Goal: Task Accomplishment & Management: Complete application form

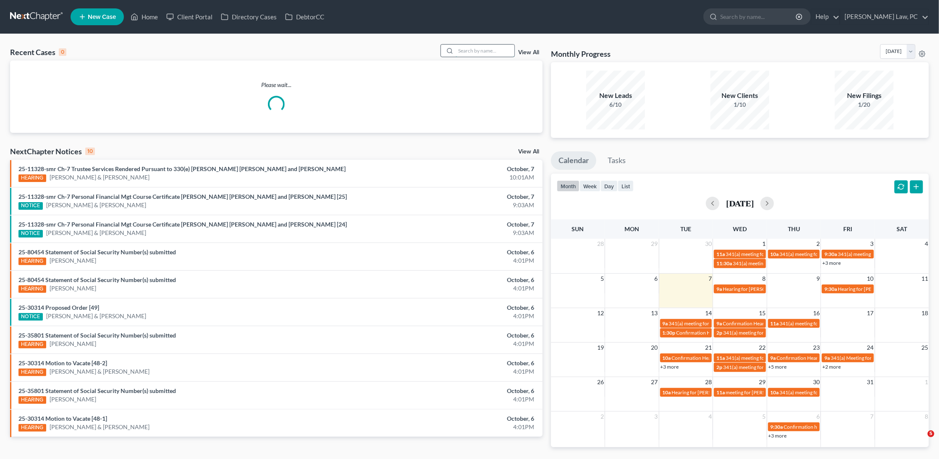
click at [472, 54] on input "search" at bounding box center [485, 51] width 59 height 12
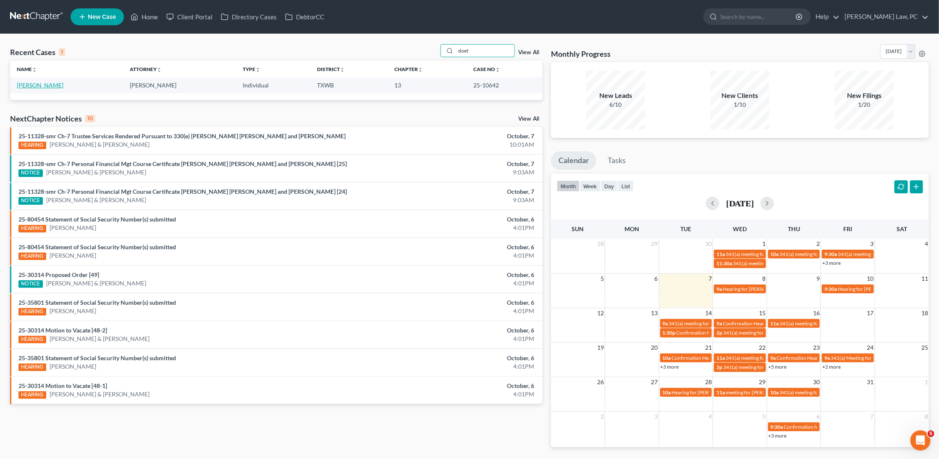
type input "doet"
click at [45, 82] on link "[PERSON_NAME]" at bounding box center [40, 84] width 47 height 7
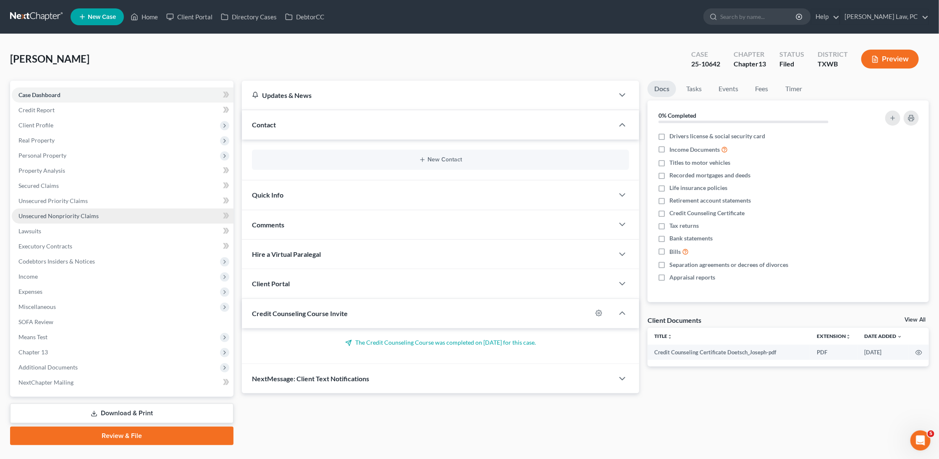
click at [65, 212] on span "Unsecured Nonpriority Claims" at bounding box center [58, 215] width 80 height 7
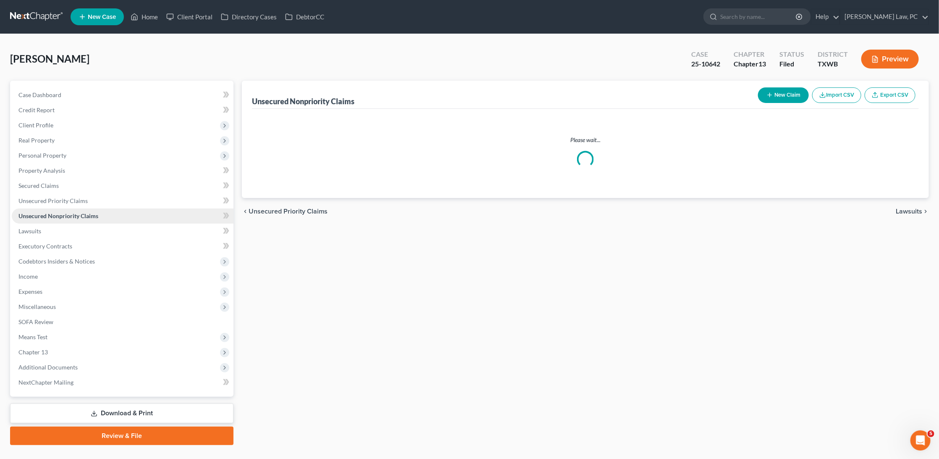
click at [65, 212] on span "Unsecured Nonpriority Claims" at bounding box center [58, 215] width 80 height 7
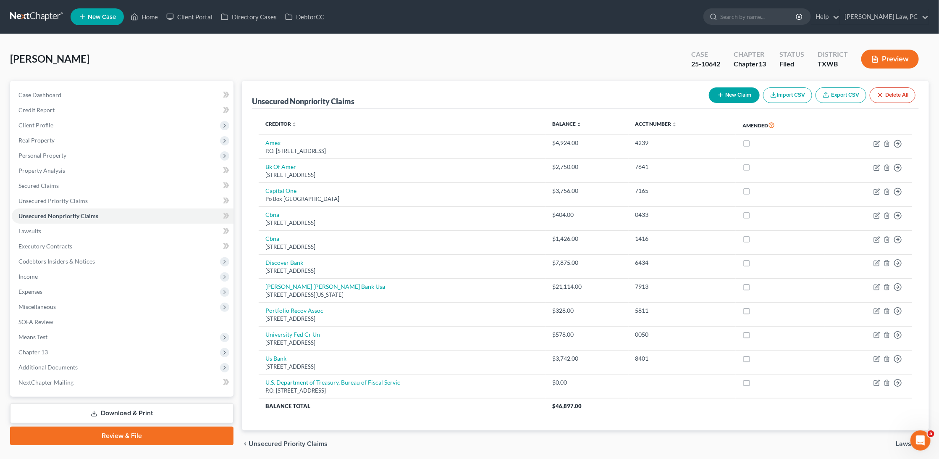
click at [732, 97] on button "New Claim" at bounding box center [734, 95] width 51 height 16
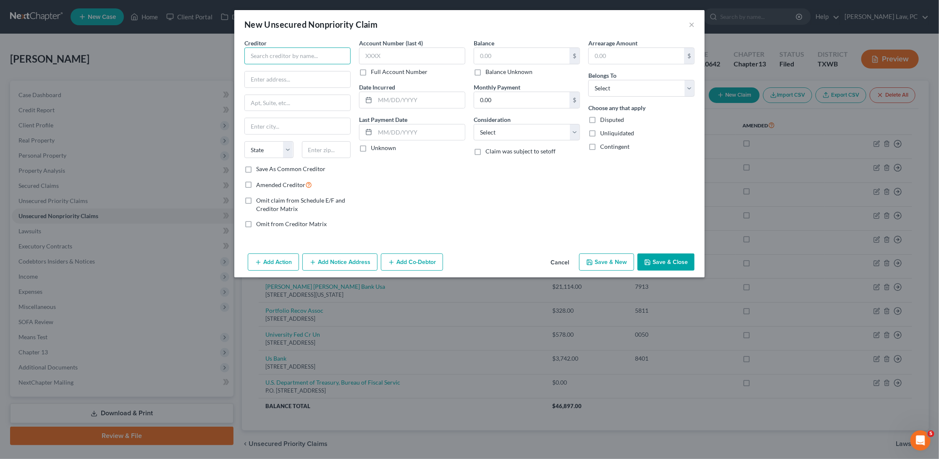
click at [260, 52] on input "text" at bounding box center [297, 55] width 106 height 17
type input "Office of Central Operations"
type input "6401 Security Boulevard"
type input "21235"
type input "Baltimore"
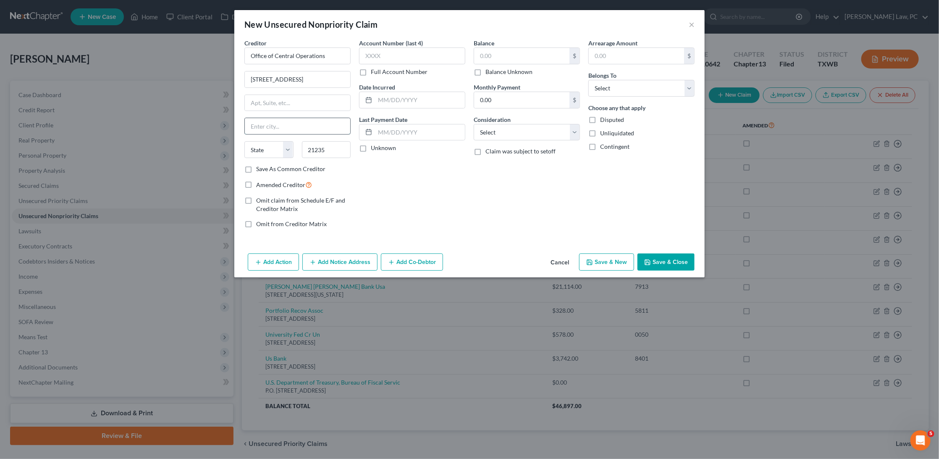
select select "21"
click at [516, 54] on input "text" at bounding box center [521, 56] width 95 height 16
type input "22,586.10"
select select "0"
select select "14"
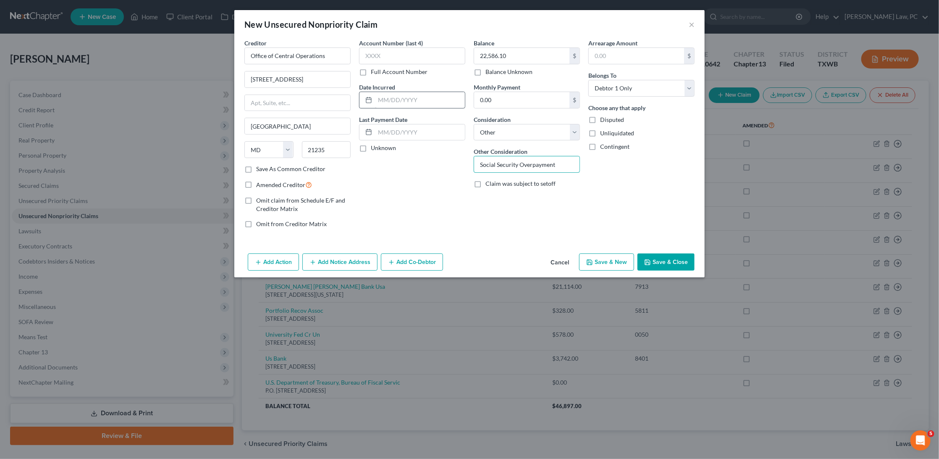
type input "Social Security Overpayment"
click at [402, 100] on input "text" at bounding box center [420, 100] width 90 height 16
type input "07/01/2019"
drag, startPoint x: 417, startPoint y: 100, endPoint x: 369, endPoint y: 100, distance: 48.7
click at [369, 100] on div "07/01/2019" at bounding box center [412, 100] width 106 height 17
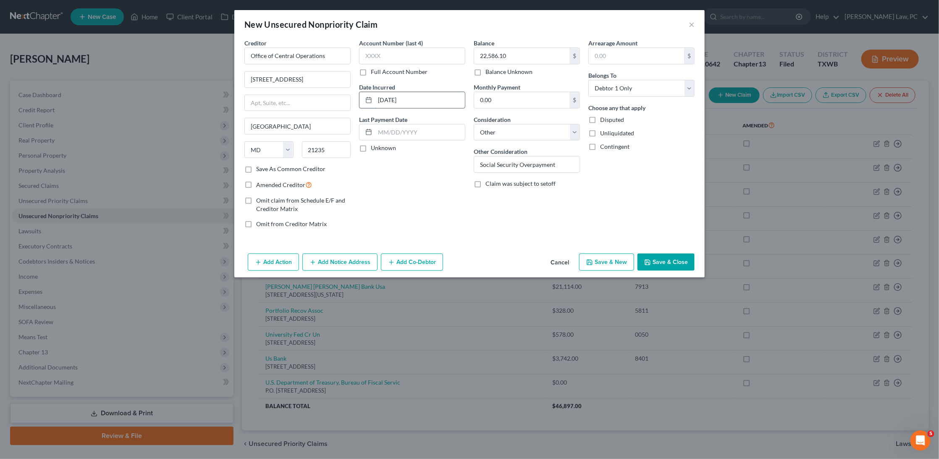
click at [422, 102] on input "07/01/2019" at bounding box center [420, 100] width 90 height 16
drag, startPoint x: 416, startPoint y: 97, endPoint x: 370, endPoint y: 97, distance: 45.4
click at [370, 97] on div "07/01/2019" at bounding box center [412, 100] width 106 height 17
click at [382, 97] on input "07/01/2019" at bounding box center [420, 100] width 90 height 16
drag, startPoint x: 421, startPoint y: 97, endPoint x: 377, endPoint y: 97, distance: 43.7
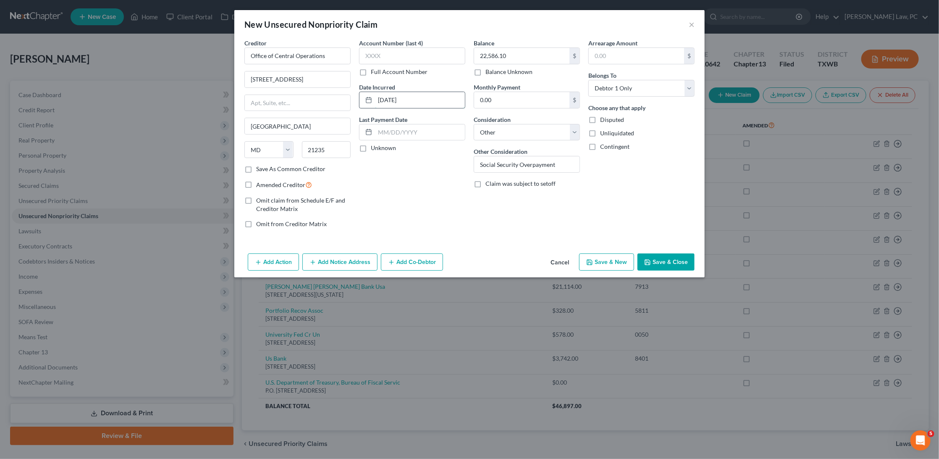
click at [377, 97] on input "07/01/2019" at bounding box center [420, 100] width 90 height 16
click at [256, 168] on label "Save As Common Creditor" at bounding box center [290, 169] width 69 height 8
click at [260, 168] on input "Save As Common Creditor" at bounding box center [262, 167] width 5 height 5
click at [660, 256] on button "Save & Close" at bounding box center [665, 262] width 57 height 18
checkbox input "false"
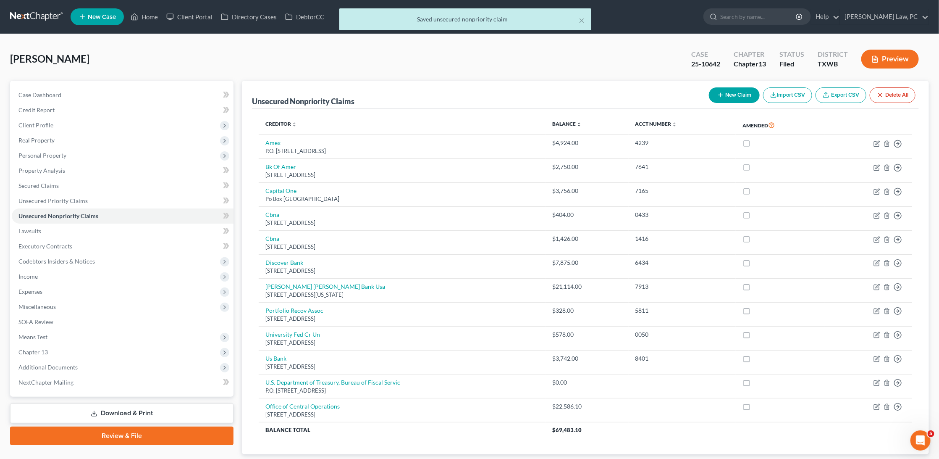
click at [746, 96] on button "New Claim" at bounding box center [734, 95] width 51 height 16
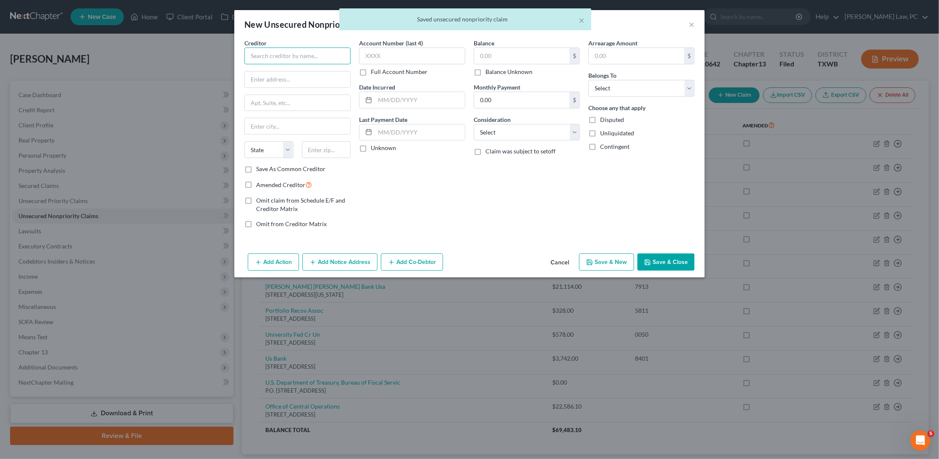
click at [288, 58] on input "text" at bounding box center [297, 55] width 106 height 17
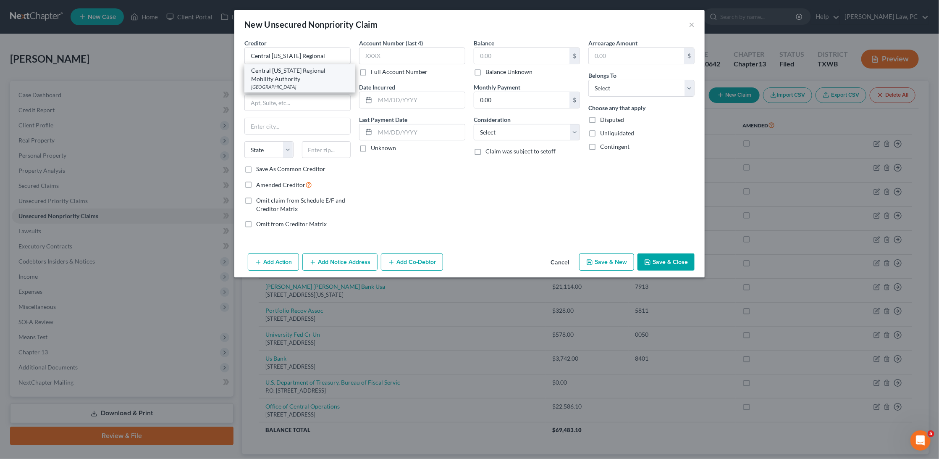
click at [273, 79] on div "Central Texas Regional Mobility Authority" at bounding box center [299, 74] width 97 height 17
type input "Central Texas Regional Mobility Authority"
type input "PO Box 734182"
type input "Dallas"
select select "45"
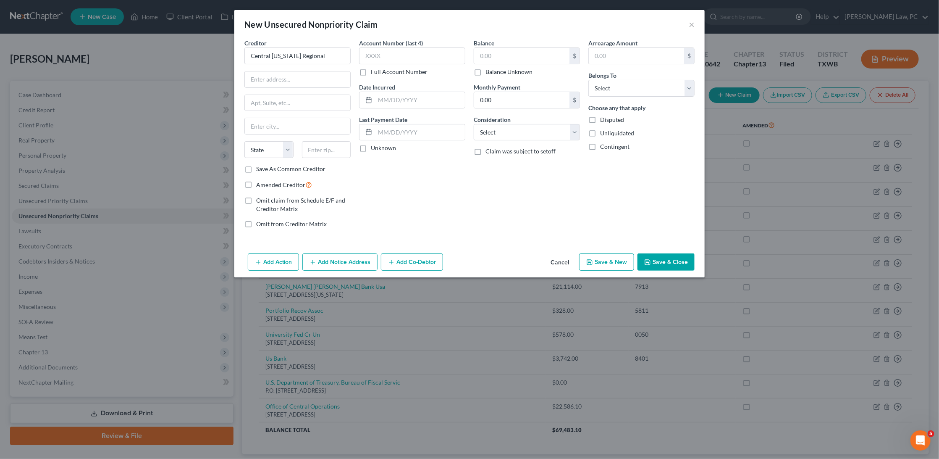
type input "75373"
click at [492, 57] on input "text" at bounding box center [521, 56] width 95 height 16
type input "2,439.96"
type input "1795"
click at [421, 102] on input "text" at bounding box center [420, 100] width 90 height 16
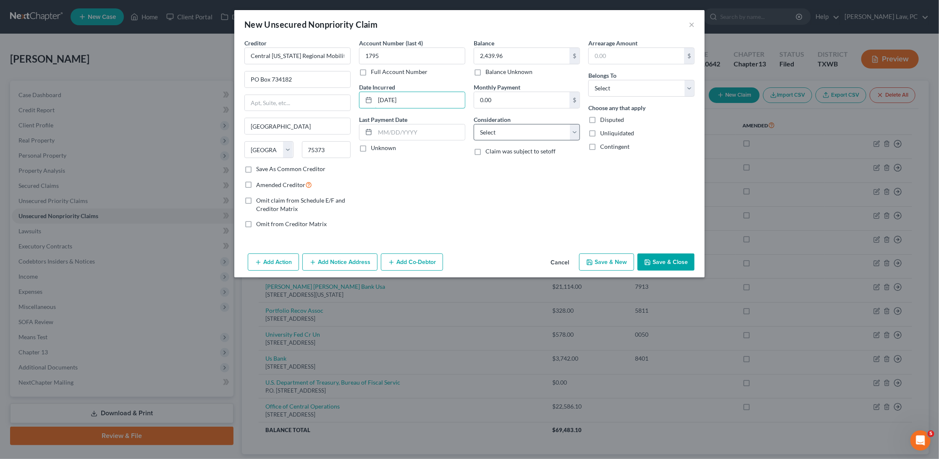
type input "08/17/2025"
select select "4"
click at [624, 77] on div "Belongs To * Select Debtor 1 Only Debtor 2 Only Debtor 1 And Debtor 2 Only At L…" at bounding box center [641, 84] width 106 height 26
select select "0"
click at [661, 257] on button "Save & Close" at bounding box center [665, 262] width 57 height 18
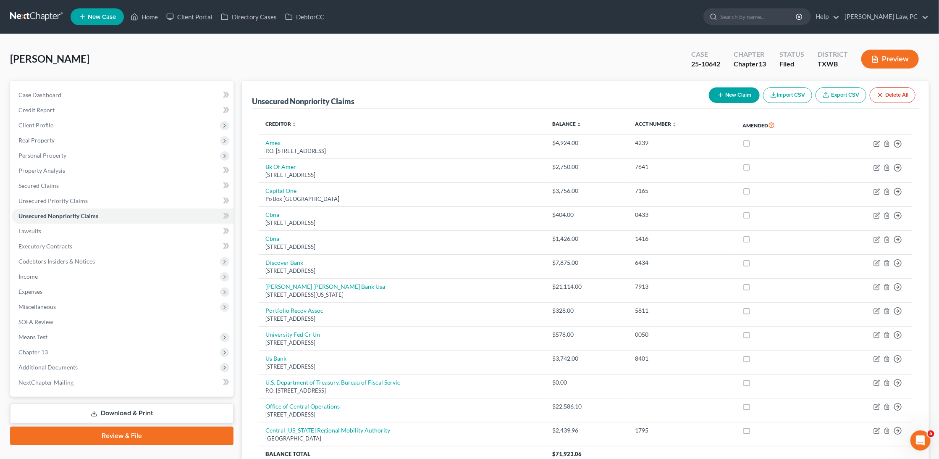
click at [48, 14] on link at bounding box center [37, 16] width 54 height 15
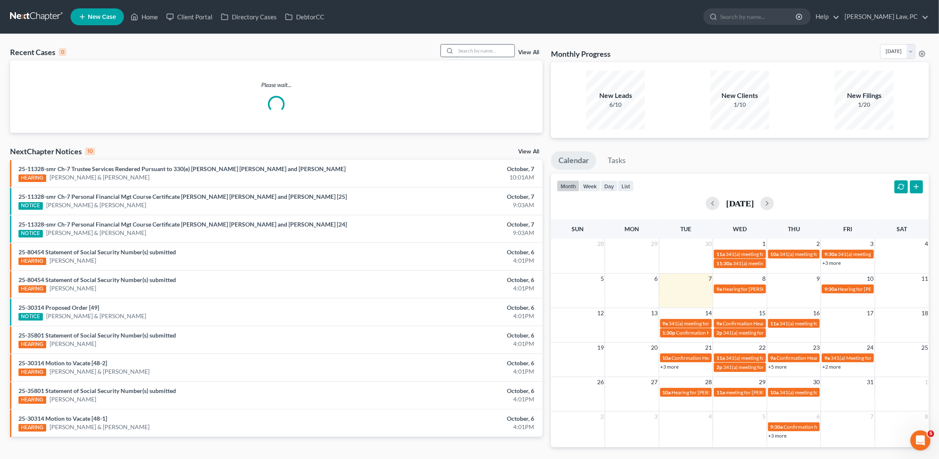
click at [486, 50] on input "search" at bounding box center [485, 51] width 59 height 12
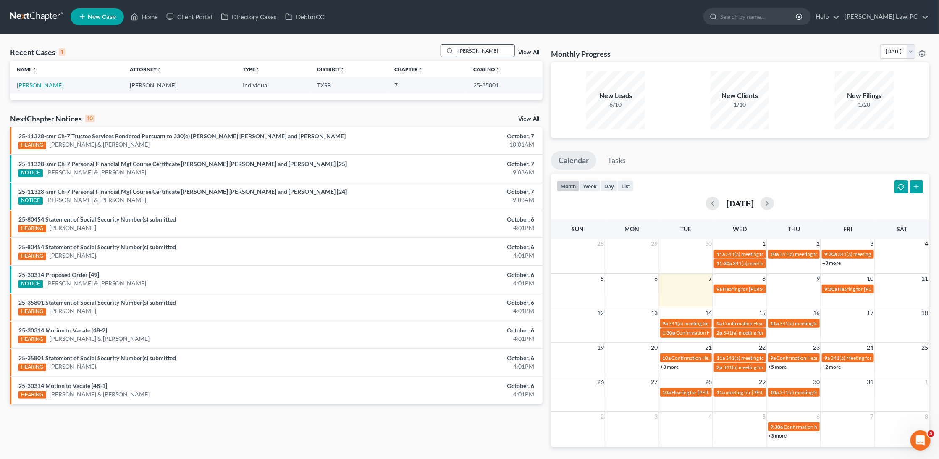
type input "Luther"
drag, startPoint x: 486, startPoint y: 50, endPoint x: 48, endPoint y: 86, distance: 439.5
click at [48, 86] on link "[PERSON_NAME]" at bounding box center [40, 84] width 47 height 7
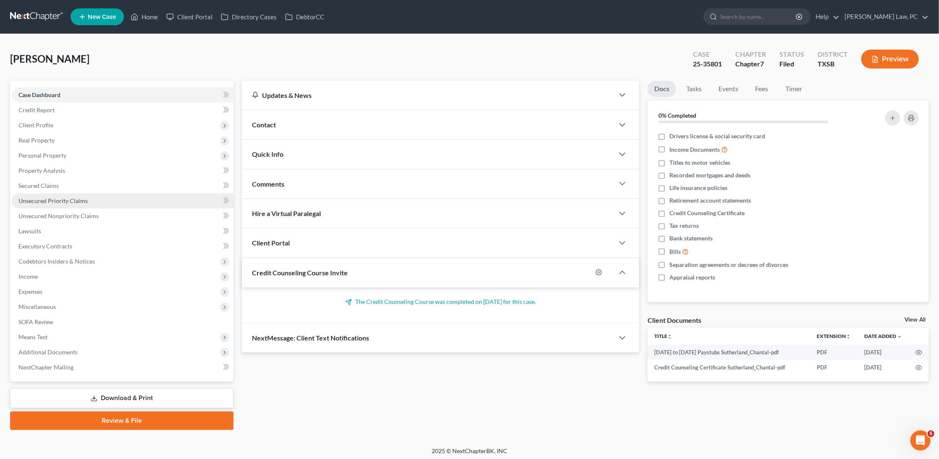
click at [57, 197] on span "Unsecured Priority Claims" at bounding box center [52, 200] width 69 height 7
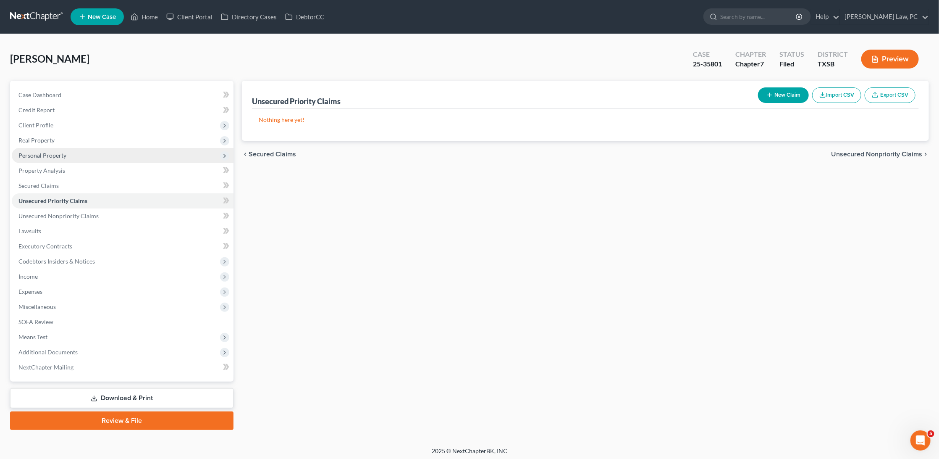
click at [55, 152] on span "Personal Property" at bounding box center [42, 155] width 48 height 7
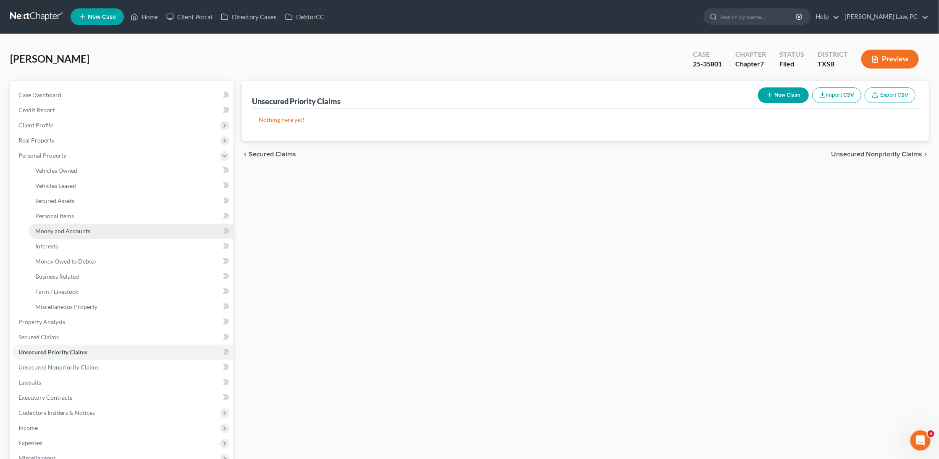
click at [72, 227] on span "Money and Accounts" at bounding box center [62, 230] width 55 height 7
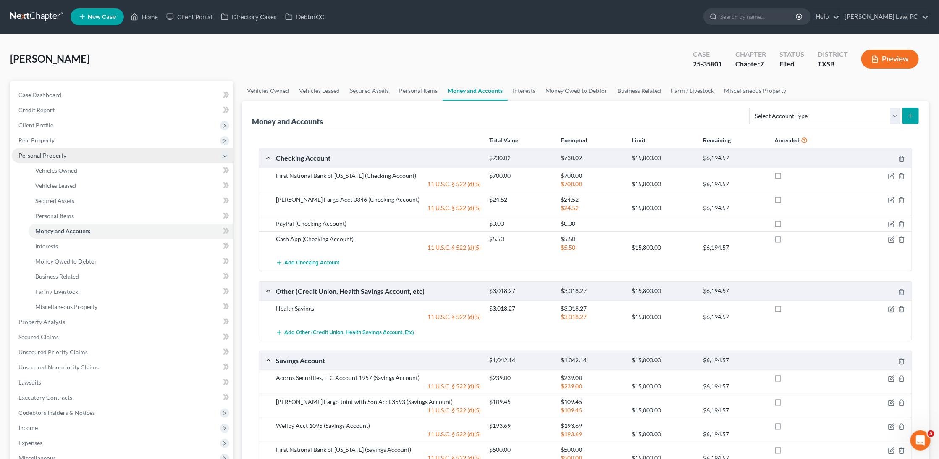
click at [102, 153] on span "Personal Property" at bounding box center [123, 155] width 222 height 15
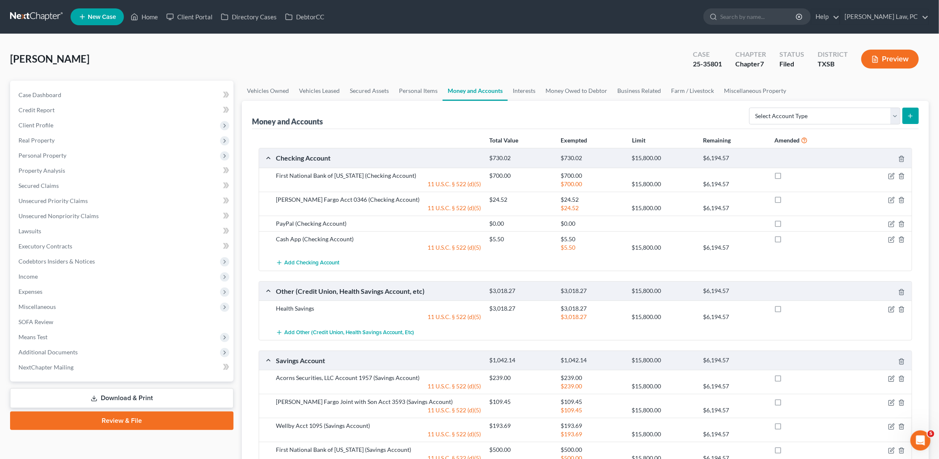
click at [51, 19] on link at bounding box center [37, 16] width 54 height 15
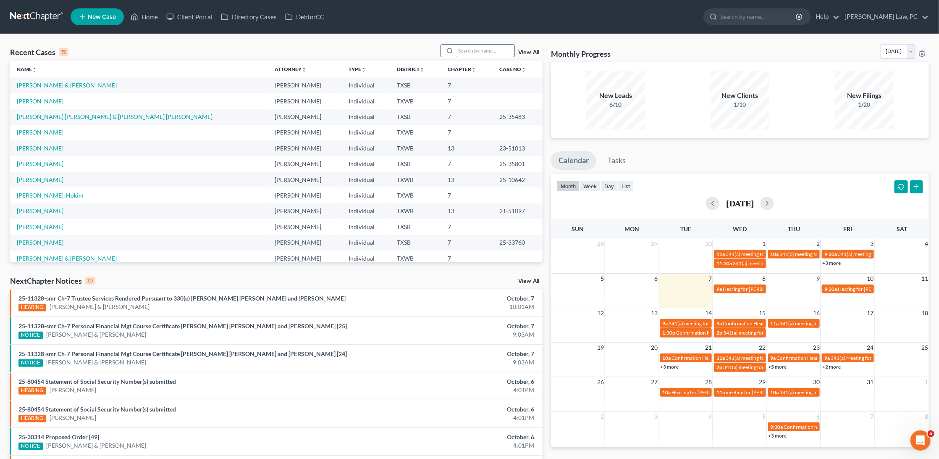
click at [479, 50] on input "search" at bounding box center [485, 51] width 59 height 12
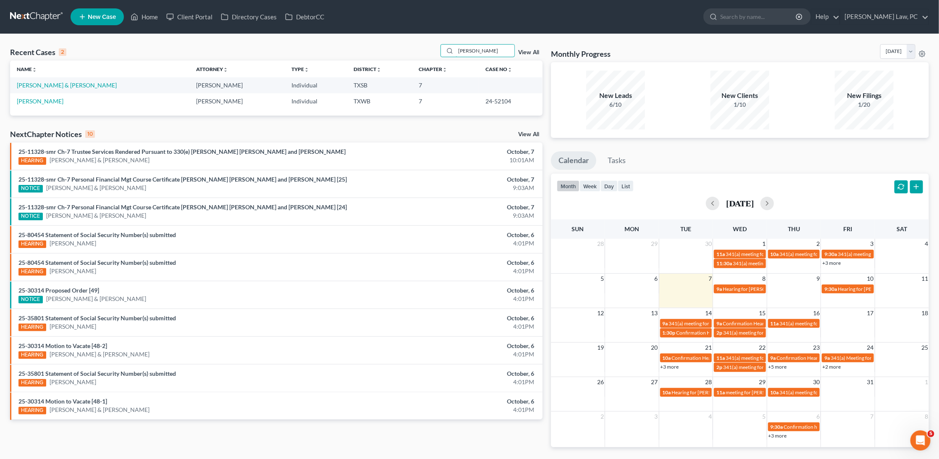
type input "[PERSON_NAME]"
click at [52, 82] on link "[PERSON_NAME] & [PERSON_NAME]" at bounding box center [67, 84] width 100 height 7
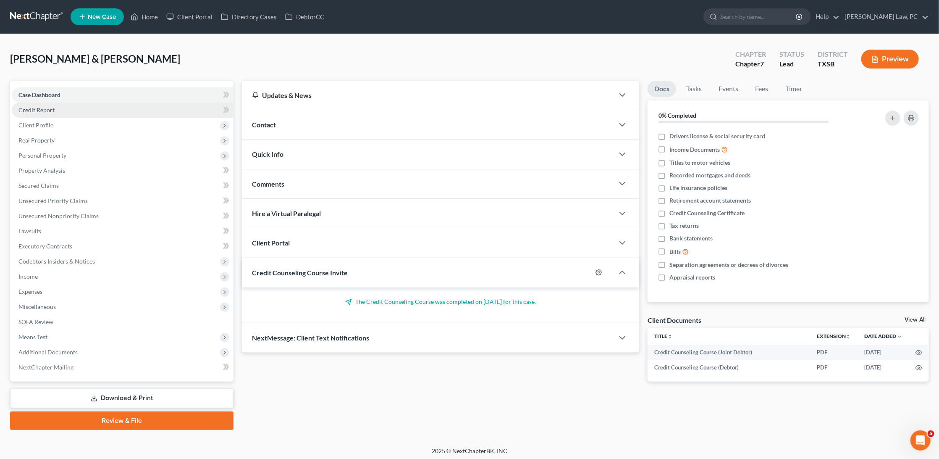
click at [118, 108] on link "Credit Report" at bounding box center [123, 109] width 222 height 15
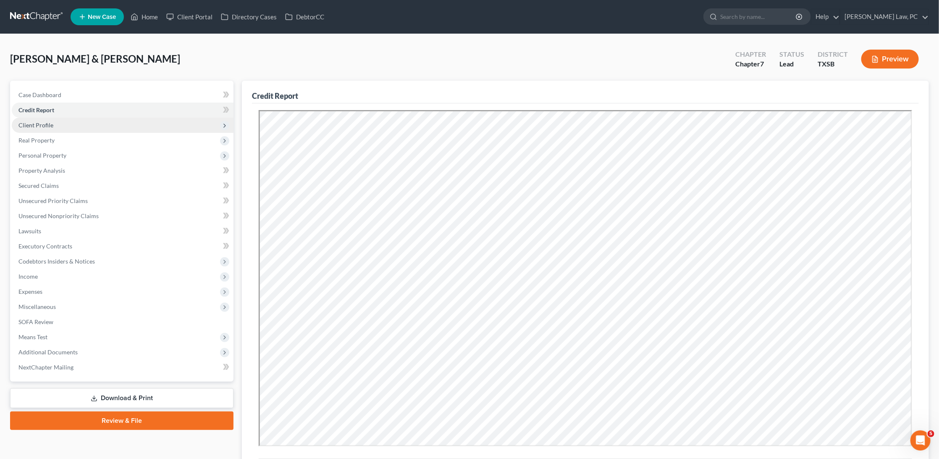
click at [74, 128] on span "Client Profile" at bounding box center [123, 125] width 222 height 15
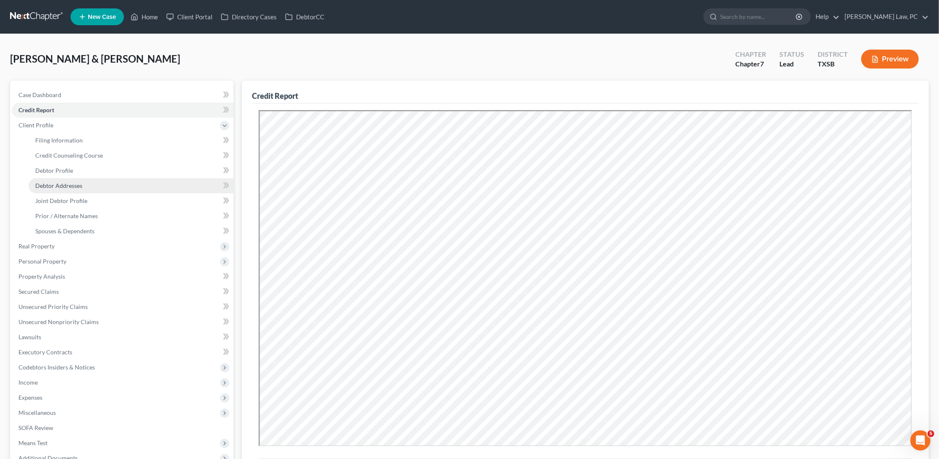
click at [68, 182] on span "Debtor Addresses" at bounding box center [58, 185] width 47 height 7
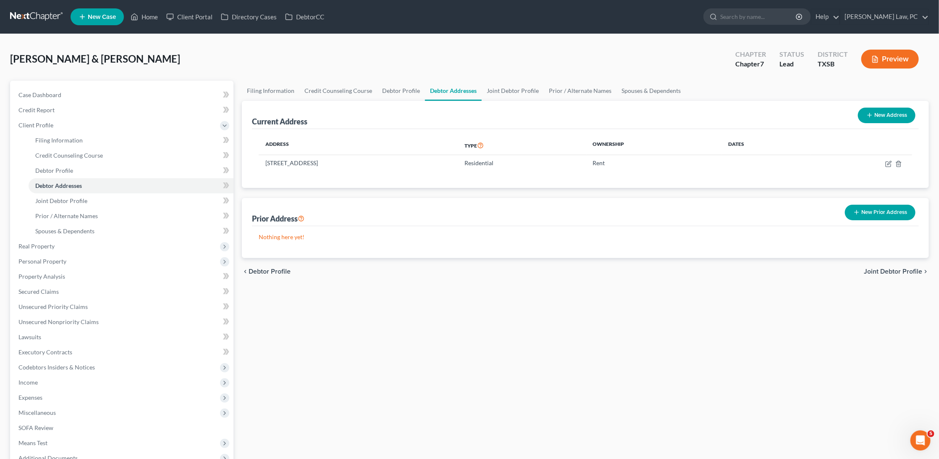
drag, startPoint x: 316, startPoint y: 162, endPoint x: 255, endPoint y: 162, distance: 60.5
click at [255, 162] on div "Address Type Ownership Dates 4312 Lazy Creek Dr, Tyler, TX 75707 Residential Re…" at bounding box center [585, 158] width 667 height 59
click at [267, 163] on td "4312 Lazy Creek Dr, Tyler, TX 75707" at bounding box center [358, 163] width 199 height 16
drag, startPoint x: 267, startPoint y: 163, endPoint x: 311, endPoint y: 164, distance: 44.5
click at [311, 164] on td "4312 Lazy Creek Dr, Tyler, TX 75707" at bounding box center [358, 163] width 199 height 16
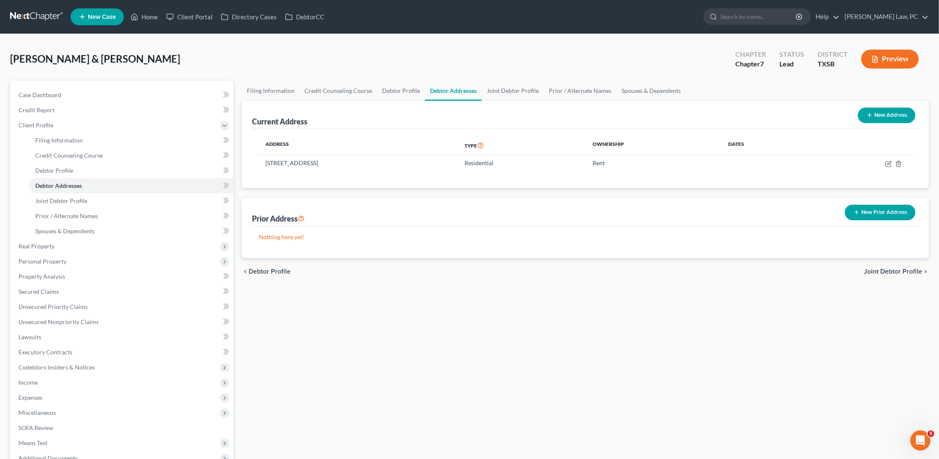
click at [414, 290] on div "Filing Information Credit Counseling Course Debtor Profile Debtor Addresses Joi…" at bounding box center [585, 308] width 695 height 455
click at [40, 393] on span "Expenses" at bounding box center [30, 396] width 24 height 7
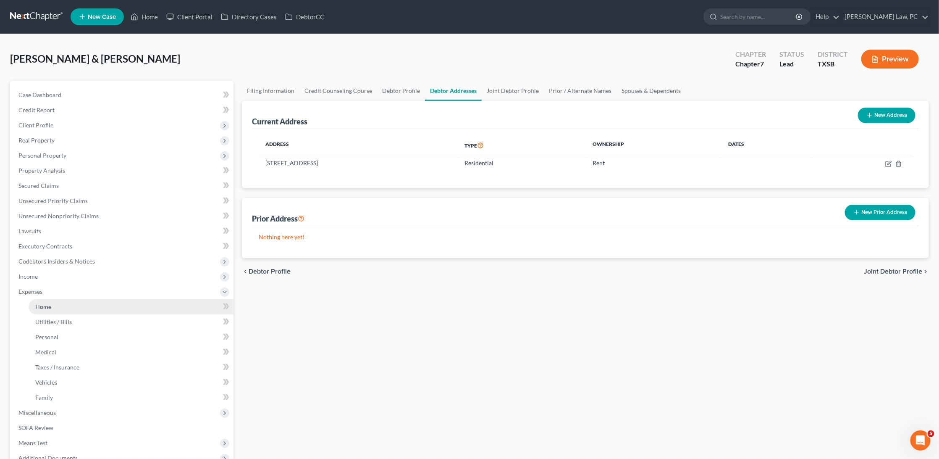
click at [60, 301] on link "Home" at bounding box center [131, 306] width 205 height 15
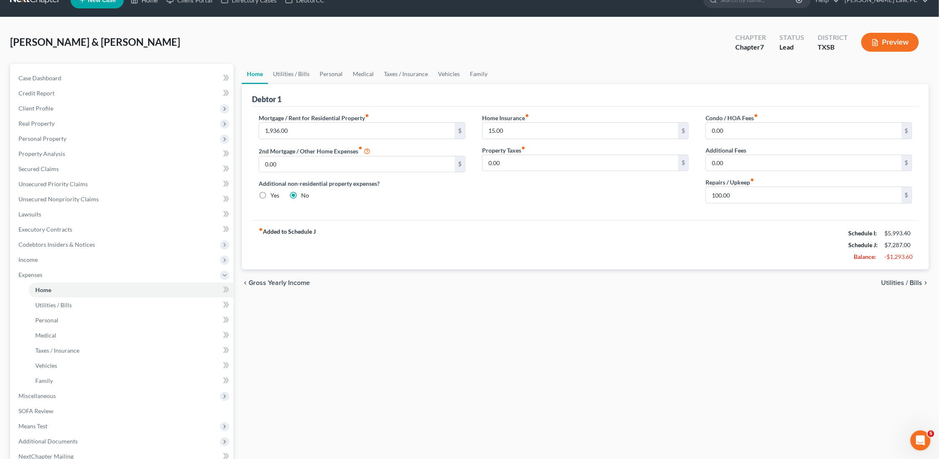
scroll to position [7, 0]
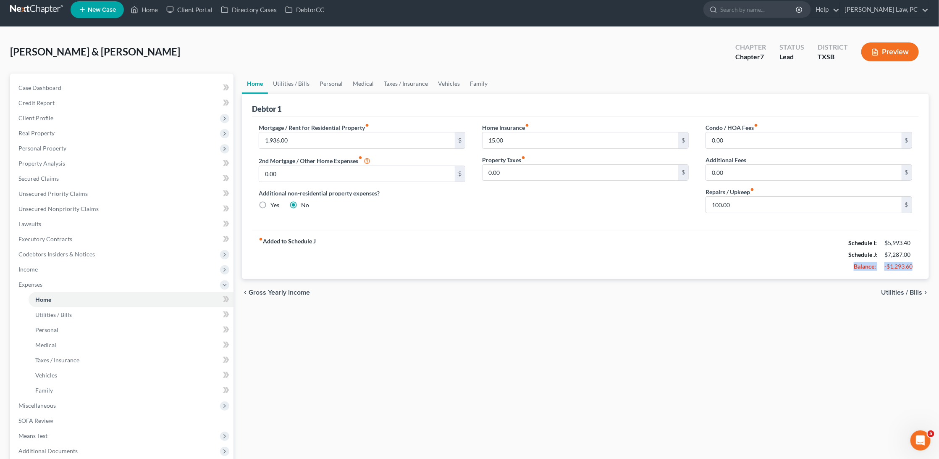
drag, startPoint x: 914, startPoint y: 261, endPoint x: 845, endPoint y: 257, distance: 69.9
click at [845, 260] on div "Balance: -$1,293.60" at bounding box center [880, 266] width 72 height 12
click at [813, 323] on div "Home Utilities / Bills Personal Medical Taxes / Insurance Vehicles Family Debto…" at bounding box center [585, 300] width 695 height 455
click at [38, 146] on span "Personal Property" at bounding box center [42, 147] width 48 height 7
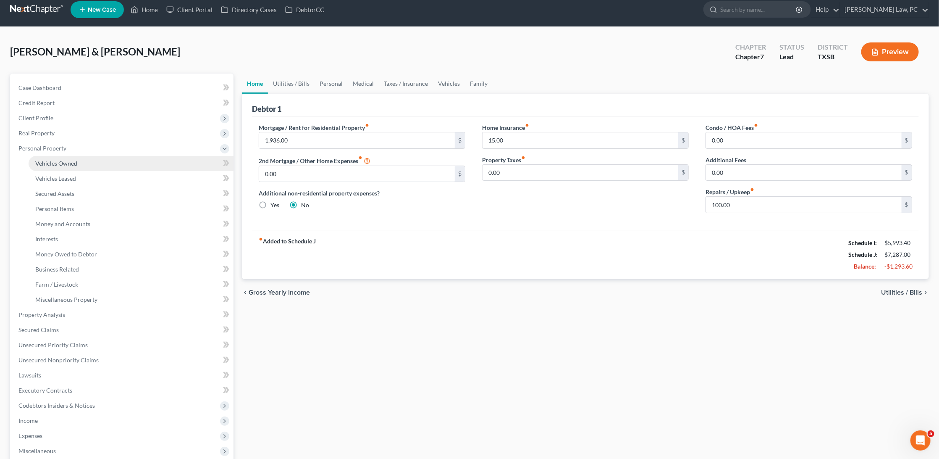
click at [63, 165] on link "Vehicles Owned" at bounding box center [131, 163] width 205 height 15
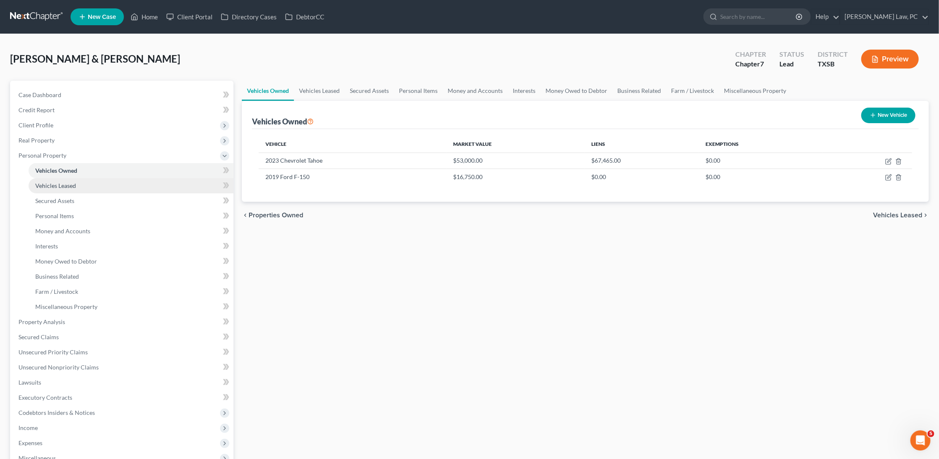
click at [94, 186] on link "Vehicles Leased" at bounding box center [131, 185] width 205 height 15
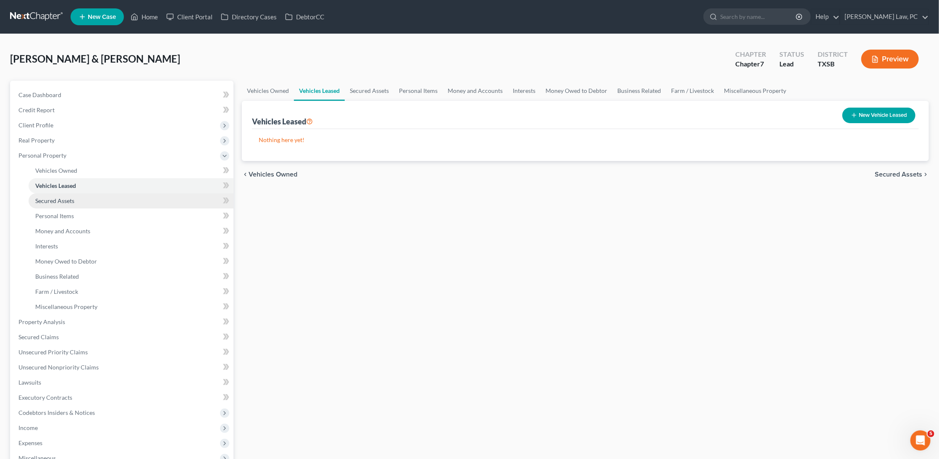
click at [92, 194] on link "Secured Assets" at bounding box center [131, 200] width 205 height 15
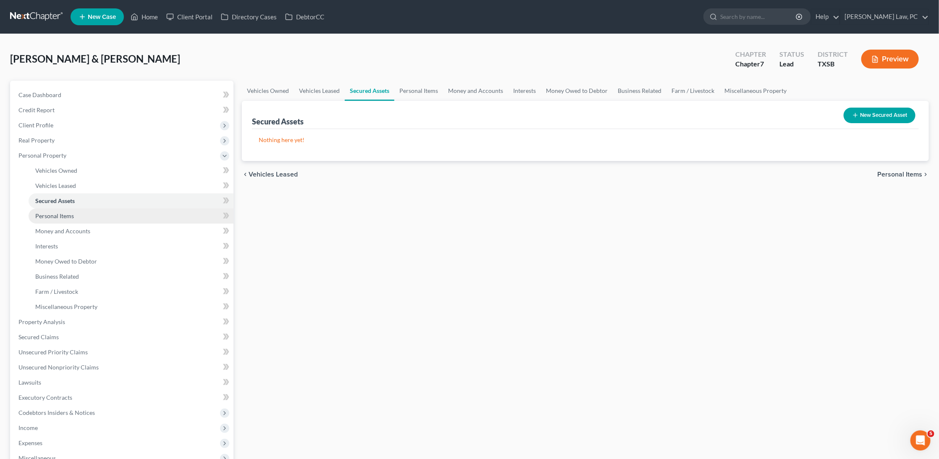
click at [80, 208] on link "Personal Items" at bounding box center [131, 215] width 205 height 15
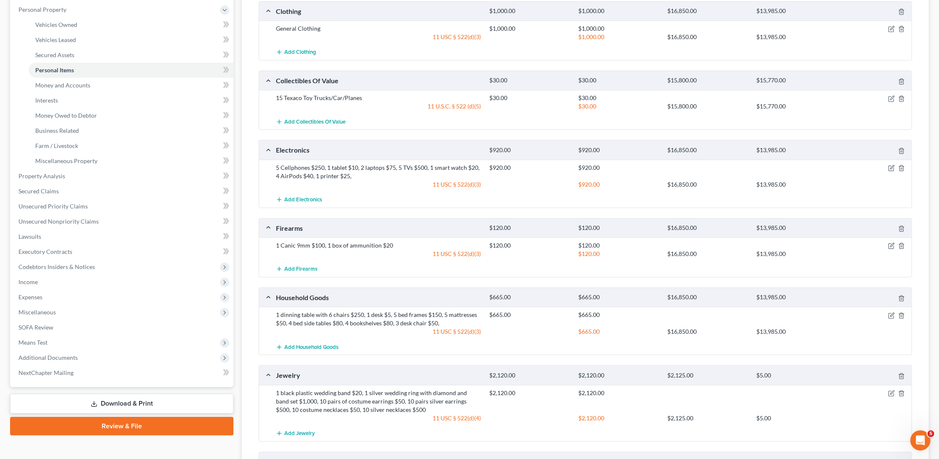
scroll to position [139, 0]
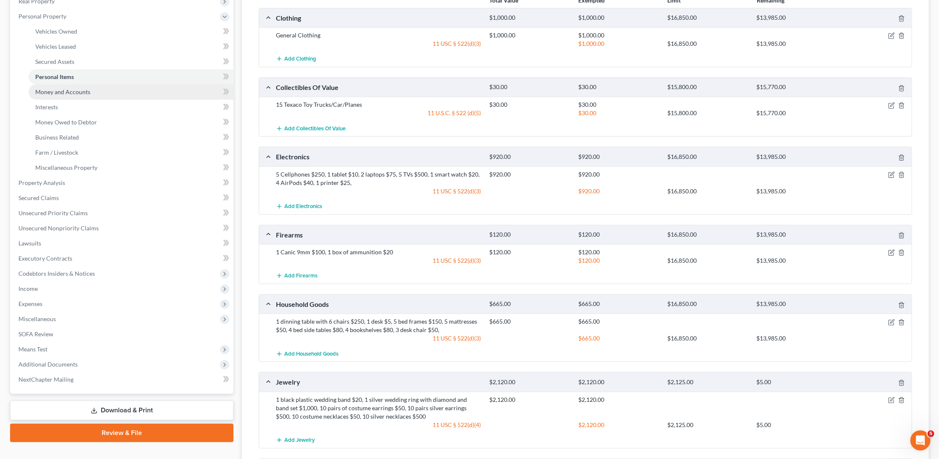
click at [98, 89] on link "Money and Accounts" at bounding box center [131, 91] width 205 height 15
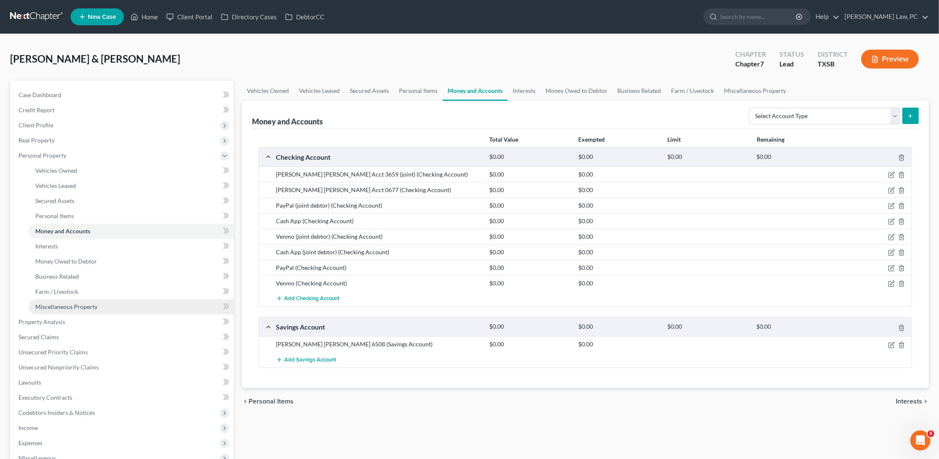
click at [97, 299] on link "Miscellaneous Property" at bounding box center [131, 306] width 205 height 15
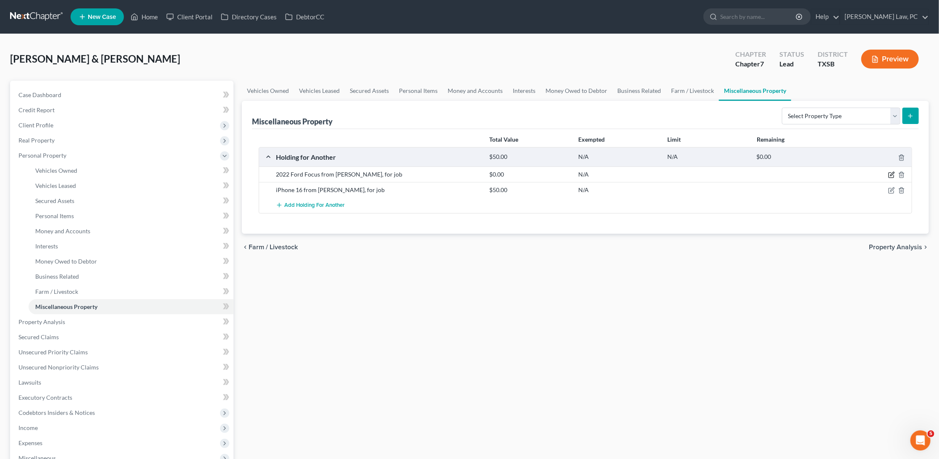
click at [892, 173] on icon "button" at bounding box center [892, 174] width 4 height 4
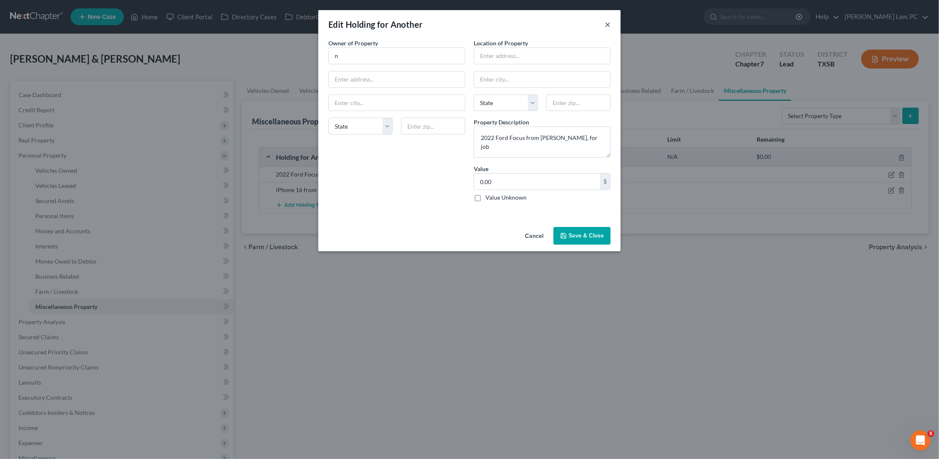
click at [609, 24] on button "×" at bounding box center [608, 24] width 6 height 10
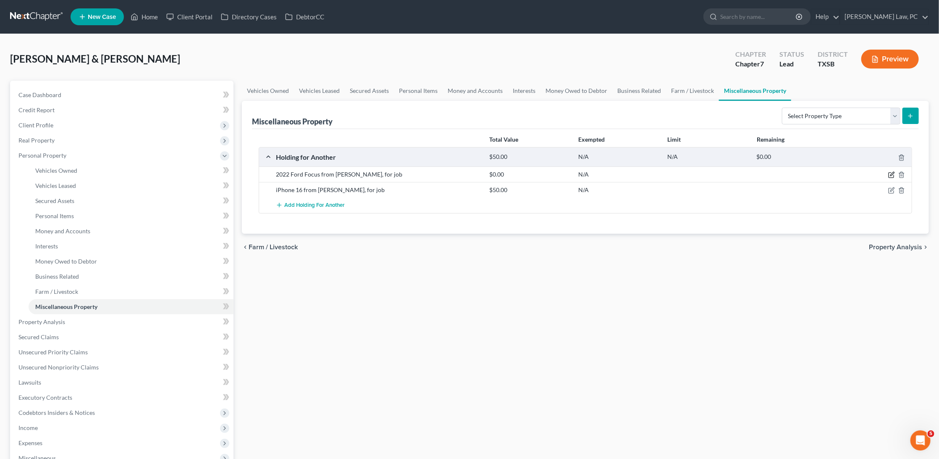
click at [892, 173] on icon "button" at bounding box center [891, 174] width 7 height 7
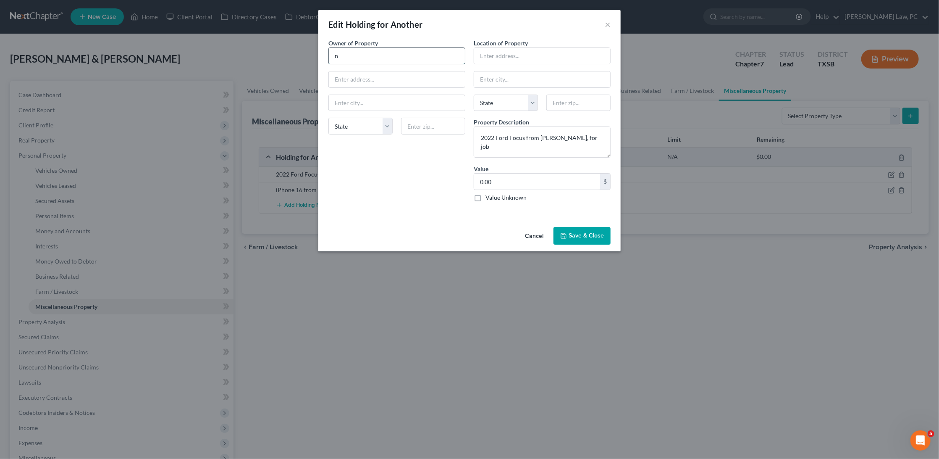
click at [396, 58] on input "n" at bounding box center [397, 56] width 136 height 16
paste input "3120 139th Ave. SE"
type input "3120 139th Ave. SE"
click at [350, 52] on input "n" at bounding box center [397, 56] width 136 height 16
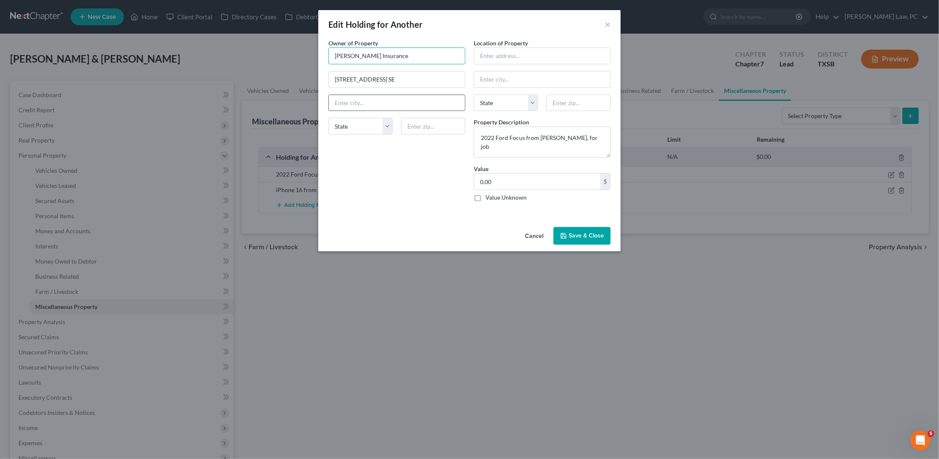
type input "Farmer's Insurance"
click at [425, 77] on input "3120 139th Ave. SE" at bounding box center [397, 79] width 136 height 16
type input "3120 139th Ave. SE, Suite 300"
type input "98005"
type input "Bellevue"
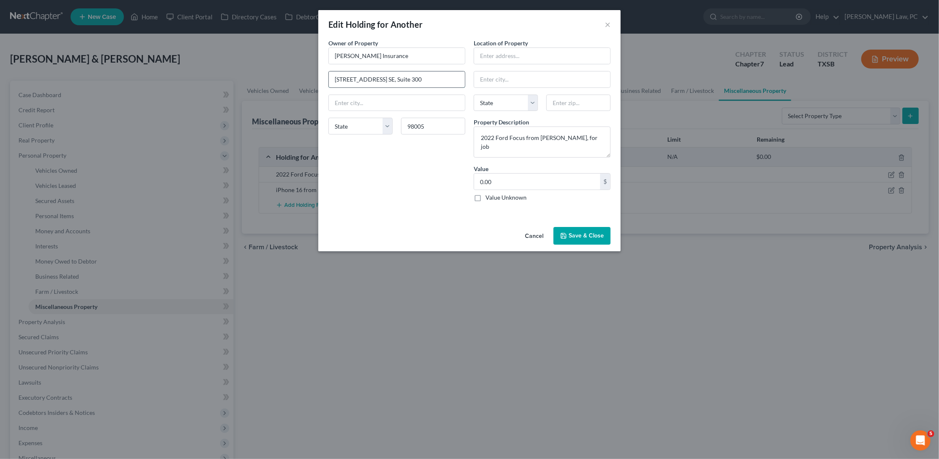
select select "50"
drag, startPoint x: 423, startPoint y: 75, endPoint x: 344, endPoint y: 79, distance: 79.5
click at [344, 79] on input "3120 139th Ave. SE, Suite 300" at bounding box center [397, 79] width 136 height 16
click at [522, 47] on div at bounding box center [542, 55] width 137 height 17
click at [583, 236] on button "Save & Close" at bounding box center [581, 236] width 57 height 18
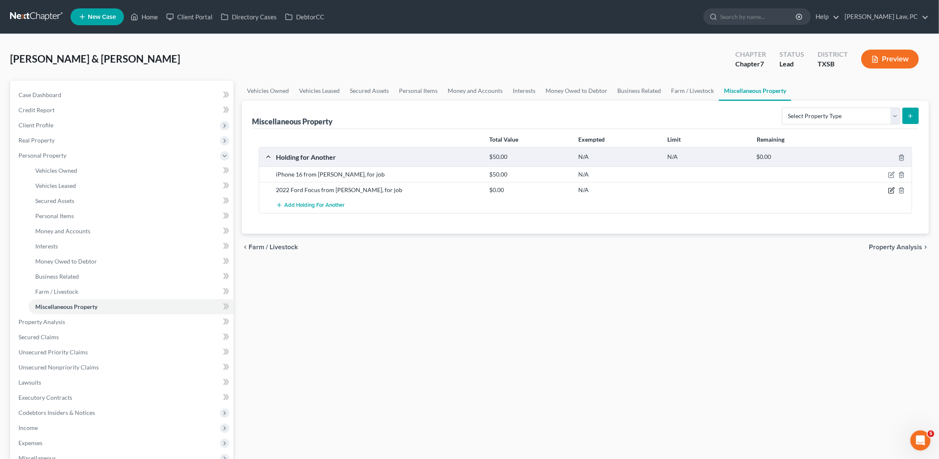
click at [891, 189] on icon "button" at bounding box center [891, 190] width 7 height 7
select select "50"
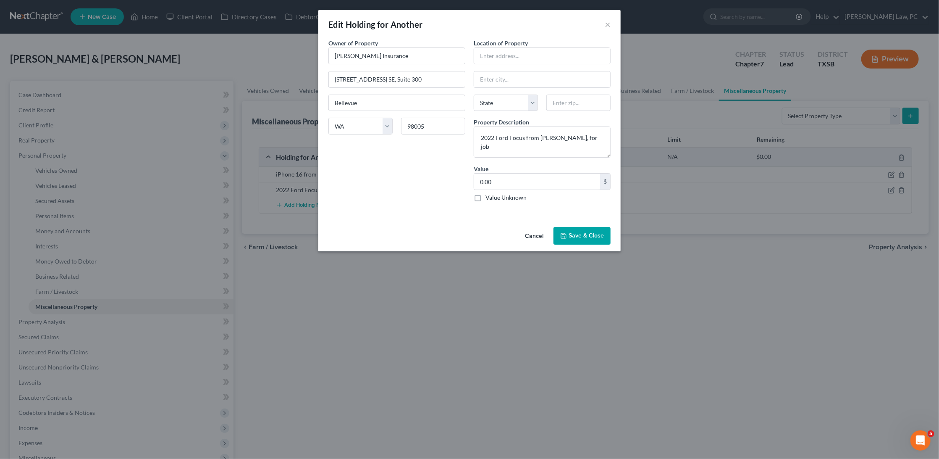
click at [538, 232] on button "Cancel" at bounding box center [534, 236] width 32 height 17
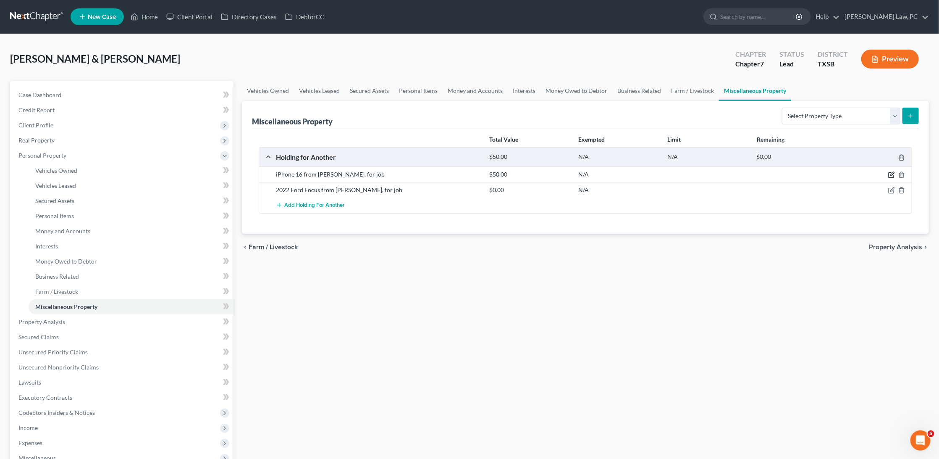
click at [892, 173] on icon "button" at bounding box center [891, 174] width 7 height 7
select select "50"
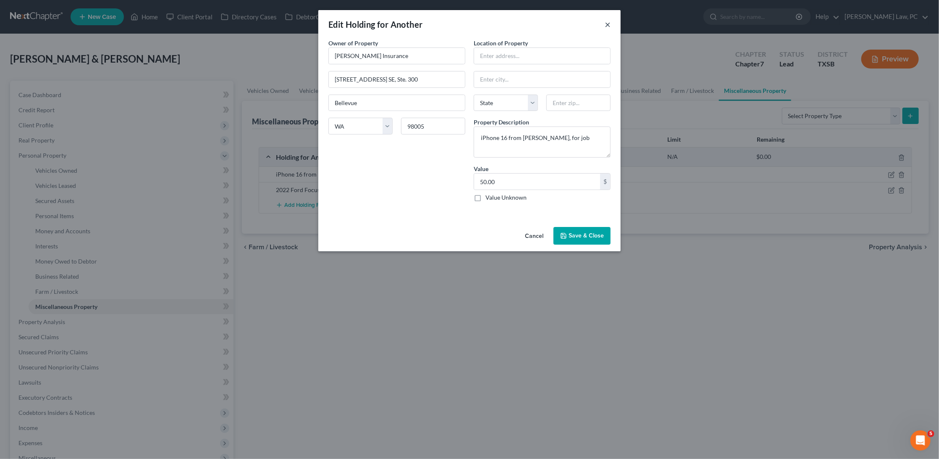
click at [608, 21] on button "×" at bounding box center [608, 24] width 6 height 10
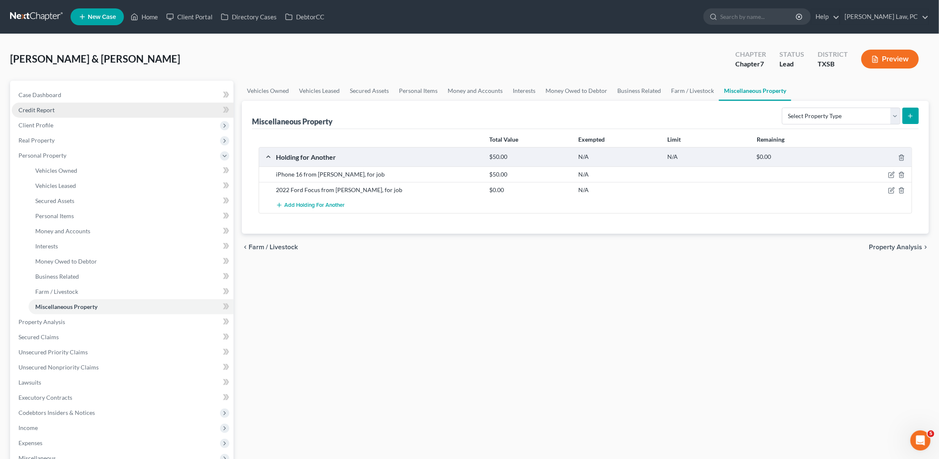
click at [79, 112] on link "Credit Report" at bounding box center [123, 109] width 222 height 15
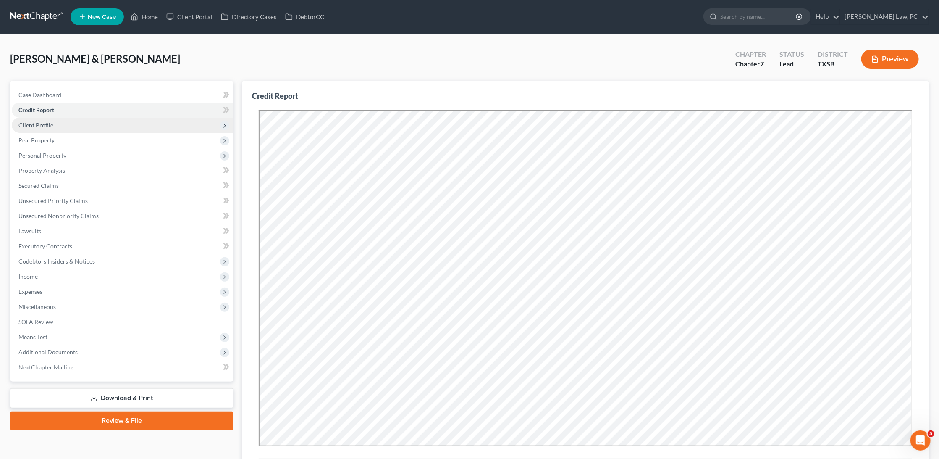
click at [71, 127] on span "Client Profile" at bounding box center [123, 125] width 222 height 15
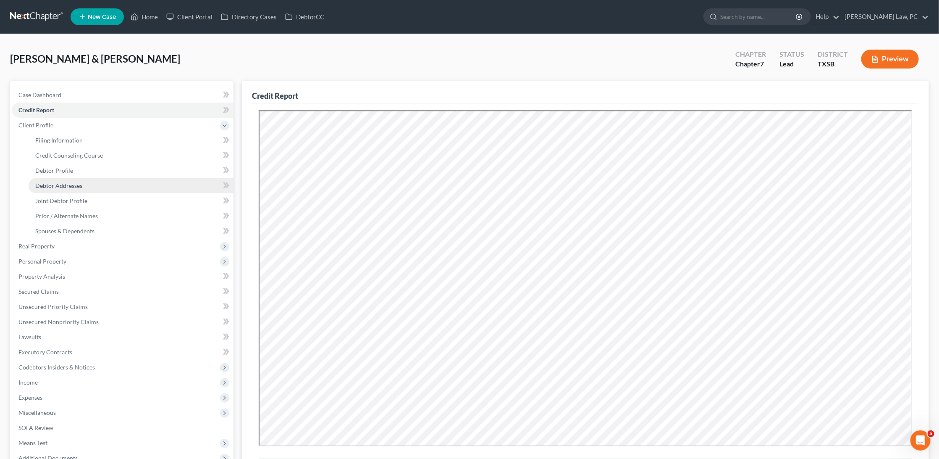
click at [66, 184] on span "Debtor Addresses" at bounding box center [58, 185] width 47 height 7
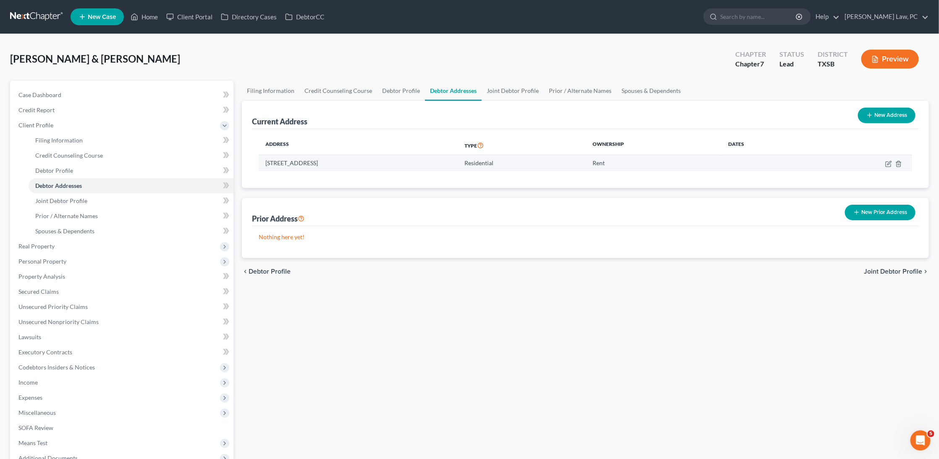
drag, startPoint x: 316, startPoint y: 161, endPoint x: 264, endPoint y: 165, distance: 52.3
click at [264, 165] on td "4312 Lazy Creek Dr, Tyler, TX 75707" at bounding box center [358, 163] width 199 height 16
copy td "4312 Lazy Creek Dr"
click at [140, 255] on span "Personal Property" at bounding box center [123, 261] width 222 height 15
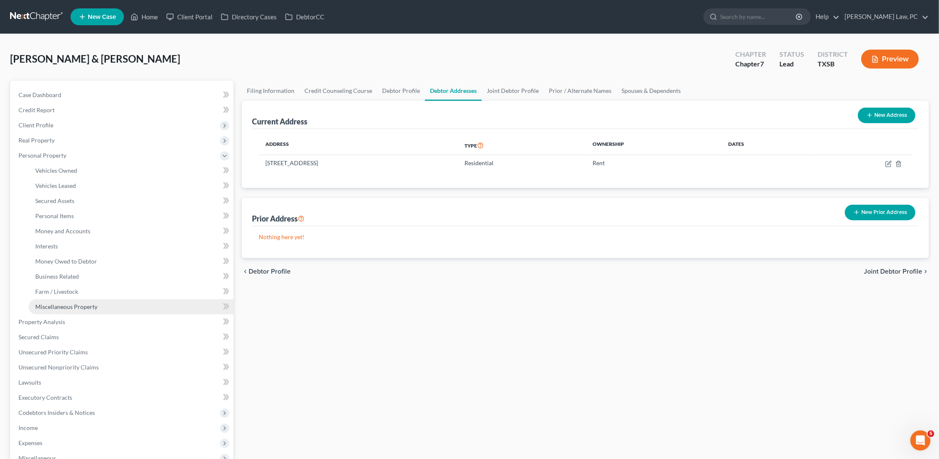
click at [104, 299] on link "Miscellaneous Property" at bounding box center [131, 306] width 205 height 15
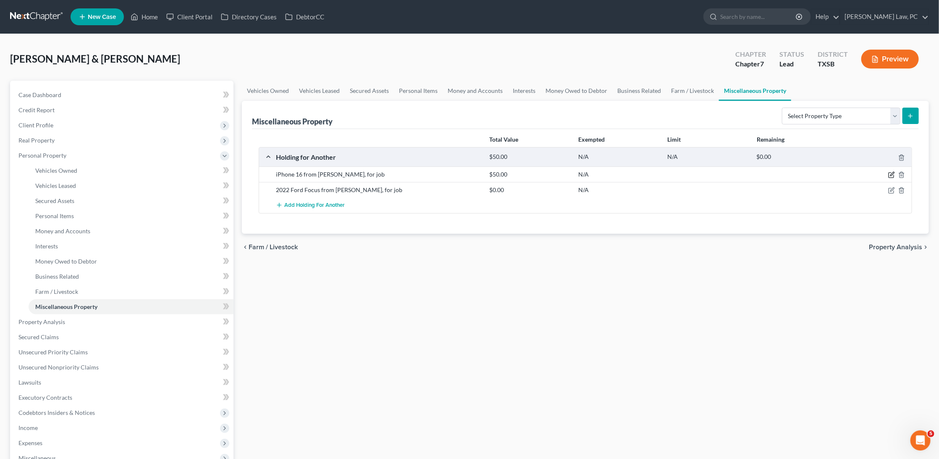
click at [892, 172] on icon "button" at bounding box center [892, 174] width 4 height 4
select select "50"
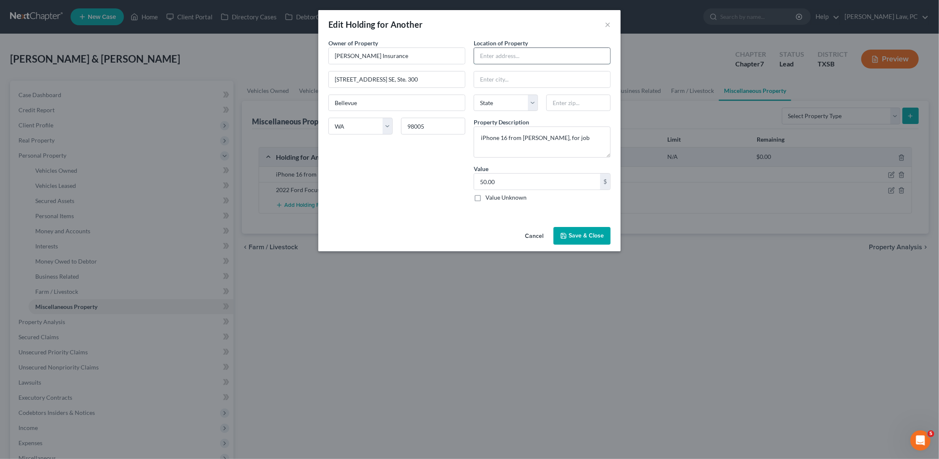
paste input "4312 Lazy Creek Dr"
type input "4312 Lazy Creek Dr"
type input "75707"
type input "Tyler"
select select "45"
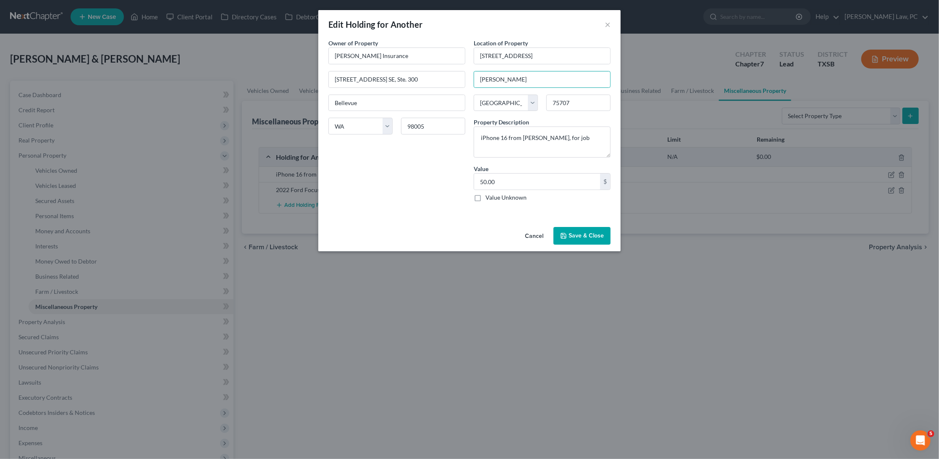
click at [582, 234] on button "Save & Close" at bounding box center [581, 236] width 57 height 18
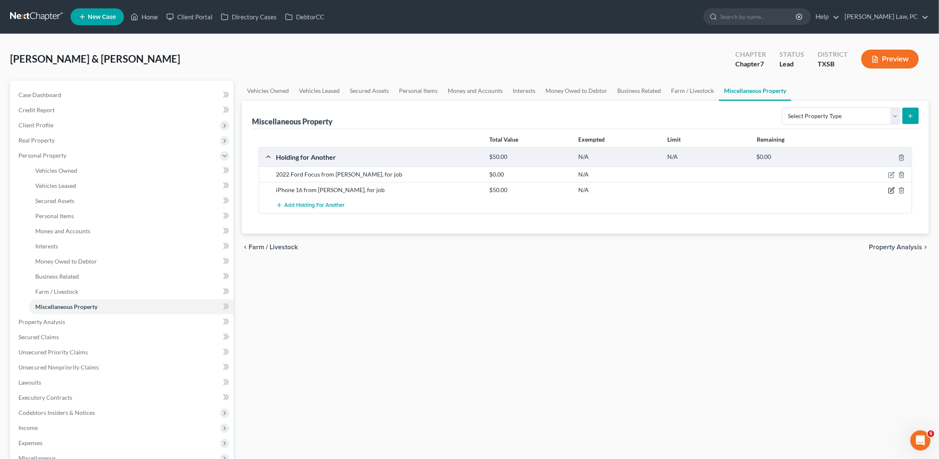
click at [892, 189] on icon "button" at bounding box center [891, 190] width 7 height 7
select select "50"
select select "45"
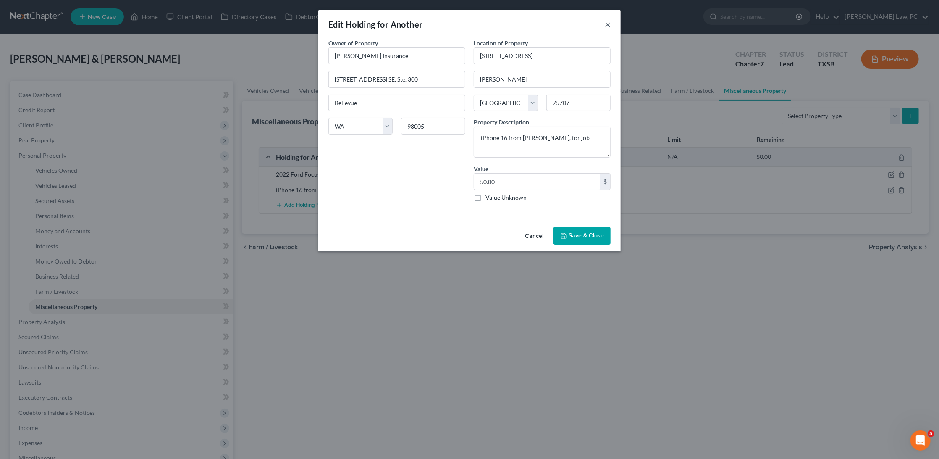
click at [608, 24] on button "×" at bounding box center [608, 24] width 6 height 10
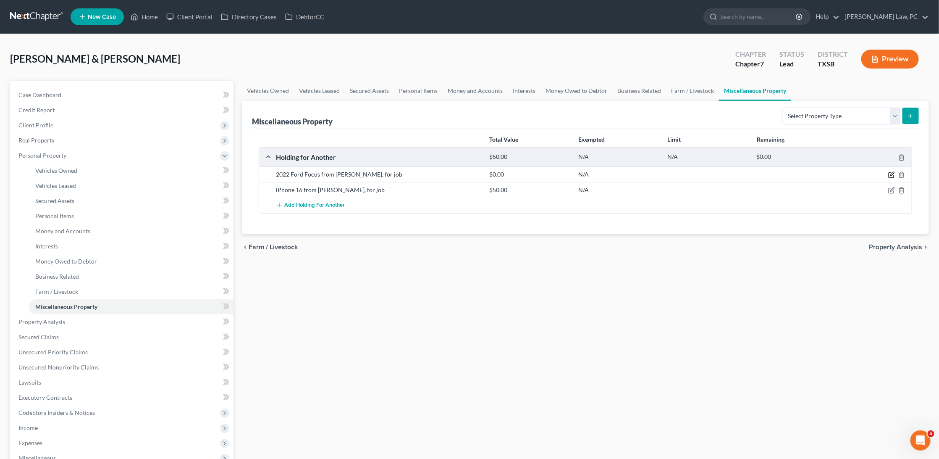
click at [892, 174] on icon "button" at bounding box center [891, 174] width 7 height 7
select select "50"
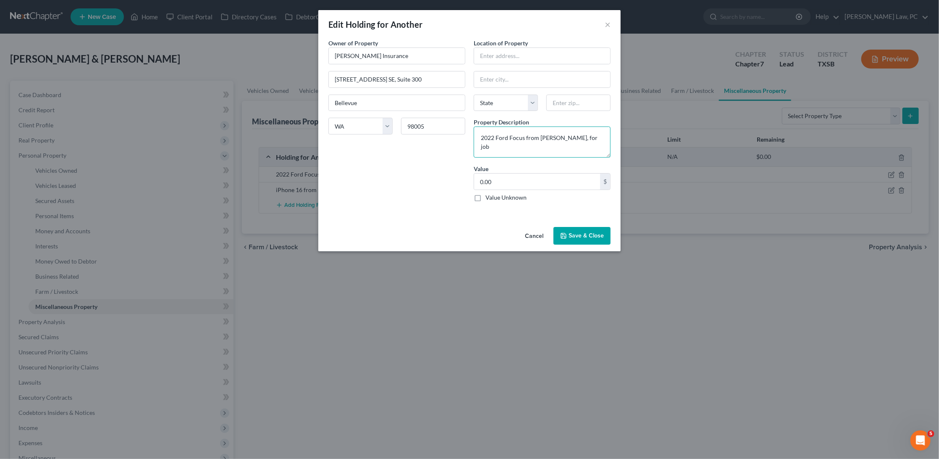
drag, startPoint x: 481, startPoint y: 135, endPoint x: 524, endPoint y: 138, distance: 43.3
click at [524, 138] on textarea "2022 Ford Focus from Farmer's, for job" at bounding box center [542, 141] width 137 height 31
click at [528, 135] on textarea "2022 Ford Focus from Farmer's, for job" at bounding box center [542, 141] width 137 height 31
drag, startPoint x: 580, startPoint y: 135, endPoint x: 471, endPoint y: 133, distance: 108.8
click at [471, 133] on div "Location of Property State AL AK AR AZ CA CO CT DE DC FL GA GU HI ID IL IN IA K…" at bounding box center [542, 124] width 145 height 170
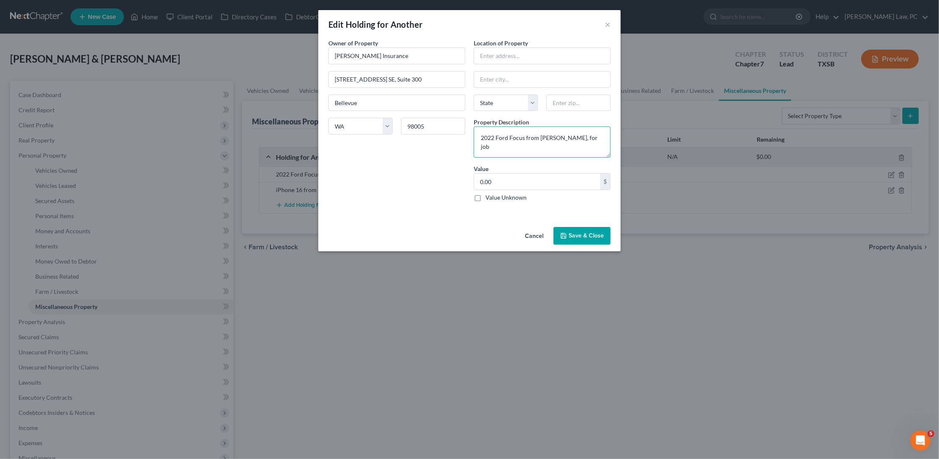
click at [530, 144] on textarea "2022 Ford Focus from Farmer's, for job" at bounding box center [542, 141] width 137 height 31
drag, startPoint x: 480, startPoint y: 135, endPoint x: 522, endPoint y: 135, distance: 42.8
click at [522, 135] on textarea "2022 Ford Focus from Farmer's, for job" at bounding box center [542, 141] width 137 height 31
click at [584, 135] on textarea "2022 Ford Focus from Farmer's, for job" at bounding box center [542, 141] width 137 height 31
drag, startPoint x: 584, startPoint y: 135, endPoint x: 480, endPoint y: 133, distance: 103.8
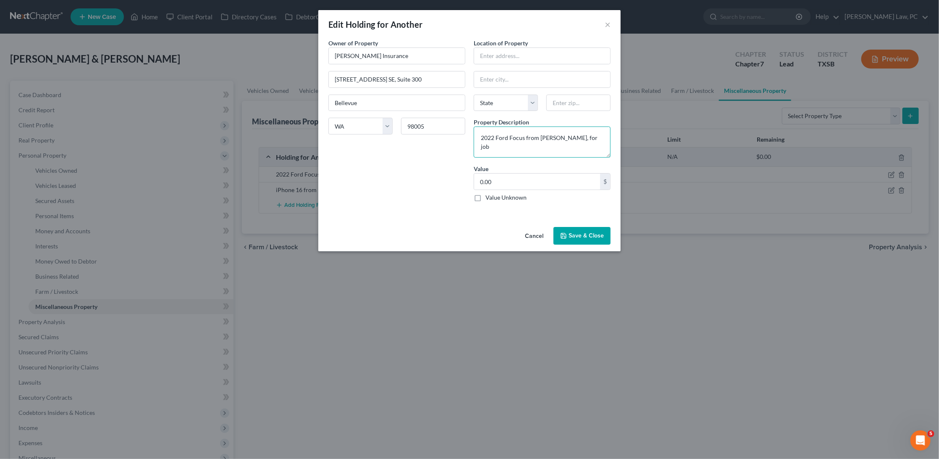
click at [480, 133] on textarea "2022 Ford Focus from Farmer's, for job" at bounding box center [542, 141] width 137 height 31
click at [591, 142] on textarea "2022 Ford Focus from Farmer's, for job" at bounding box center [542, 141] width 137 height 31
click at [569, 234] on button "Save & Close" at bounding box center [581, 236] width 57 height 18
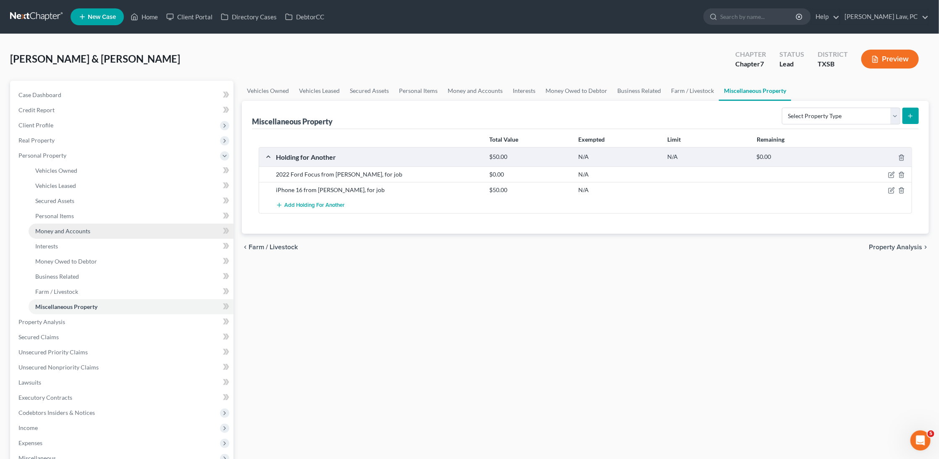
click at [77, 227] on span "Money and Accounts" at bounding box center [62, 230] width 55 height 7
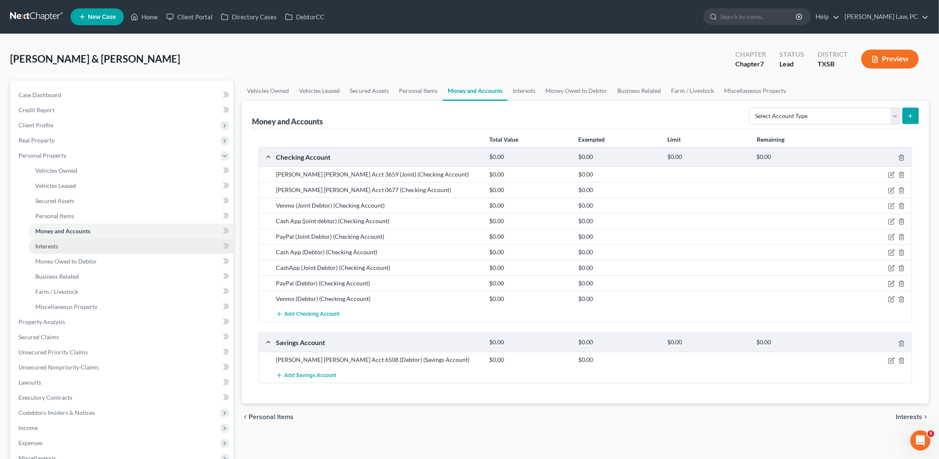
click at [83, 239] on link "Interests" at bounding box center [131, 246] width 205 height 15
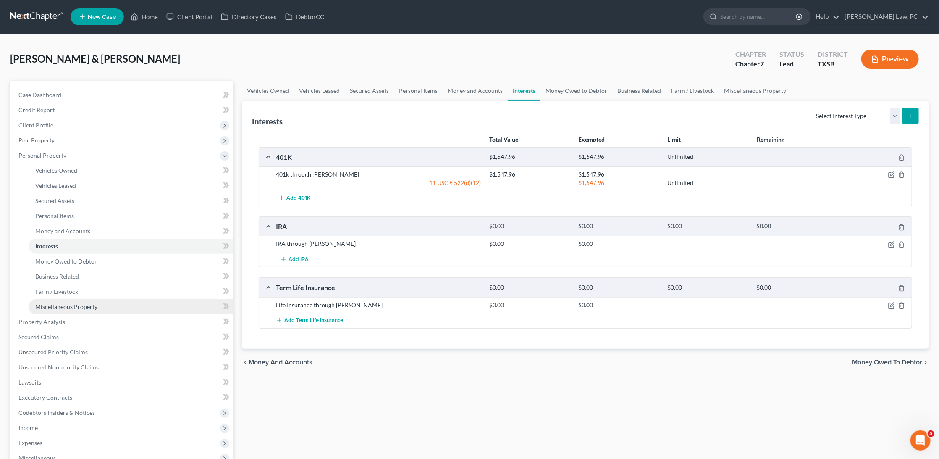
click at [82, 303] on span "Miscellaneous Property" at bounding box center [66, 306] width 62 height 7
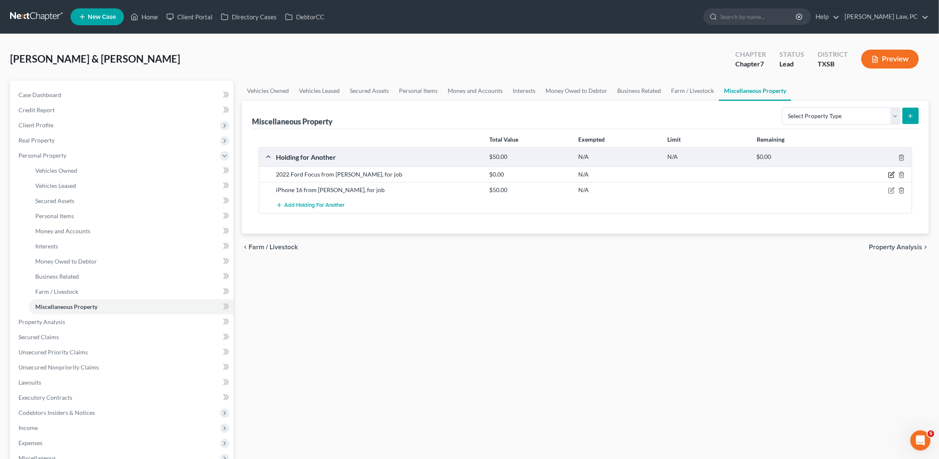
click at [894, 172] on icon "button" at bounding box center [891, 174] width 7 height 7
select select "50"
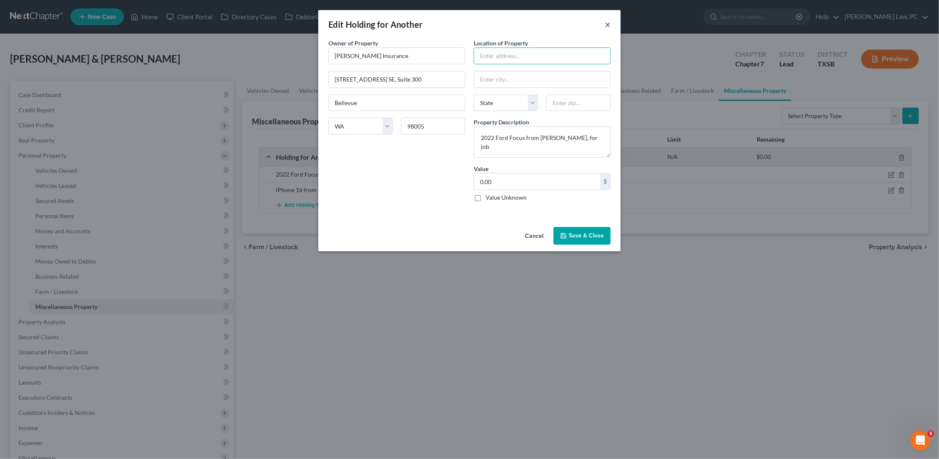
click at [606, 26] on button "×" at bounding box center [608, 24] width 6 height 10
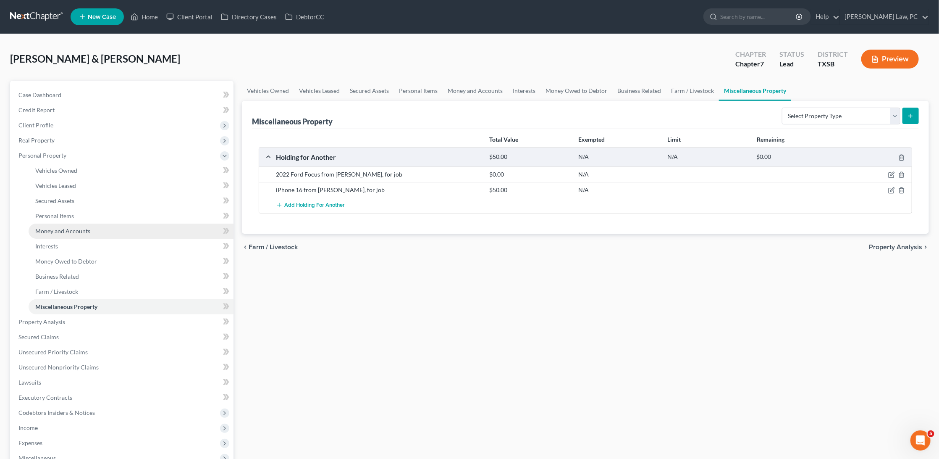
click at [58, 228] on span "Money and Accounts" at bounding box center [62, 230] width 55 height 7
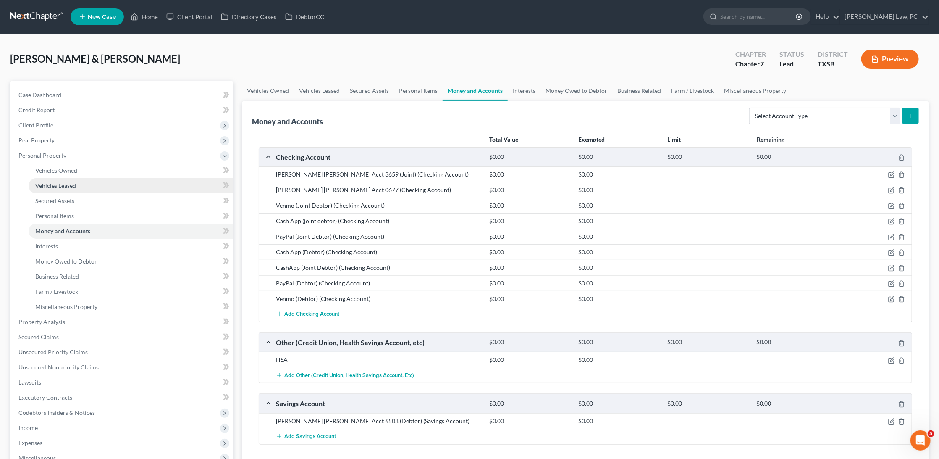
click at [147, 181] on link "Vehicles Leased" at bounding box center [131, 185] width 205 height 15
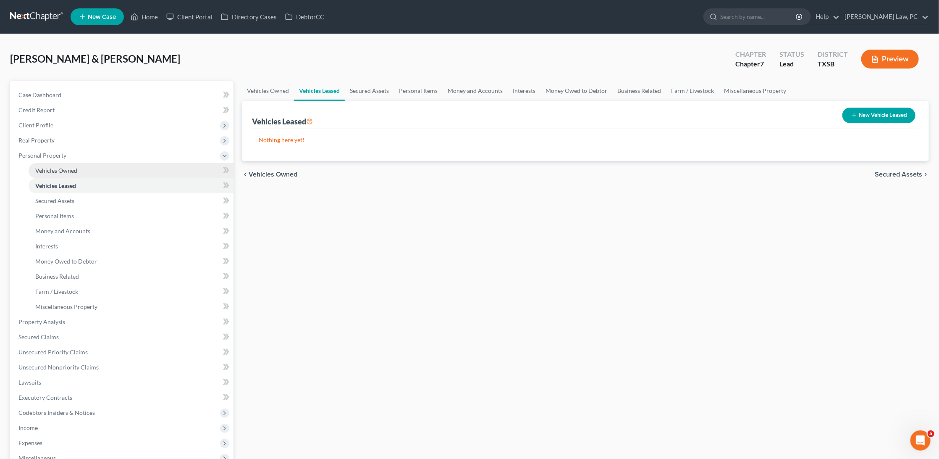
click at [145, 171] on link "Vehicles Owned" at bounding box center [131, 170] width 205 height 15
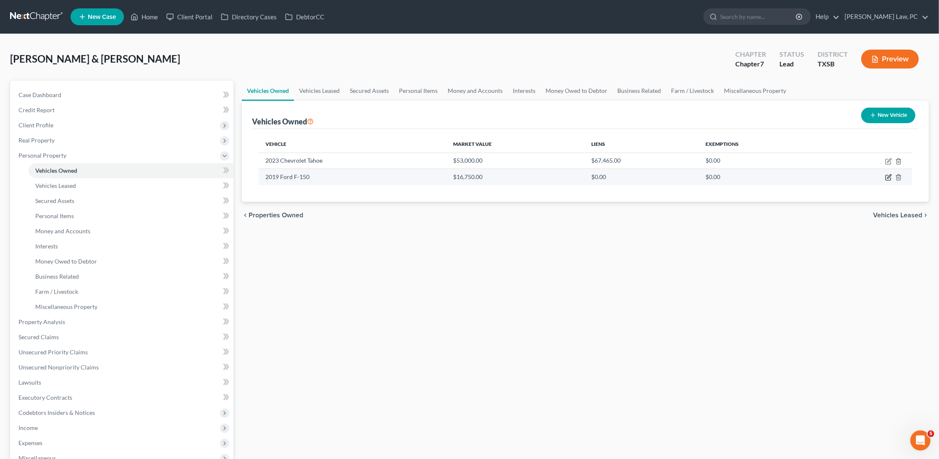
click at [891, 178] on icon "button" at bounding box center [888, 177] width 5 height 5
select select "0"
select select "7"
select select "2"
select select "0"
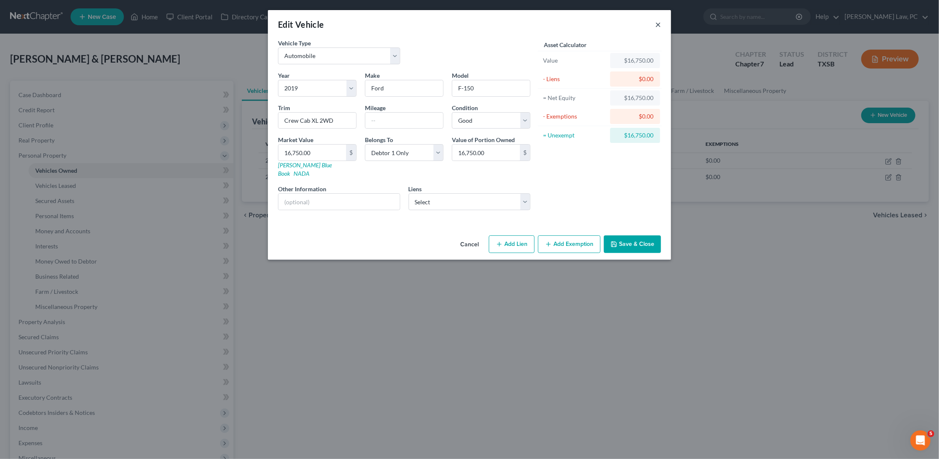
click at [658, 21] on button "×" at bounding box center [658, 24] width 6 height 10
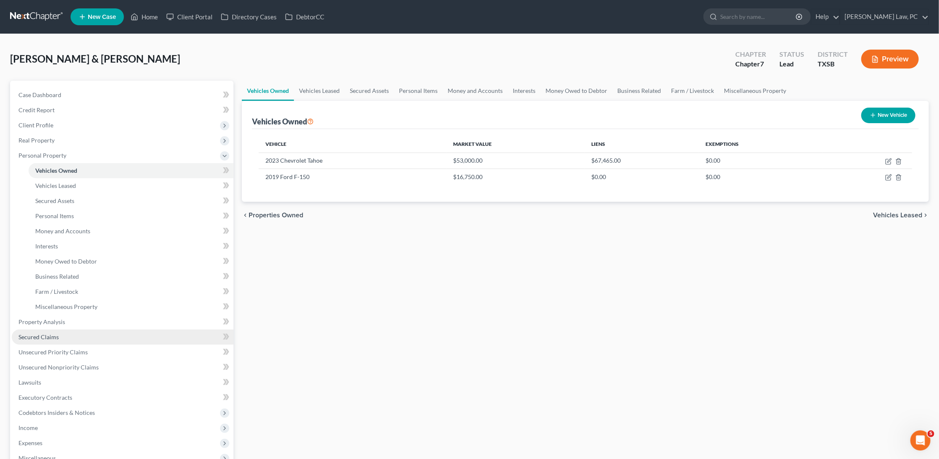
click at [45, 334] on link "Secured Claims" at bounding box center [123, 336] width 222 height 15
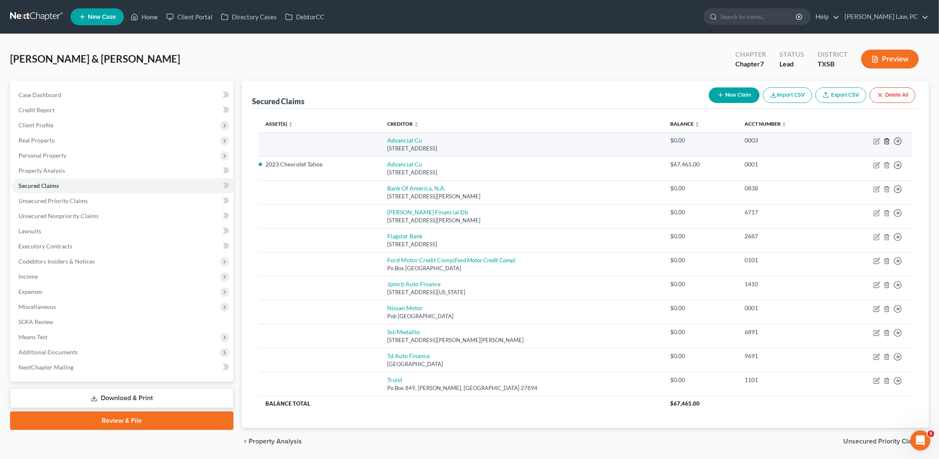
click at [887, 142] on icon "button" at bounding box center [887, 141] width 7 height 7
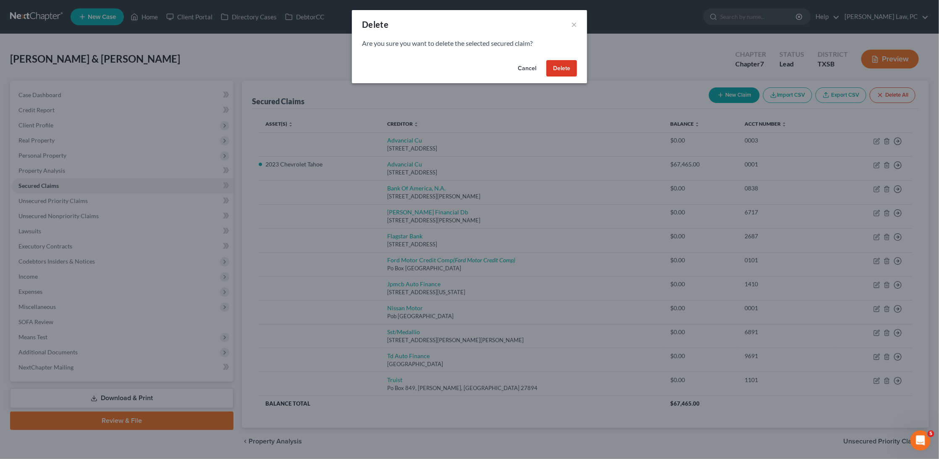
click at [567, 68] on button "Delete" at bounding box center [561, 68] width 31 height 17
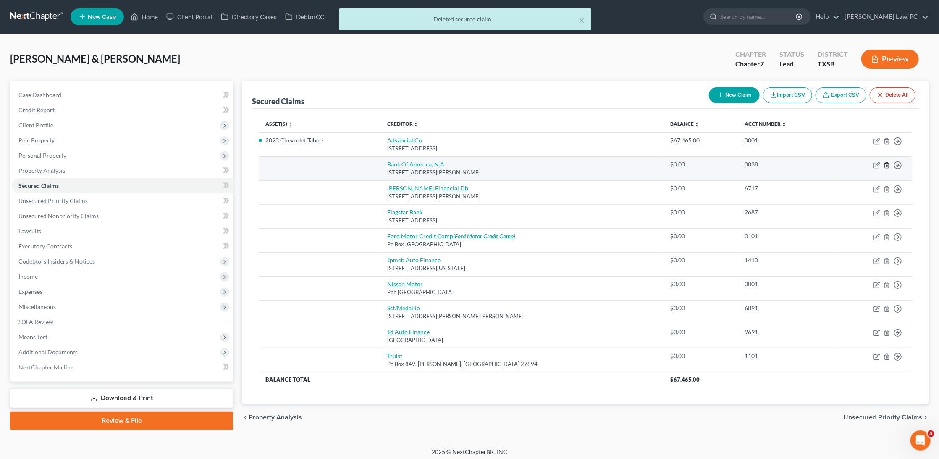
click at [886, 163] on icon "button" at bounding box center [887, 165] width 7 height 7
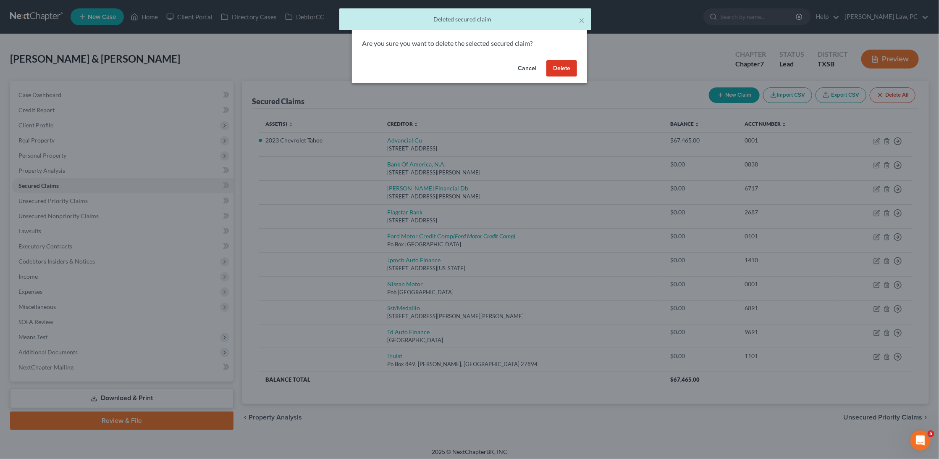
click at [572, 64] on button "Delete" at bounding box center [561, 68] width 31 height 17
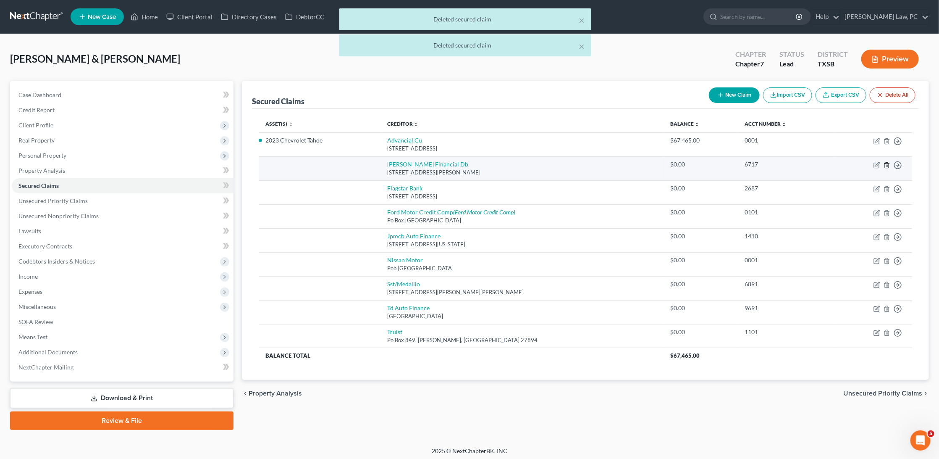
click at [889, 163] on icon "button" at bounding box center [887, 164] width 4 height 5
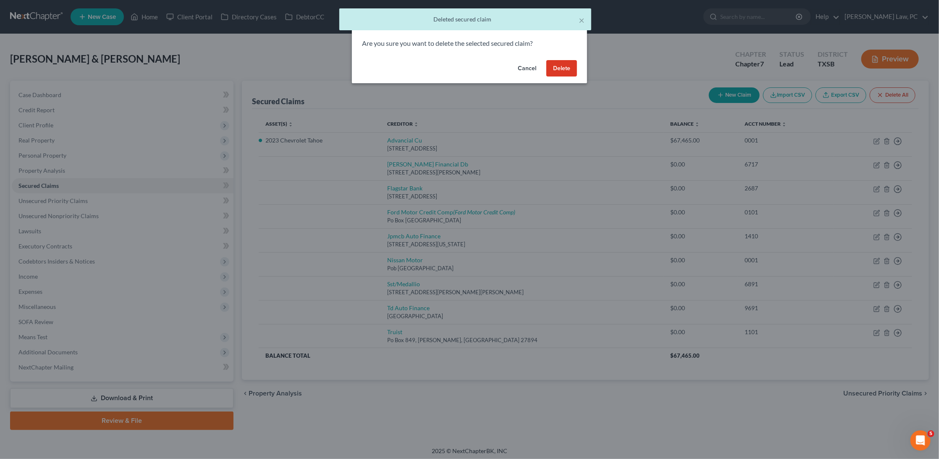
click at [569, 69] on button "Delete" at bounding box center [561, 68] width 31 height 17
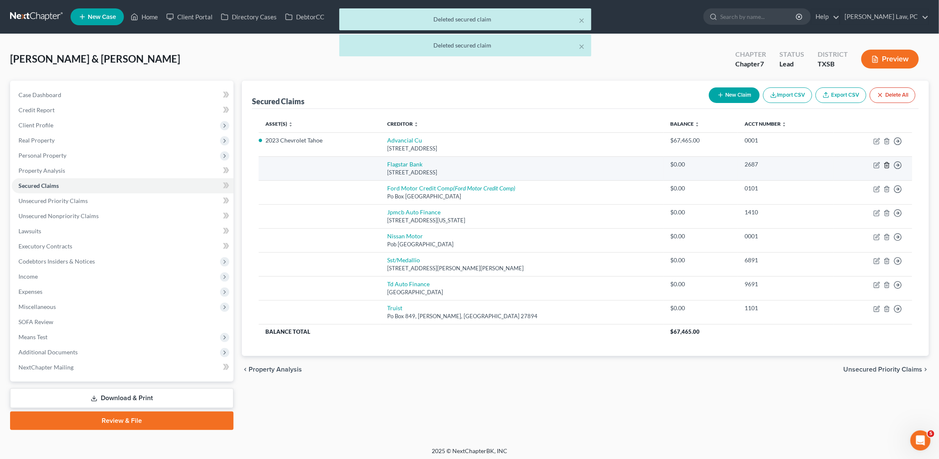
click at [888, 165] on icon "button" at bounding box center [887, 165] width 7 height 7
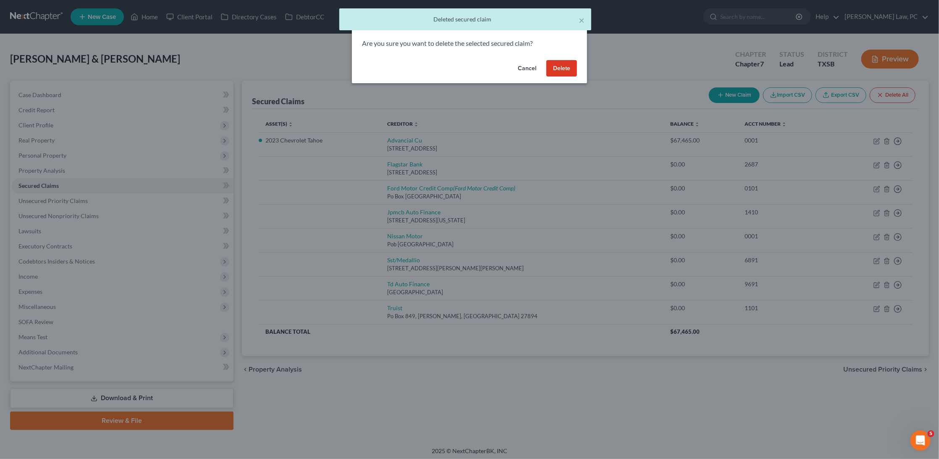
click at [570, 68] on button "Delete" at bounding box center [561, 68] width 31 height 17
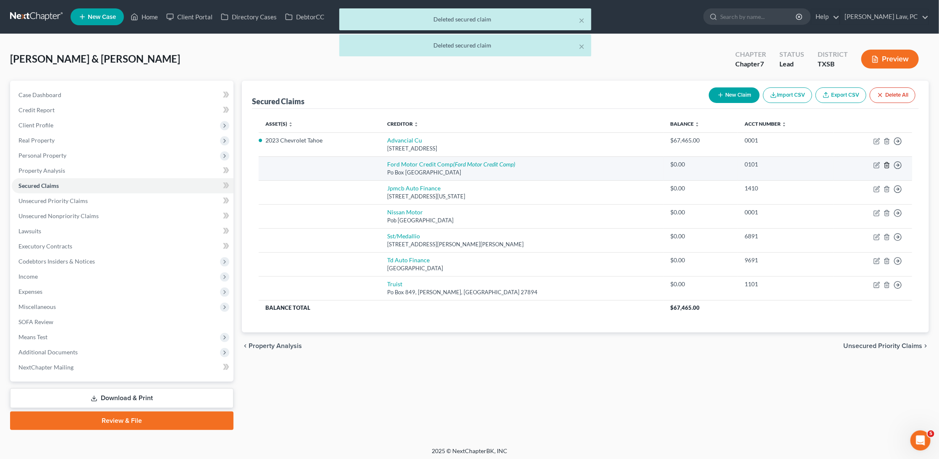
click at [887, 164] on icon "button" at bounding box center [887, 165] width 7 height 7
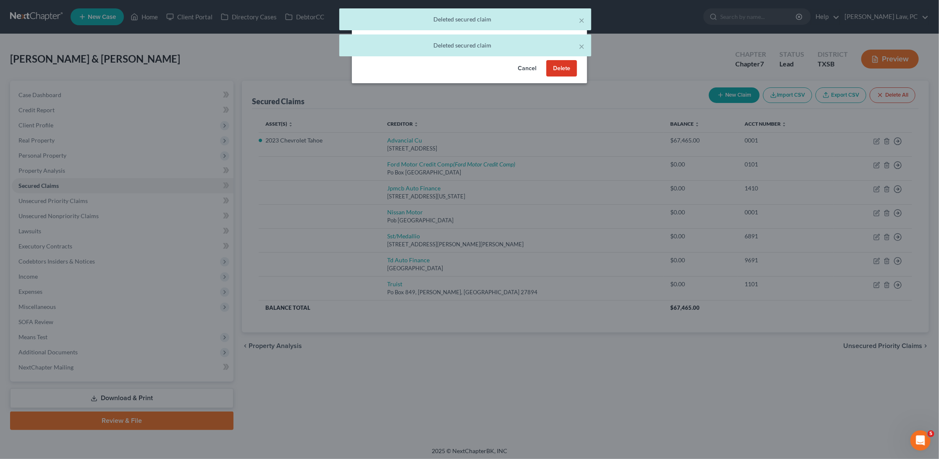
click at [554, 64] on button "Delete" at bounding box center [561, 68] width 31 height 17
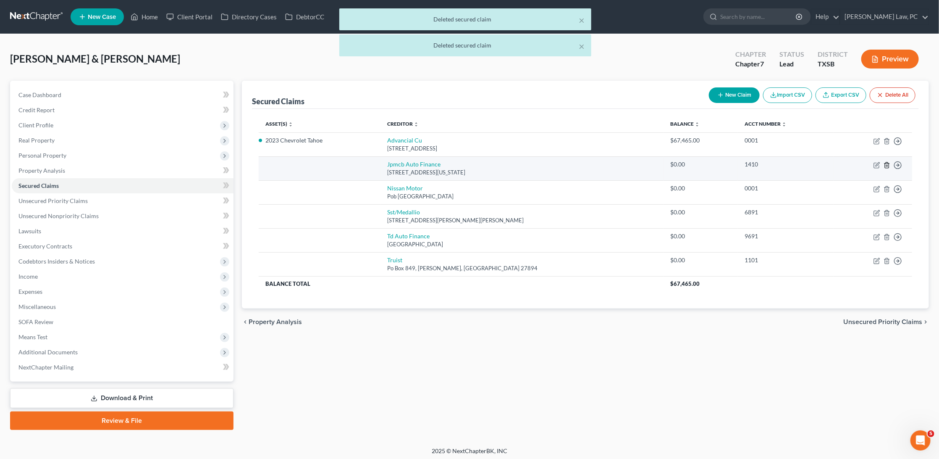
click at [886, 163] on icon "button" at bounding box center [887, 165] width 7 height 7
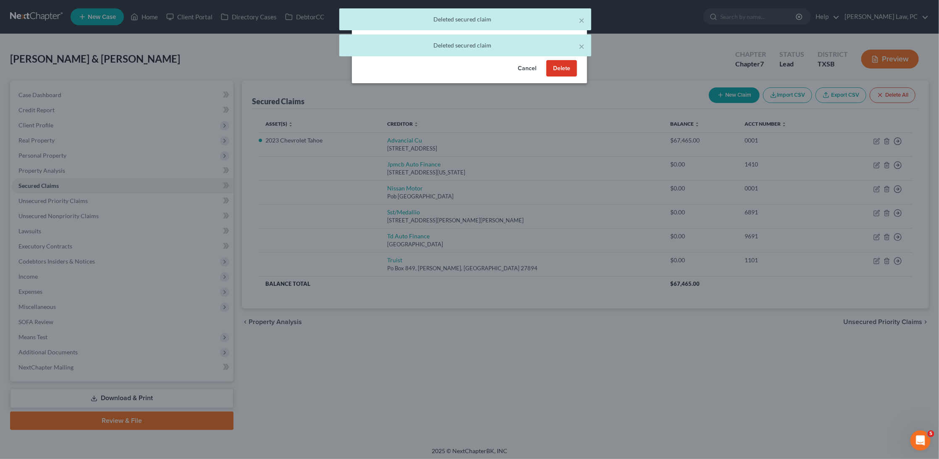
click at [569, 73] on button "Delete" at bounding box center [561, 68] width 31 height 17
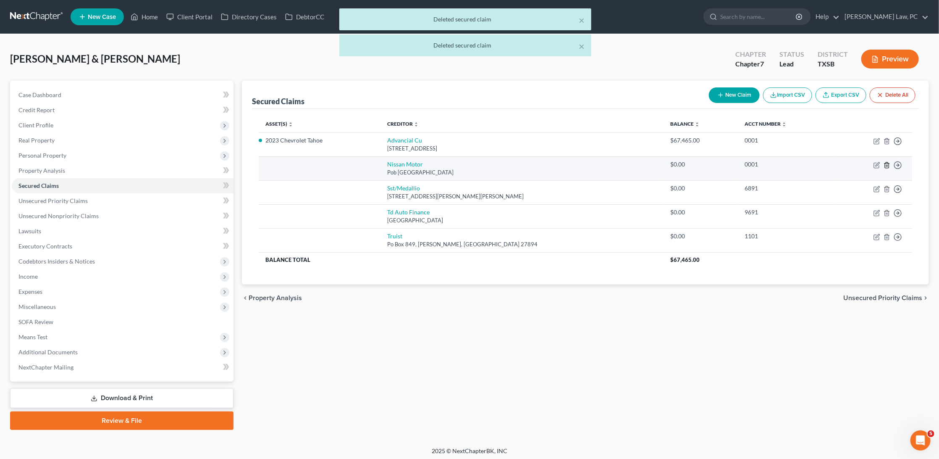
click at [889, 164] on icon "button" at bounding box center [887, 164] width 4 height 5
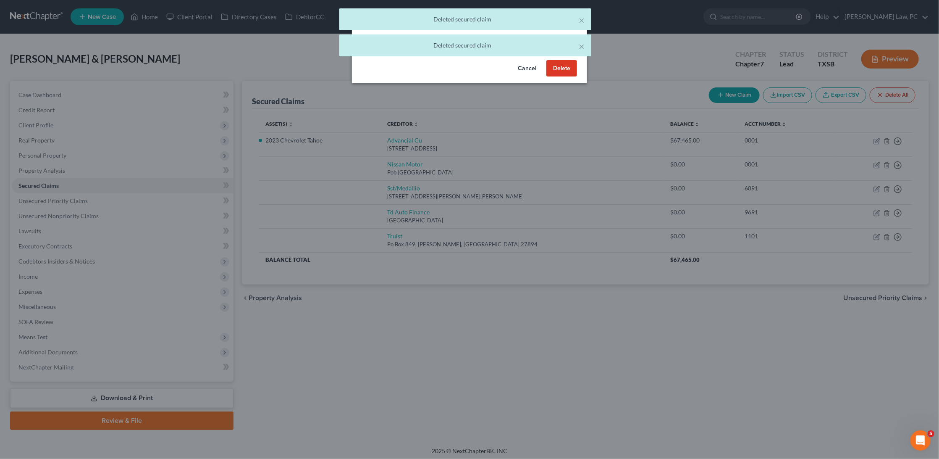
click at [569, 69] on button "Delete" at bounding box center [561, 68] width 31 height 17
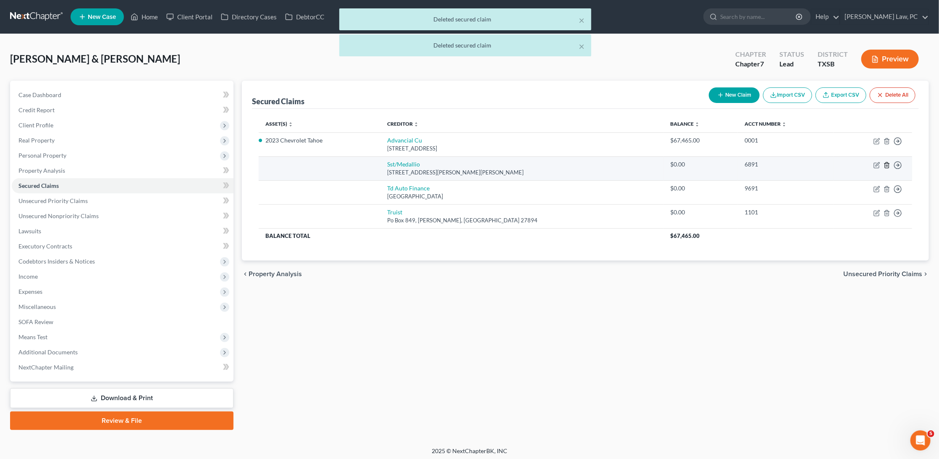
click at [886, 165] on icon "button" at bounding box center [887, 165] width 7 height 7
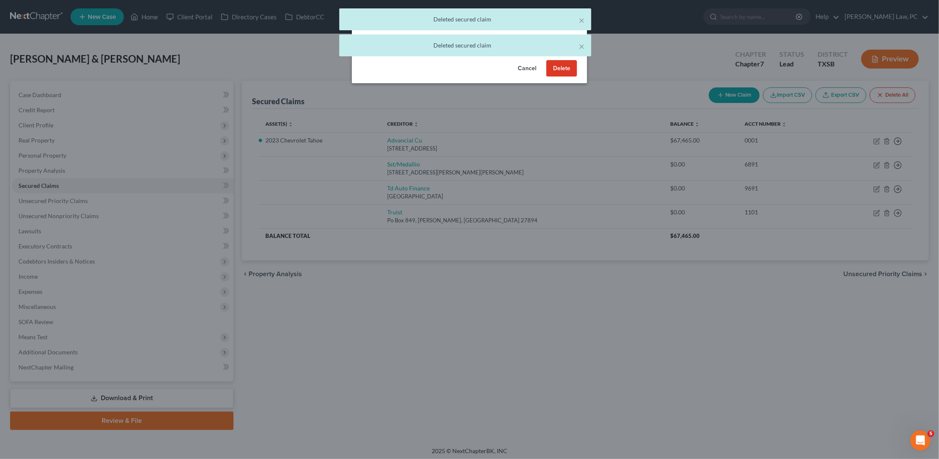
click at [559, 68] on button "Delete" at bounding box center [561, 68] width 31 height 17
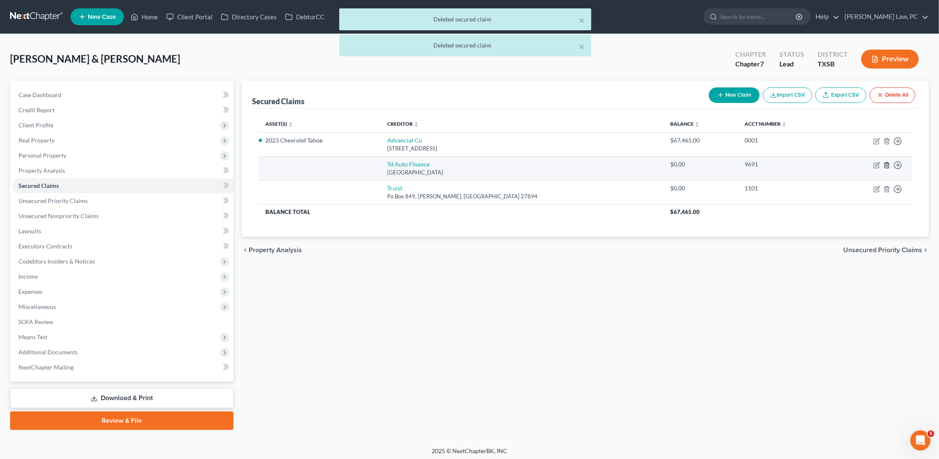
click at [886, 163] on icon "button" at bounding box center [887, 165] width 7 height 7
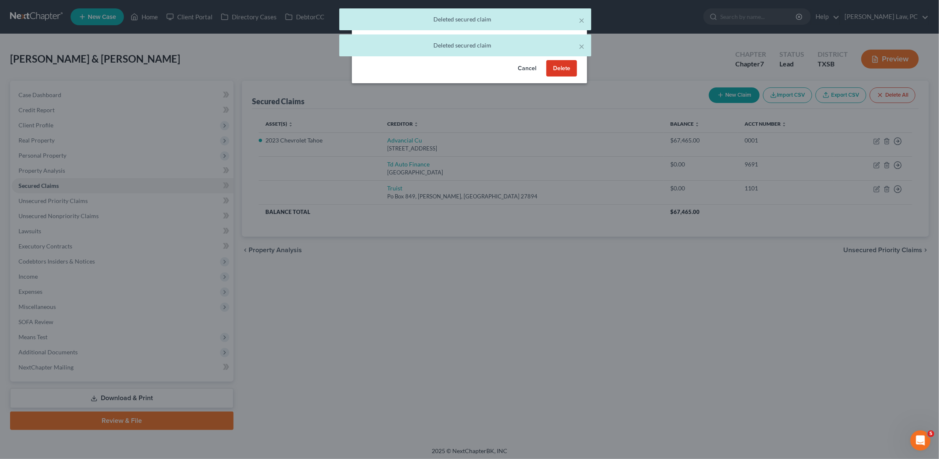
click at [561, 68] on button "Delete" at bounding box center [561, 68] width 31 height 17
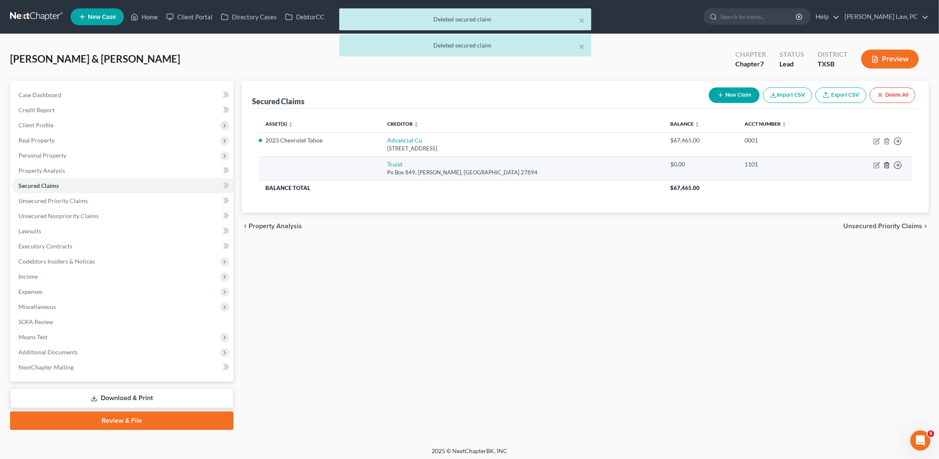
click at [886, 165] on icon "button" at bounding box center [887, 165] width 7 height 7
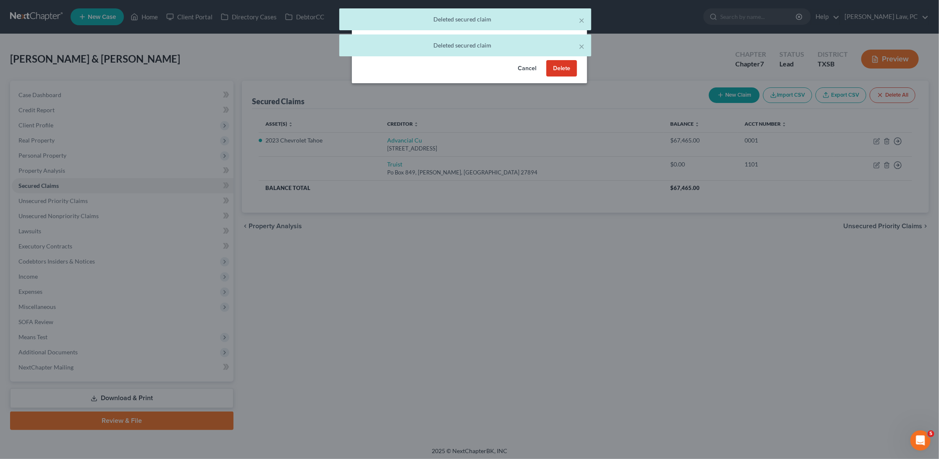
click at [564, 66] on button "Delete" at bounding box center [561, 68] width 31 height 17
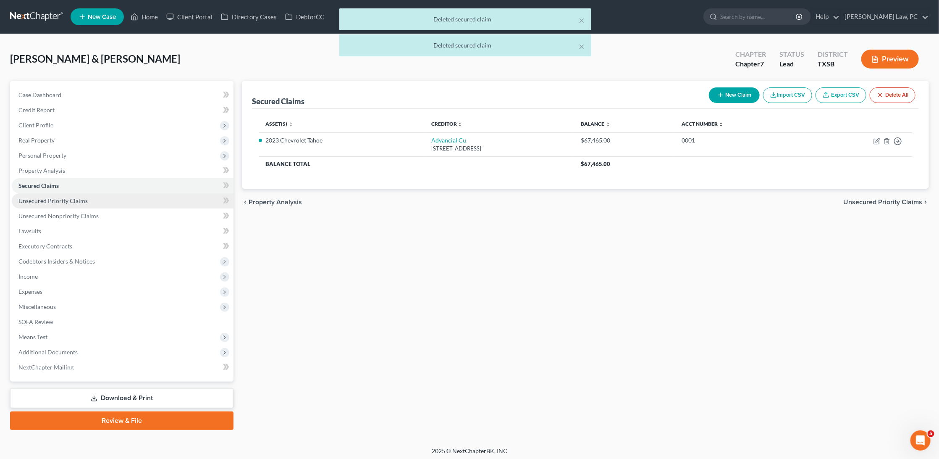
click at [86, 195] on link "Unsecured Priority Claims" at bounding box center [123, 200] width 222 height 15
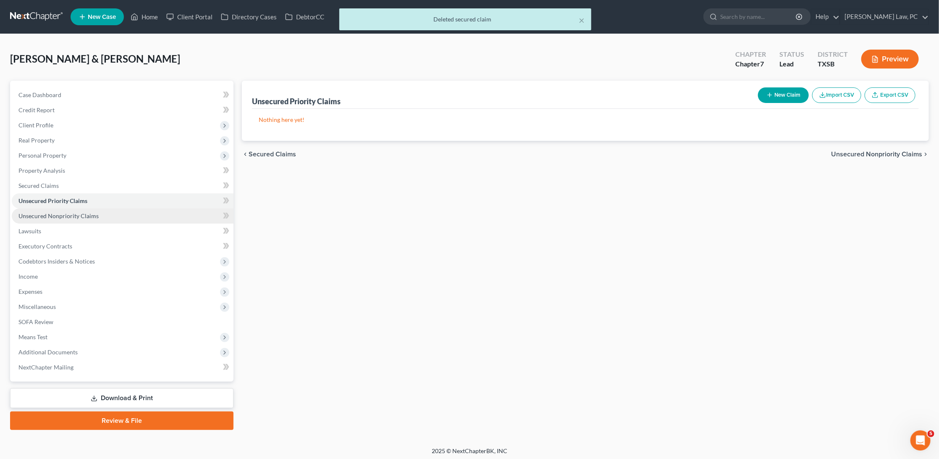
click at [74, 213] on span "Unsecured Nonpriority Claims" at bounding box center [58, 215] width 80 height 7
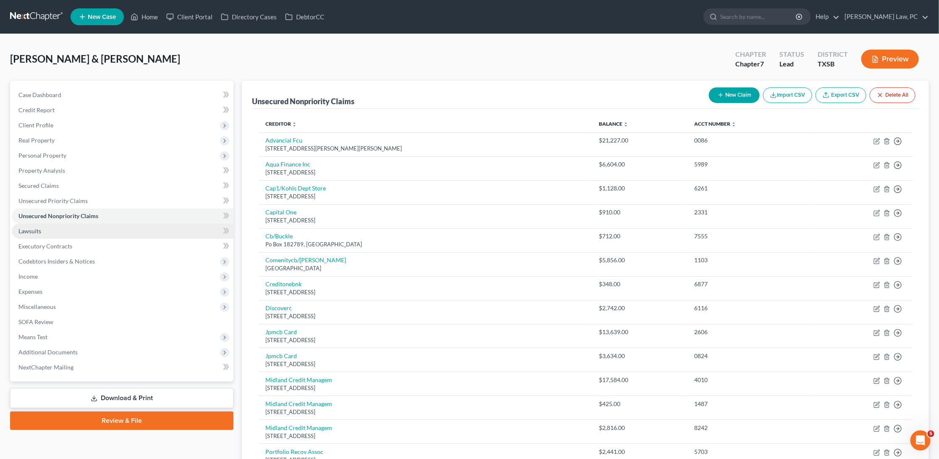
click at [100, 226] on link "Lawsuits" at bounding box center [123, 230] width 222 height 15
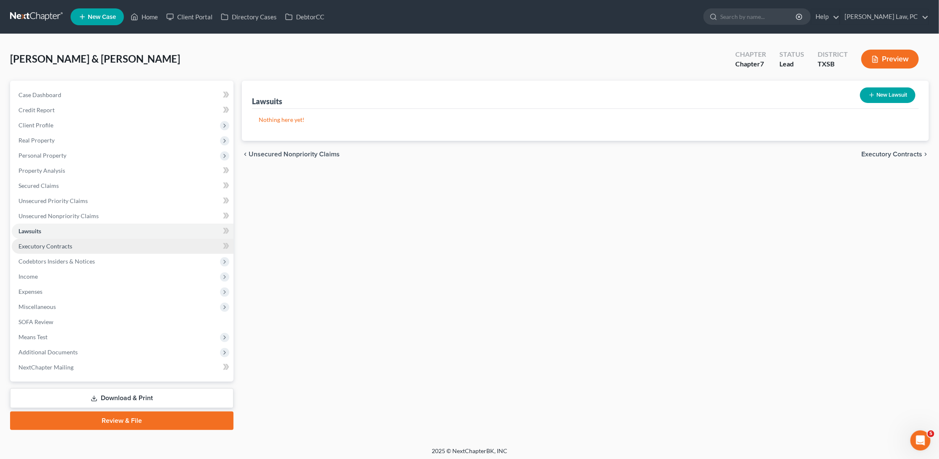
click at [117, 242] on link "Executory Contracts" at bounding box center [123, 246] width 222 height 15
click at [122, 225] on link "Lawsuits" at bounding box center [123, 230] width 222 height 15
click at [900, 89] on button "New Lawsuit" at bounding box center [887, 95] width 55 height 16
select select "0"
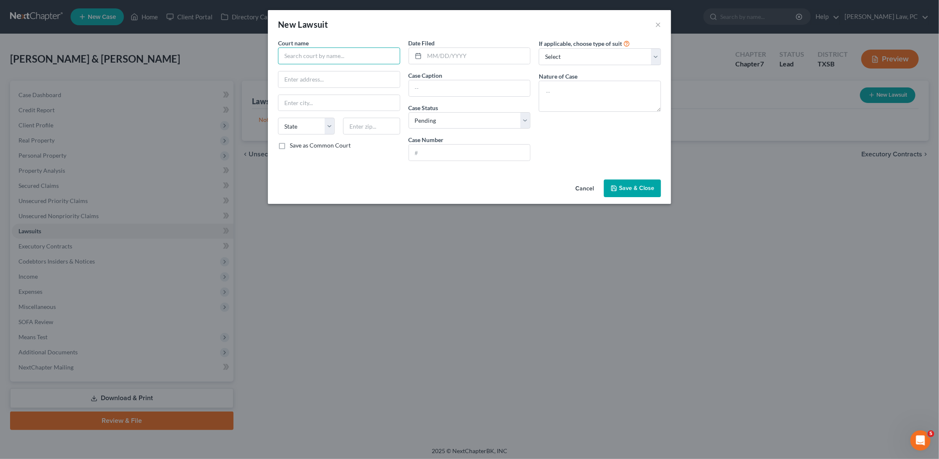
click at [311, 54] on input "text" at bounding box center [339, 55] width 122 height 17
click at [309, 54] on input "Smith" at bounding box center [339, 55] width 122 height 17
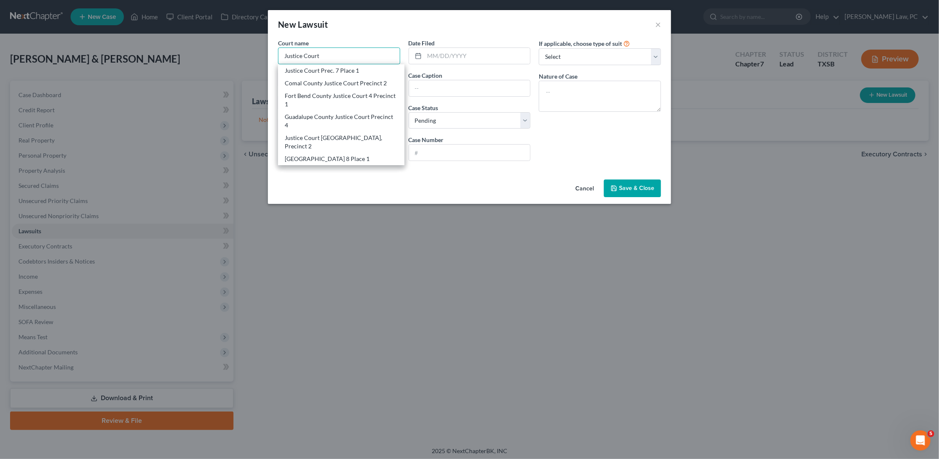
click at [285, 55] on input "Justice Court" at bounding box center [339, 55] width 122 height 17
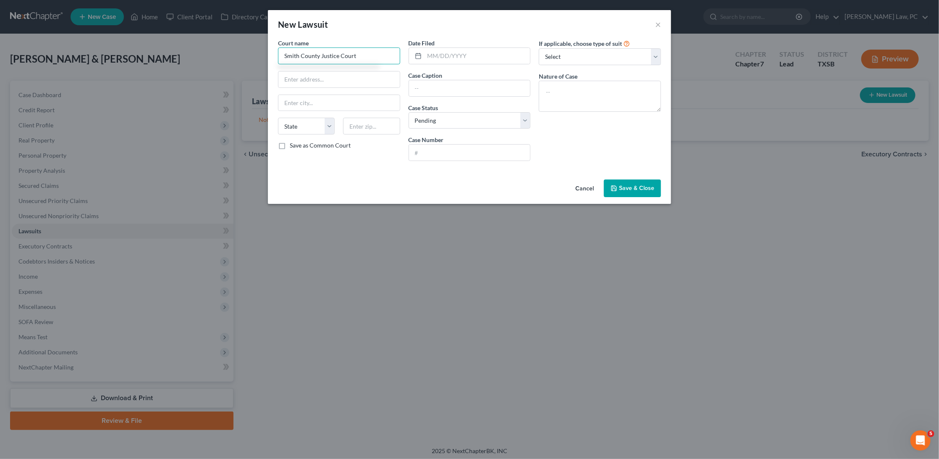
click at [358, 57] on input "Smith County Justice Court" at bounding box center [339, 55] width 122 height 17
type input "Smith County Justice Court Precinct 3"
select select "4"
click at [593, 82] on textarea at bounding box center [600, 96] width 122 height 31
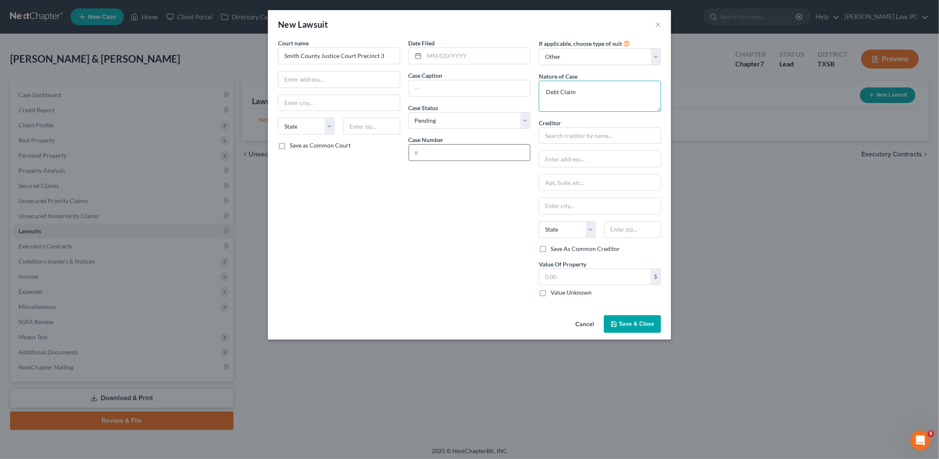
type textarea "Debt Claim"
click at [503, 150] on input "text" at bounding box center [469, 152] width 121 height 16
type input "DC25-594JP3"
click at [338, 79] on input "text" at bounding box center [338, 79] width 121 height 16
type input "313 East Duval Street"
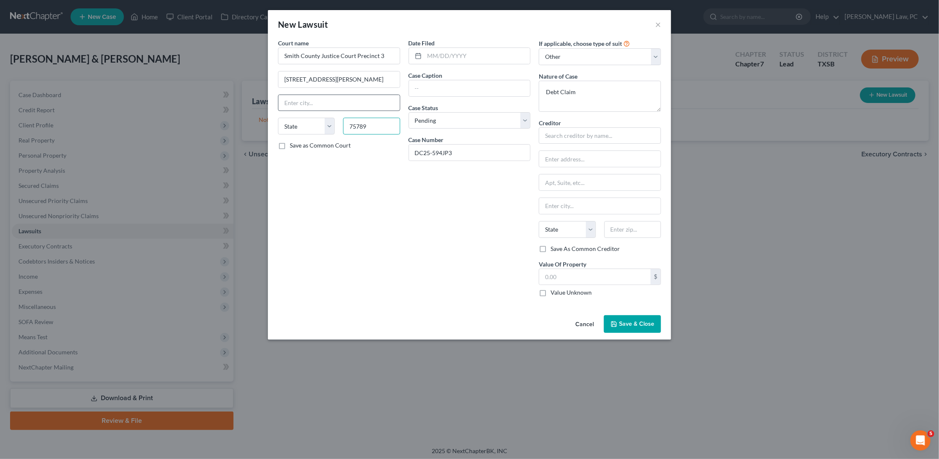
type input "75789"
type input "Troup"
select select "45"
click at [462, 58] on input "text" at bounding box center [478, 56] width 106 height 16
type input "08/20/2025"
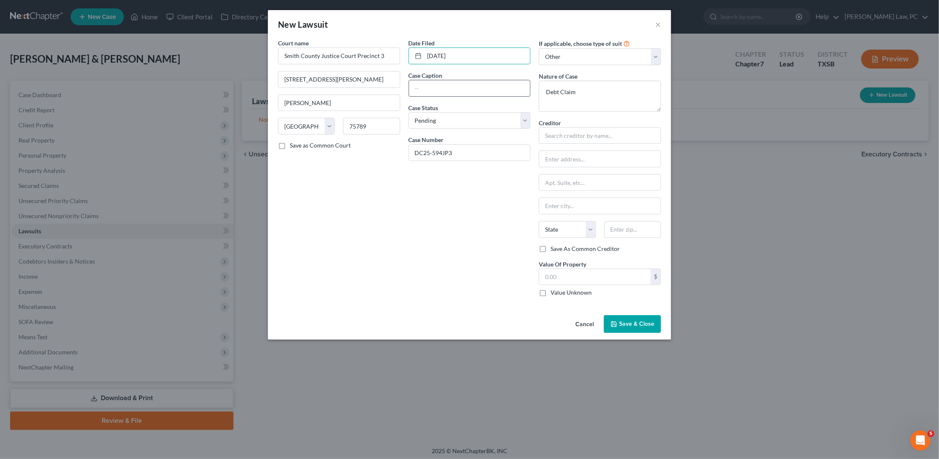
click at [447, 88] on input "text" at bounding box center [469, 88] width 121 height 16
type input "Midland Credit Management, Inc. vs. Jenna Burgess"
click at [586, 136] on input "text" at bounding box center [600, 135] width 122 height 17
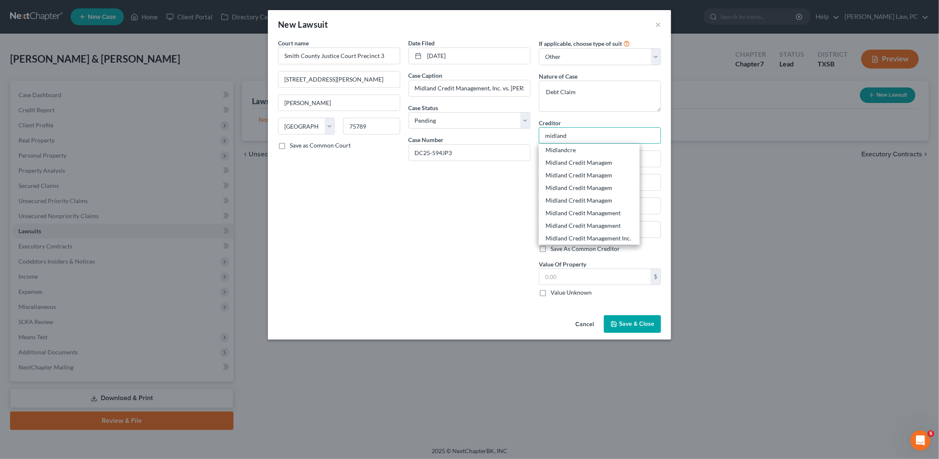
drag, startPoint x: 573, startPoint y: 133, endPoint x: 523, endPoint y: 133, distance: 50.0
click at [523, 133] on div "Court name * Smith County Justice Court Precinct 3 313 East Duval Street Troup …" at bounding box center [469, 171] width 391 height 265
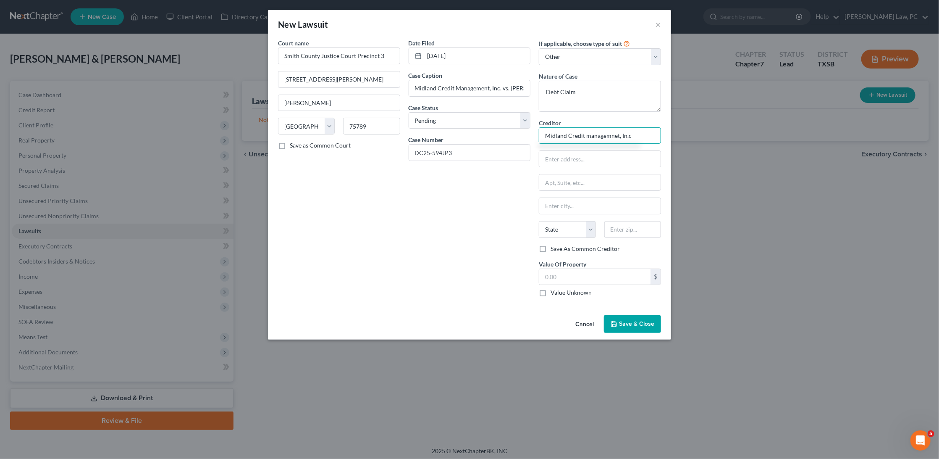
click at [591, 133] on input "Midland Credit managemnet, In.c" at bounding box center [600, 135] width 122 height 17
click at [607, 134] on input "Midland Credit Managemnet, In.c" at bounding box center [600, 135] width 122 height 17
type input "Midland Credit Management, In.c"
type input "Po Box 460568"
type input "77056"
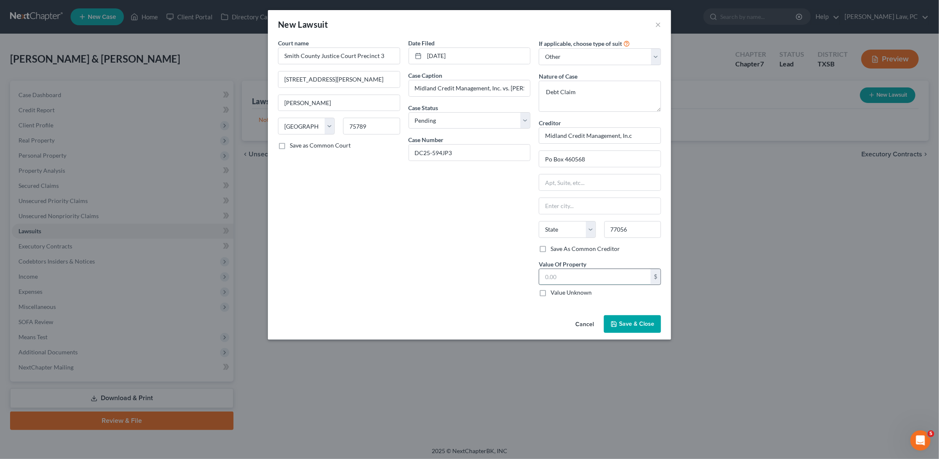
click at [590, 272] on input "text" at bounding box center [594, 277] width 111 height 16
type input "Houston"
select select "45"
type input "2,816.69"
click at [290, 142] on label "Save as Common Court" at bounding box center [320, 145] width 61 height 8
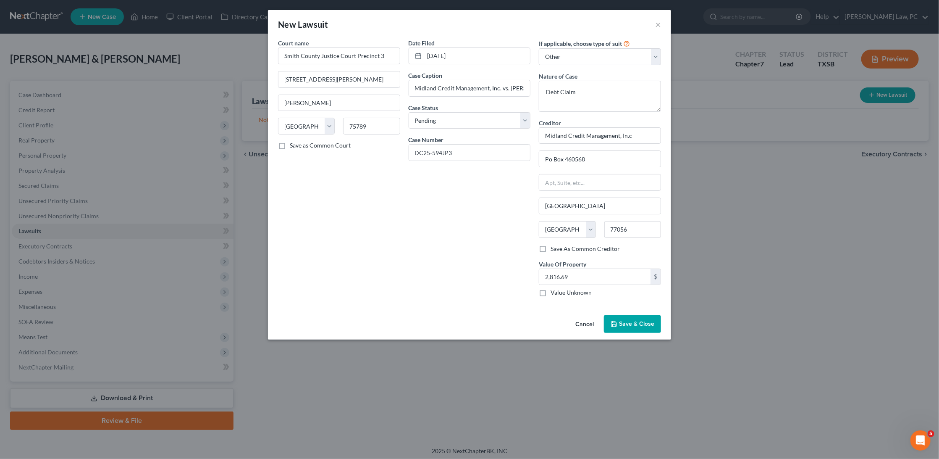
click at [293, 142] on input "Save as Common Court" at bounding box center [295, 143] width 5 height 5
checkbox input "true"
click at [643, 320] on span "Save & Close" at bounding box center [636, 323] width 35 height 7
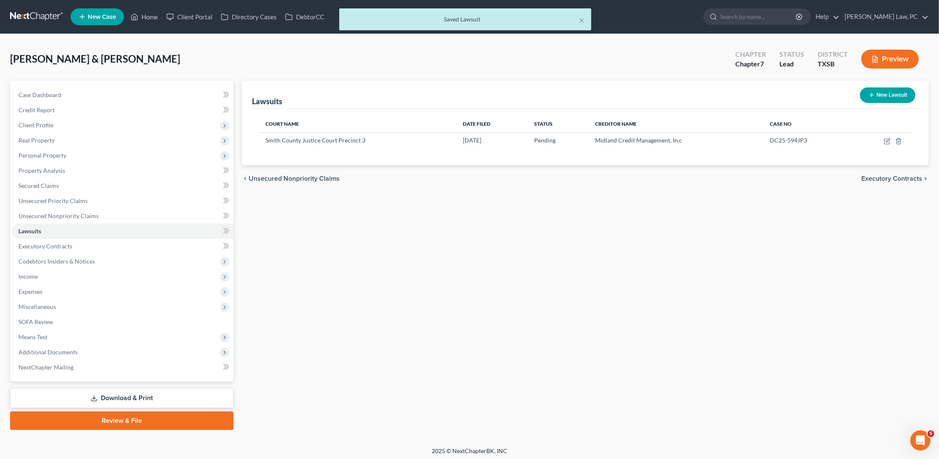
click at [885, 98] on button "New Lawsuit" at bounding box center [887, 95] width 55 height 16
select select "0"
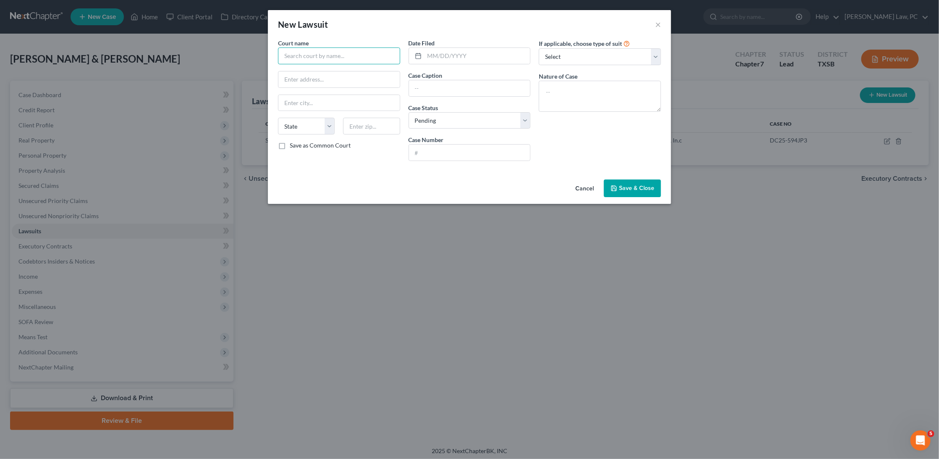
click at [331, 55] on input "text" at bounding box center [339, 55] width 122 height 17
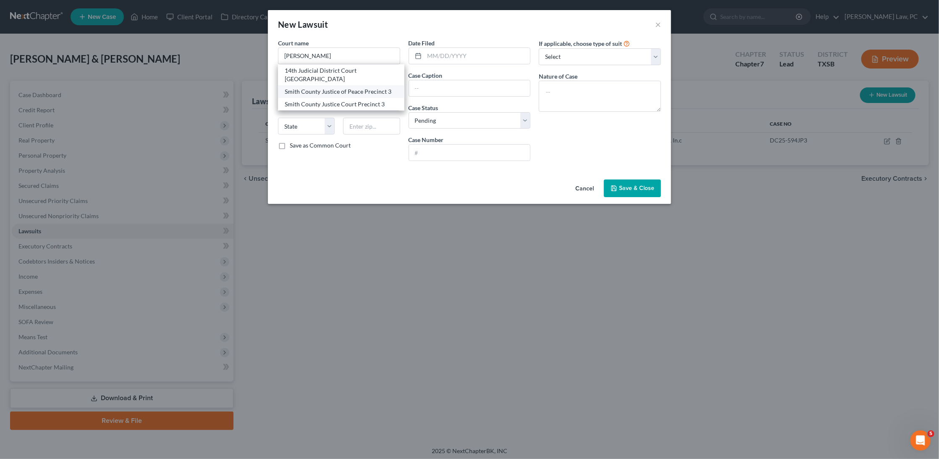
click at [350, 87] on div "Smith County Justice of Peace Precinct 3" at bounding box center [341, 91] width 113 height 8
type input "Smith County Justice of Peace Precinct 3"
type input "313 E Duval St, Troup, TX"
type input "Troup"
select select "45"
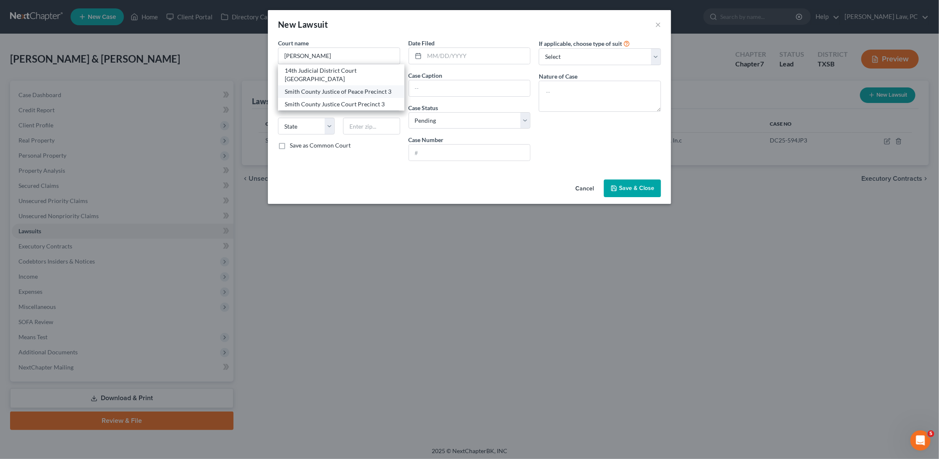
type input "75789"
click at [450, 53] on input "text" at bounding box center [478, 56] width 106 height 16
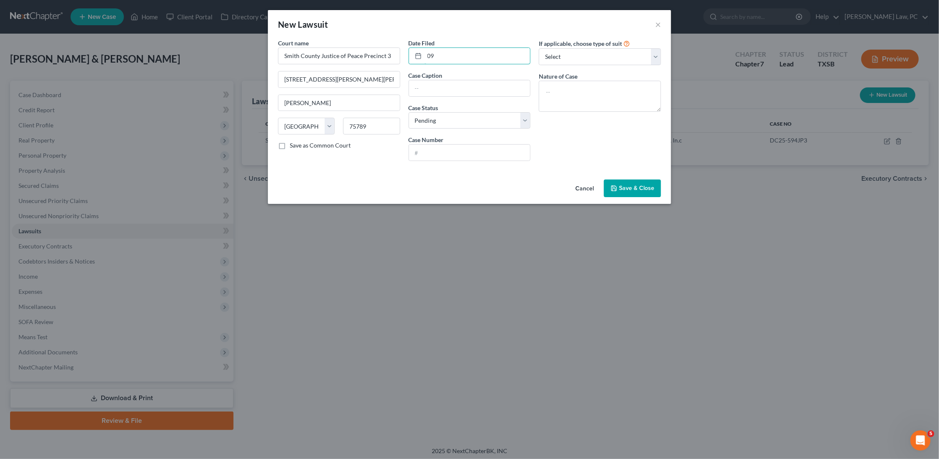
type input "0"
type input "09/10/20925"
select select "4"
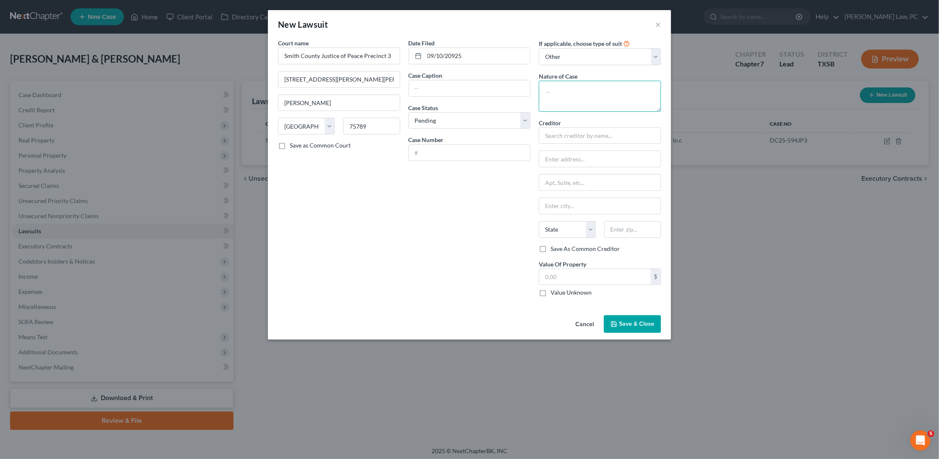
click at [574, 98] on textarea at bounding box center [600, 96] width 122 height 31
type textarea "Debt Claim"
click at [593, 133] on input "text" at bounding box center [600, 135] width 122 height 17
type input "Midland Credit Management, Inc."
type input "Po Box 460568"
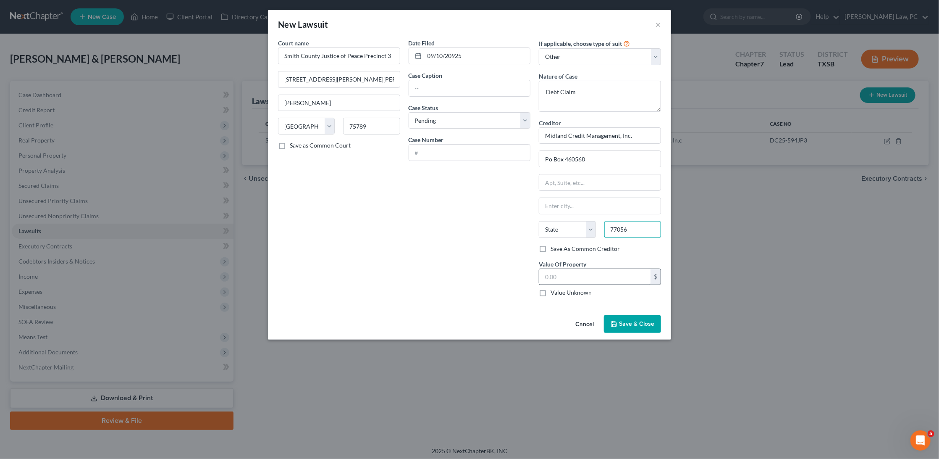
type input "77056"
click at [573, 273] on input "text" at bounding box center [594, 277] width 111 height 16
type input "Houston"
select select "45"
type input "17,584.36"
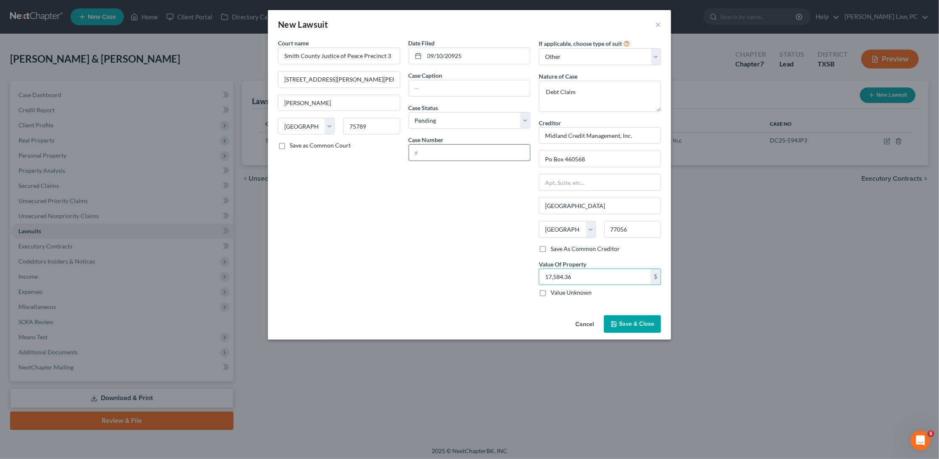
click at [429, 147] on input "text" at bounding box center [469, 152] width 121 height 16
type input "DC25-648JP3"
click at [483, 84] on input "text" at bounding box center [469, 88] width 121 height 16
type input "Midland Credit Management Inc. vs. Brig Burgess"
click at [630, 323] on button "Save & Close" at bounding box center [632, 324] width 57 height 18
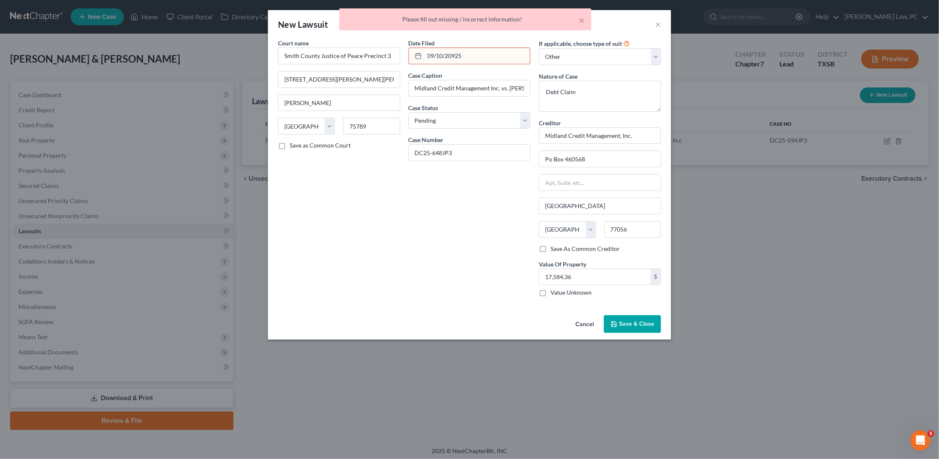
click at [495, 55] on input "09/10/20925" at bounding box center [478, 56] width 106 height 16
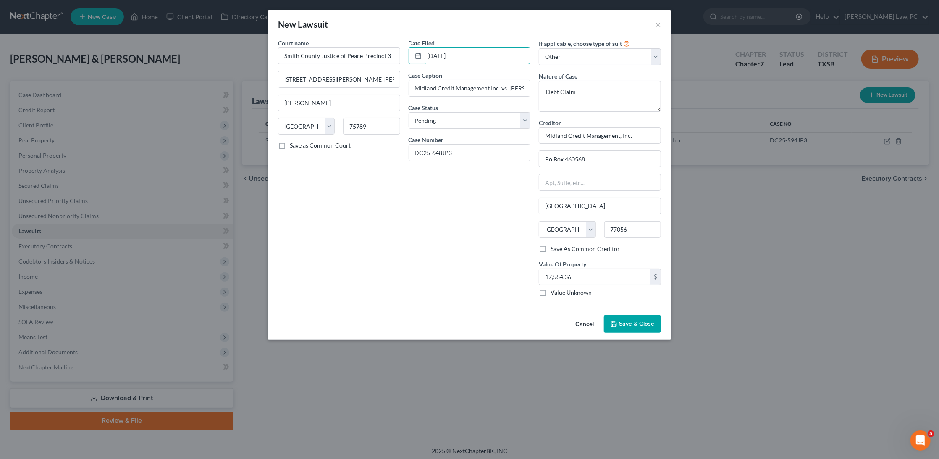
type input "09/10/2025"
click at [627, 320] on span "Save & Close" at bounding box center [636, 323] width 35 height 7
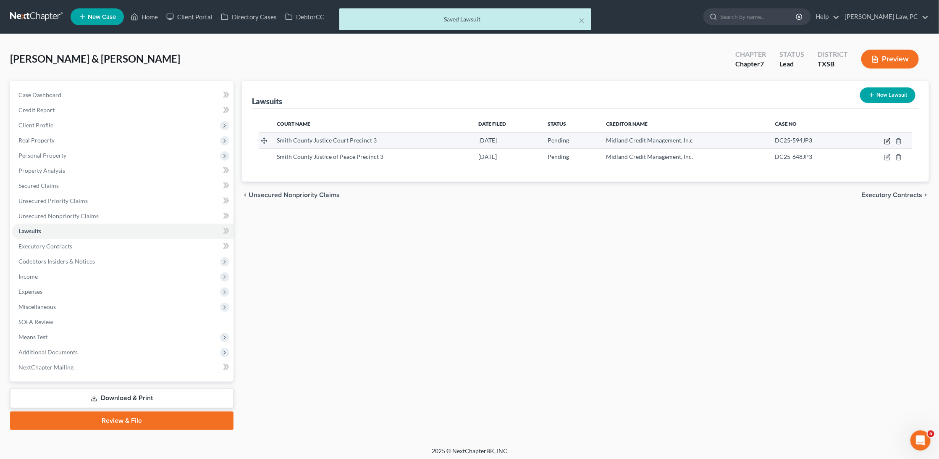
click at [887, 140] on icon "button" at bounding box center [888, 140] width 4 height 4
select select "45"
select select "0"
select select "4"
select select "45"
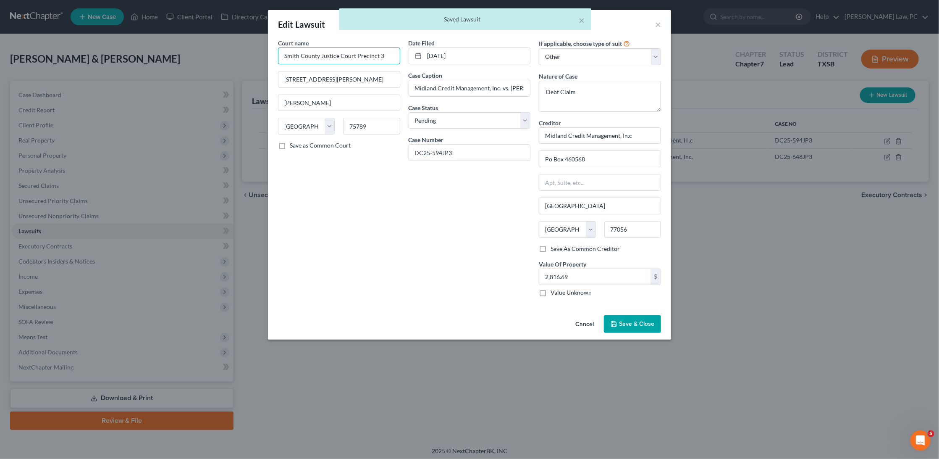
click at [385, 57] on input "Smith County Justice Court Precinct 3" at bounding box center [339, 55] width 122 height 17
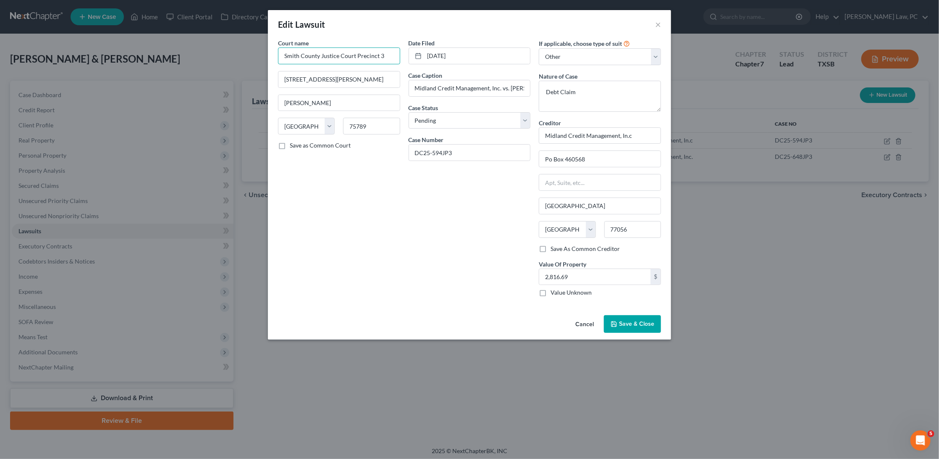
click at [385, 57] on input "Smith County Justice Court Precinct 3" at bounding box center [339, 55] width 122 height 17
click at [372, 87] on div "Smith County Justice of Peace Precinct 3" at bounding box center [341, 91] width 113 height 8
type input "Smith County Justice of Peace Precinct 3"
type input "313 E Duval St, Troup, TX"
click at [637, 320] on span "Save & Close" at bounding box center [636, 323] width 35 height 7
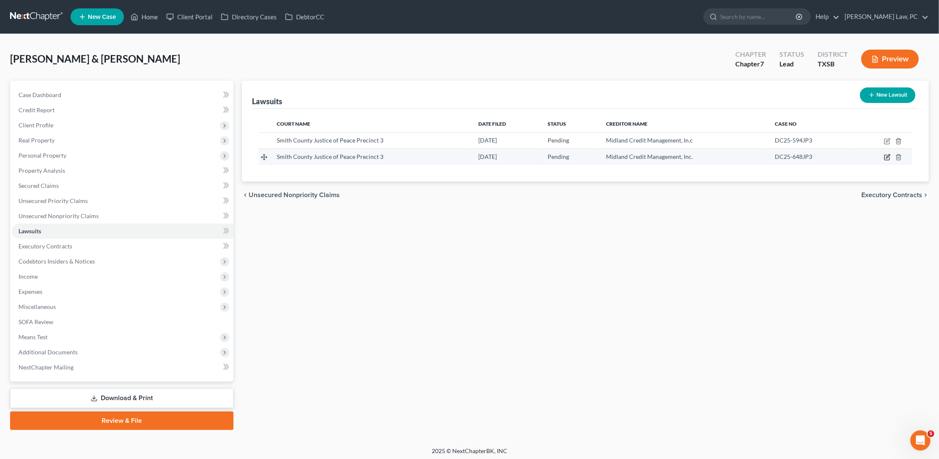
click at [888, 155] on icon "button" at bounding box center [887, 157] width 7 height 7
select select "45"
select select "0"
select select "4"
select select "45"
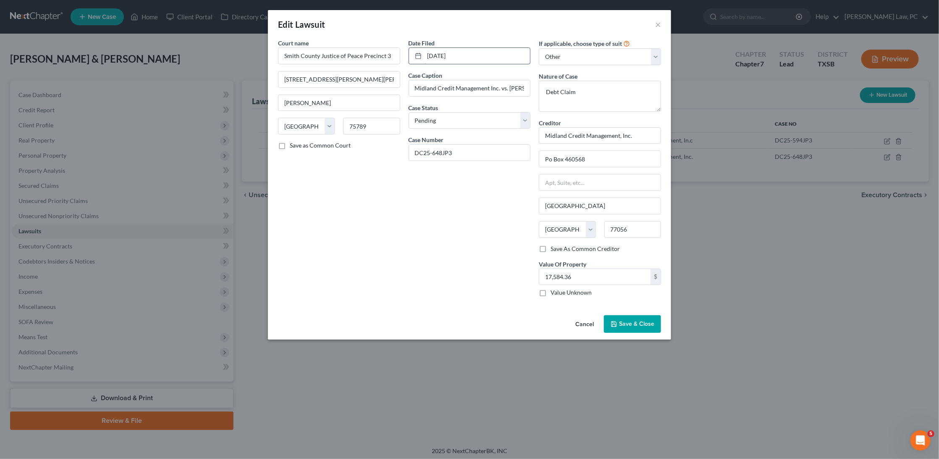
click at [433, 55] on input "09/10/2025" at bounding box center [478, 56] width 106 height 16
type input "08/10/2025"
click at [642, 322] on span "Save & Close" at bounding box center [636, 323] width 35 height 7
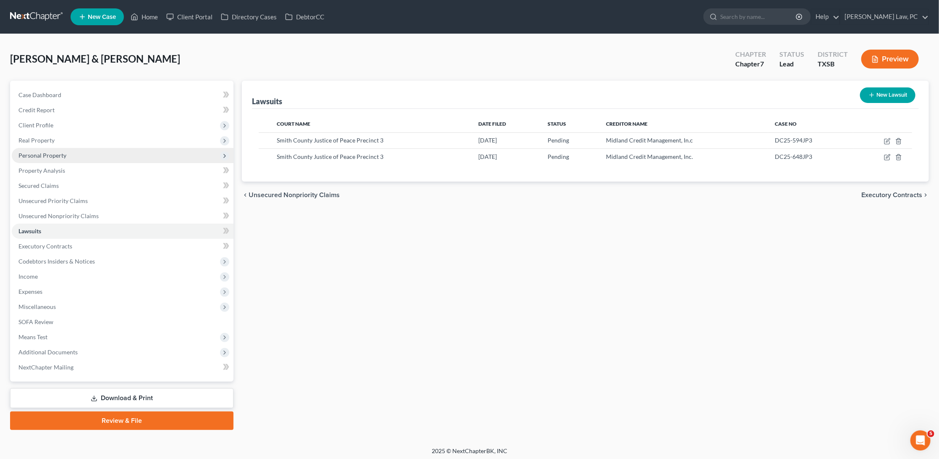
click at [106, 159] on ul "Case Dashboard Payments Invoices Payments Payments Credit Report Client Profile" at bounding box center [123, 230] width 222 height 287
click at [105, 155] on span "Personal Property" at bounding box center [123, 155] width 222 height 15
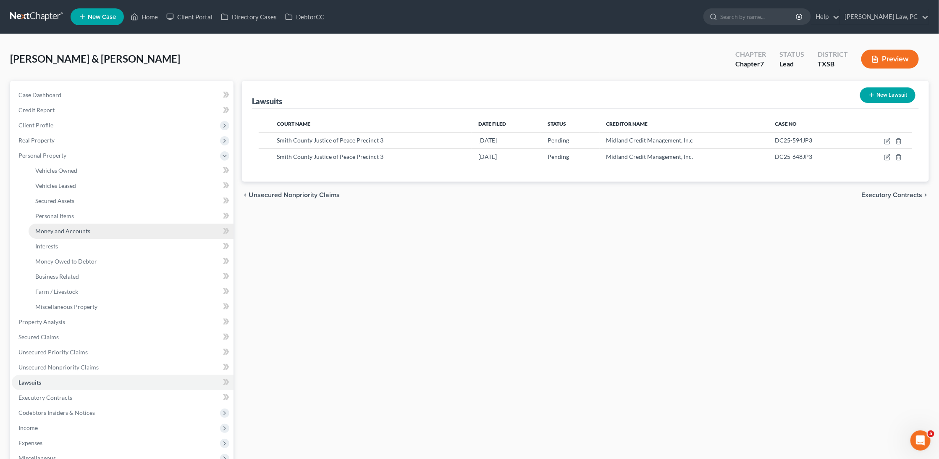
click at [65, 223] on link "Money and Accounts" at bounding box center [131, 230] width 205 height 15
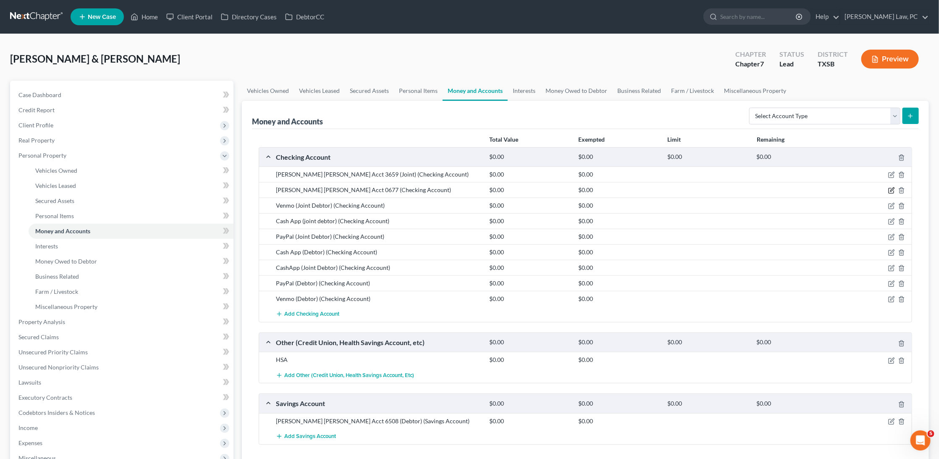
click at [893, 187] on icon "button" at bounding box center [891, 190] width 7 height 7
select select "45"
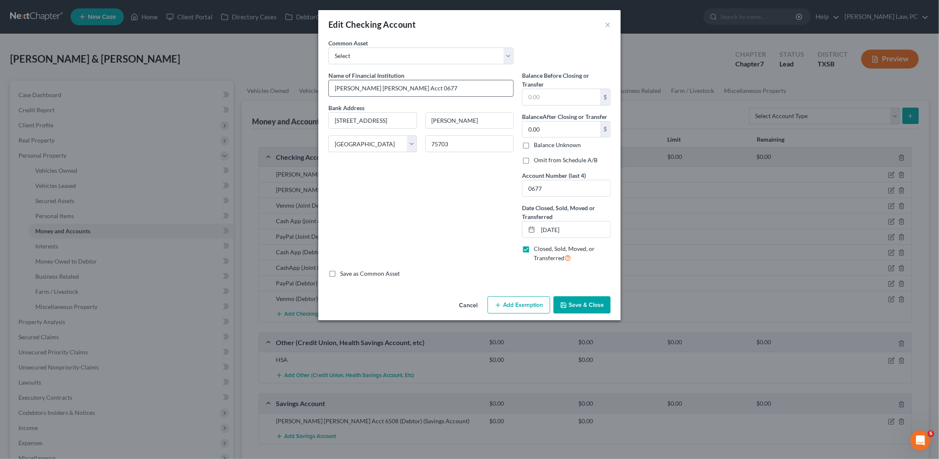
type input "JP Morgan Chase Acct 0677"
type input "JP Morgan Chase Acct 0677 ("
type input "JP Morgan Chase Acct 0677 (j"
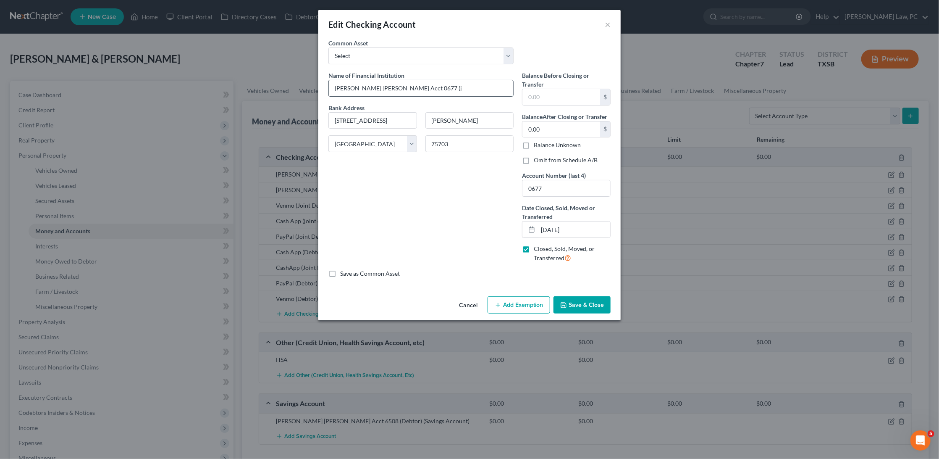
type input "JP Morgan Chase Acct 0677 (jo"
type input "JP Morgan Chase Acct 0677 (joi"
type input "JP Morgan Chase Acct 0677 (join"
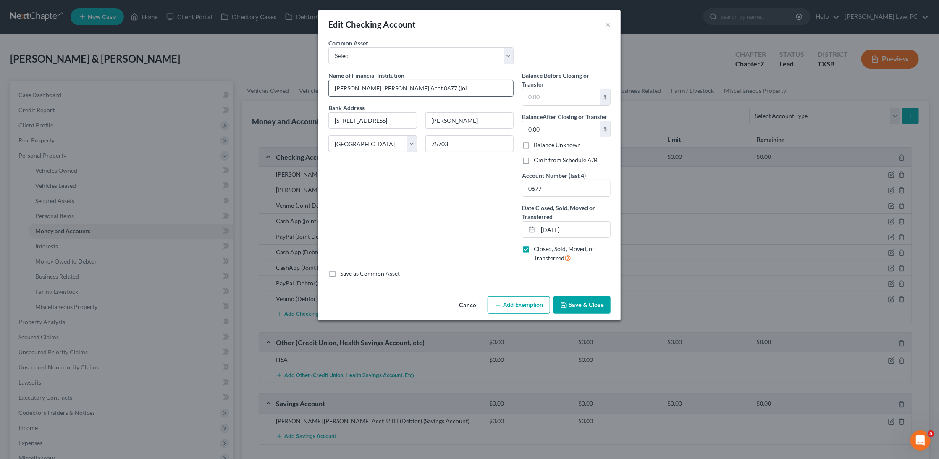
type input "JP Morgan Chase Acct 0677 (join"
type input "JP Morgan Chase Acct 0677 (joint"
type input "JP Morgan Chase Acct 0677 (joint D"
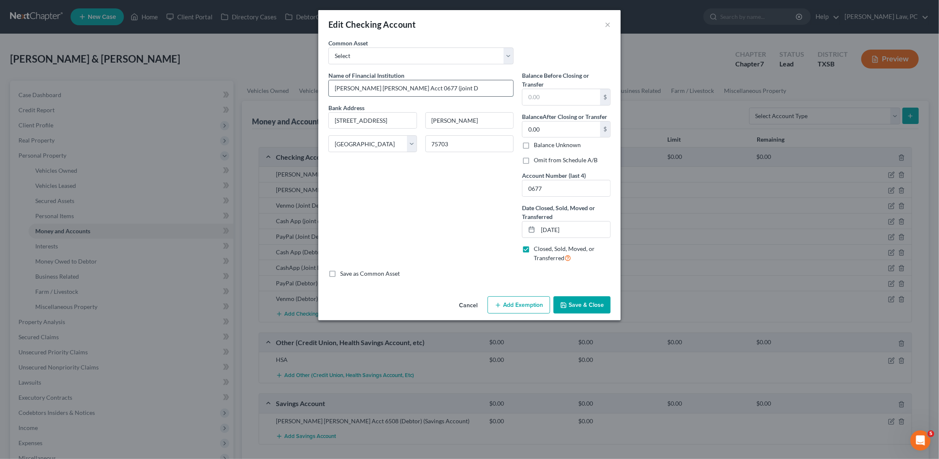
type input "JP Morgan Chase Acct 0677 (joint De"
type input "JP Morgan Chase Acct 0677 (joint Deb"
type input "JP Morgan Chase Acct 0677 (joint Debt"
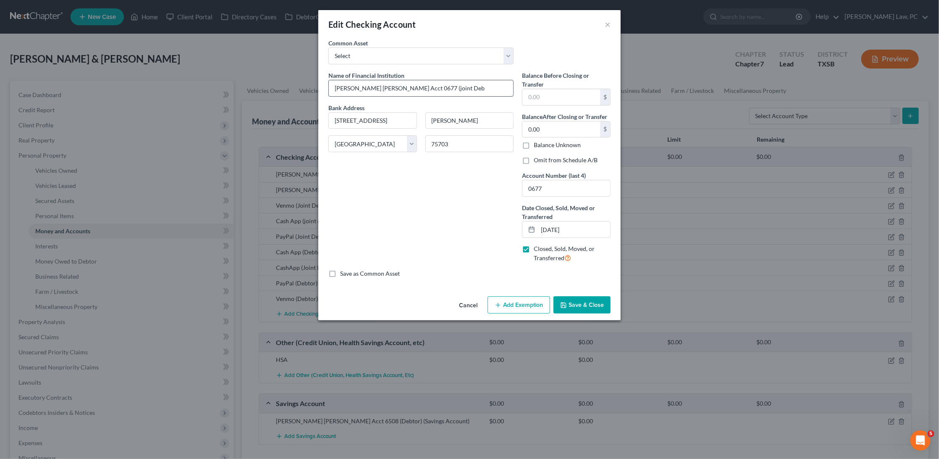
type input "JP Morgan Chase Acct 0677 (joint Debt"
type input "JP Morgan Chase Acct 0677 (joint Debto"
type input "JP Morgan Chase Acct 0677 (joint Debtor"
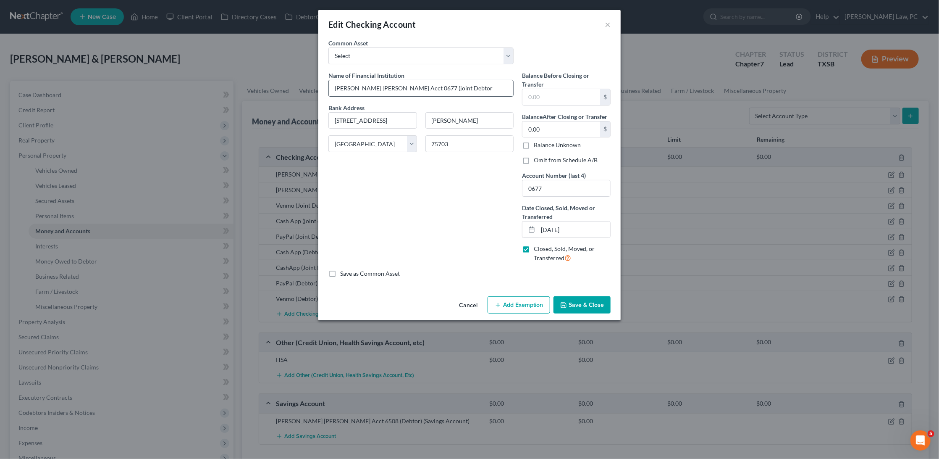
type input "JP Morgan Chase Acct 0677 (joint Debtor)"
click at [412, 87] on input "JP Morgan Chase Acct 0677 (joint Debtor)" at bounding box center [421, 88] width 184 height 16
type input "JP Morgan Chase Acct 0677 (oint Debtor)"
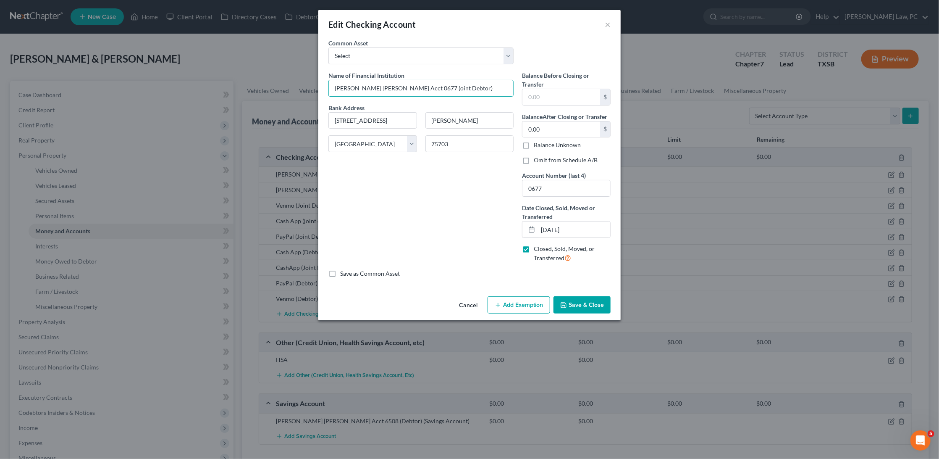
type input "JP Morgan Chase Acct 0677 (Joint Debtor)"
click at [579, 303] on button "Save & Close" at bounding box center [581, 305] width 57 height 18
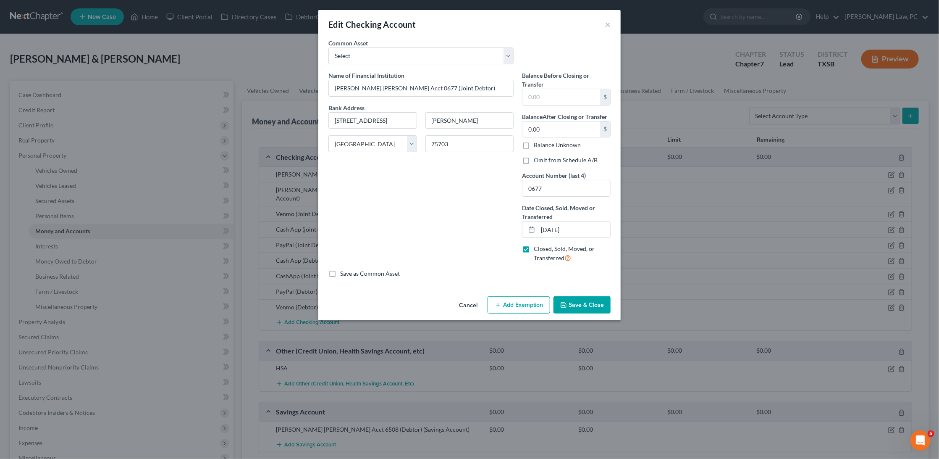
click at [586, 300] on button "Save & Close" at bounding box center [581, 305] width 57 height 18
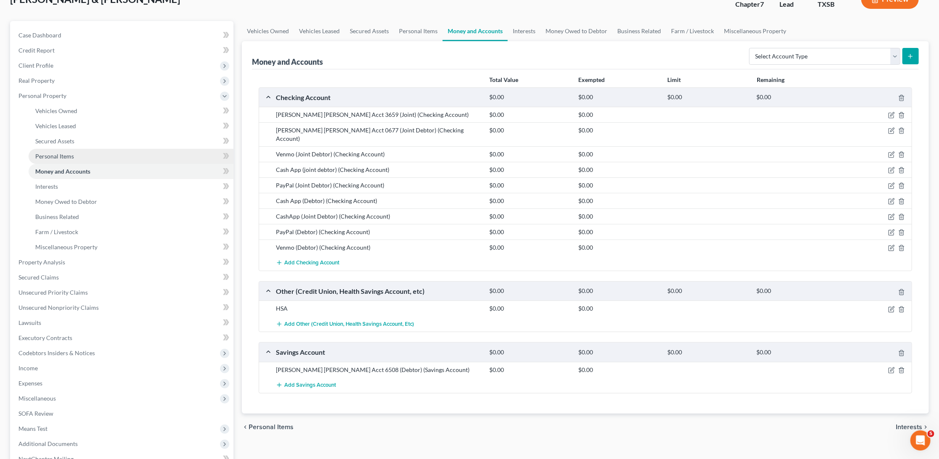
scroll to position [60, 0]
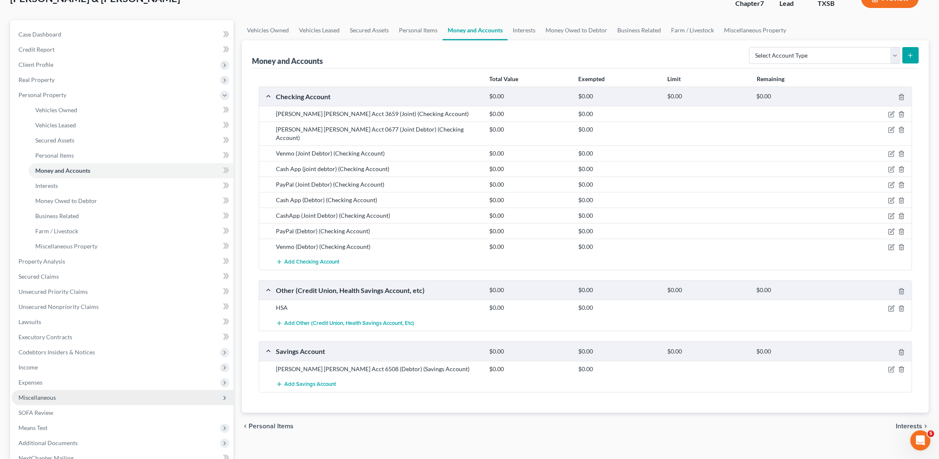
click at [46, 393] on span "Miscellaneous" at bounding box center [36, 396] width 37 height 7
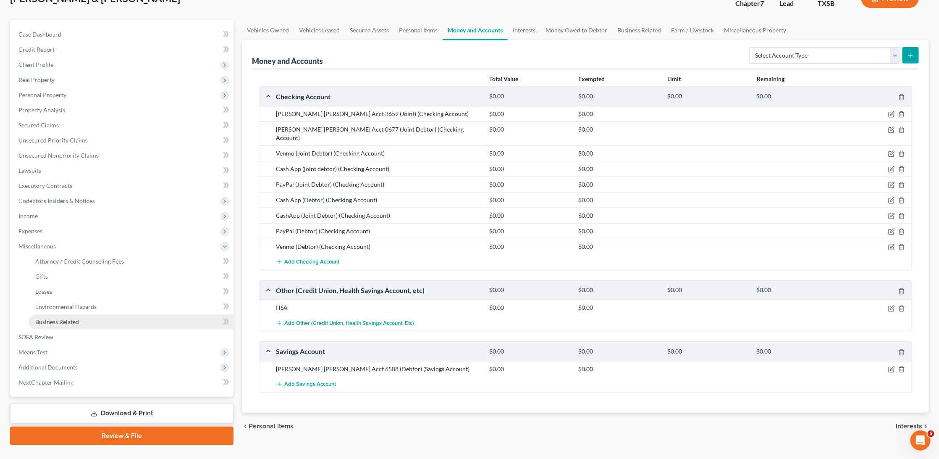
click at [97, 314] on link "Business Related" at bounding box center [131, 321] width 205 height 15
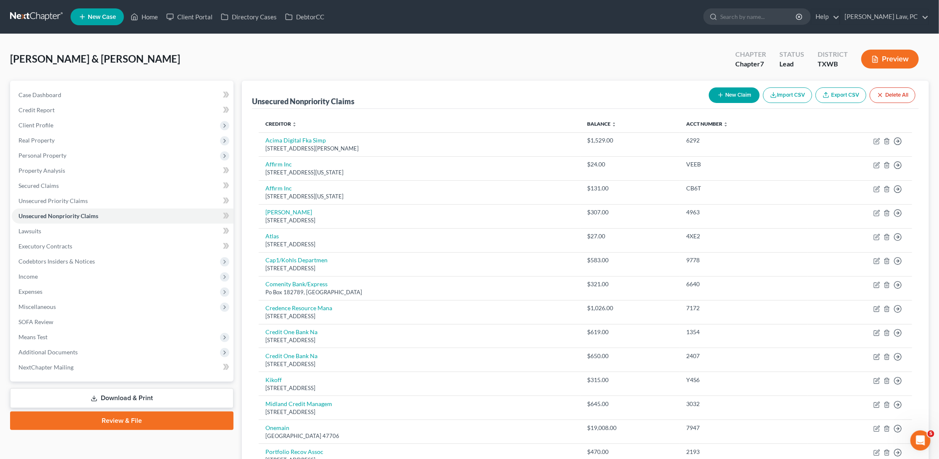
click at [33, 15] on link at bounding box center [37, 16] width 54 height 15
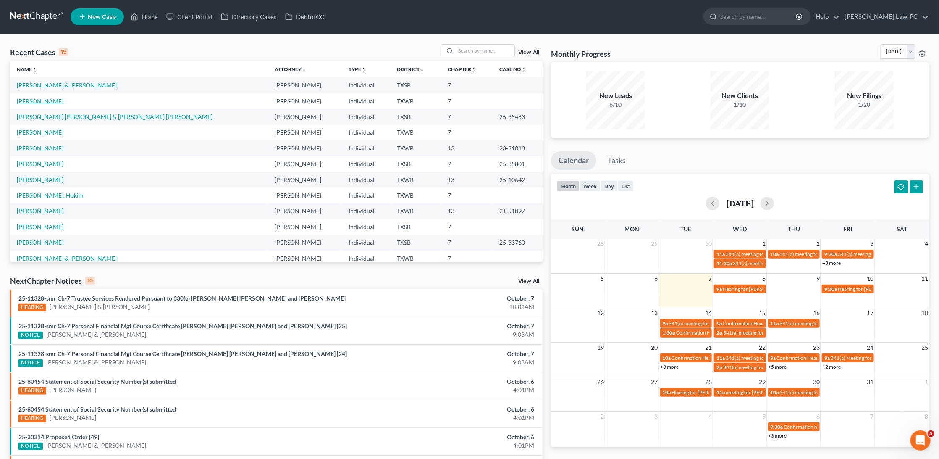
click at [26, 97] on link "[PERSON_NAME]" at bounding box center [40, 100] width 47 height 7
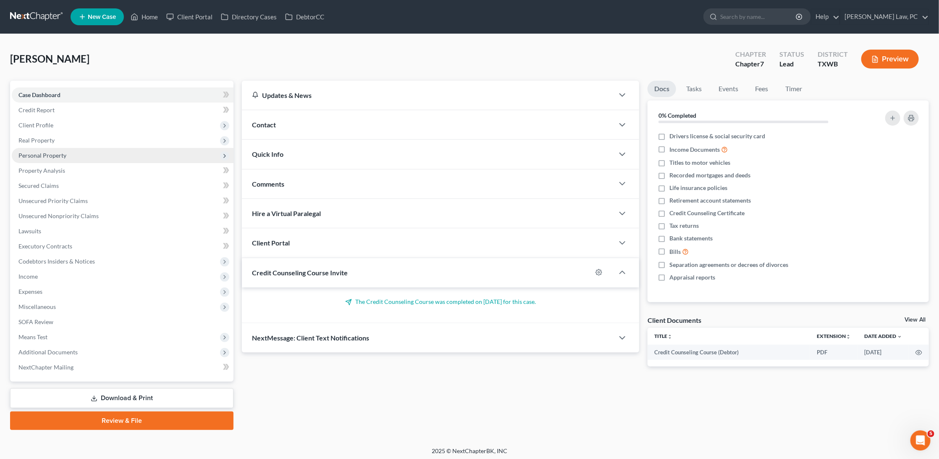
click at [60, 154] on span "Personal Property" at bounding box center [42, 155] width 48 height 7
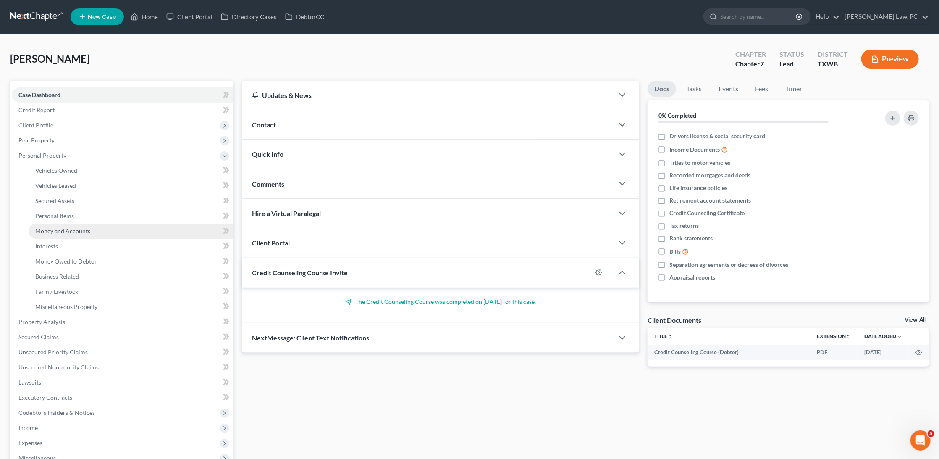
click at [83, 230] on link "Money and Accounts" at bounding box center [131, 230] width 205 height 15
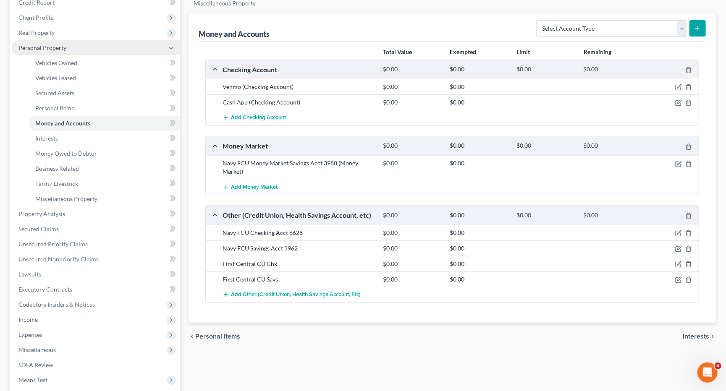
scroll to position [87, 0]
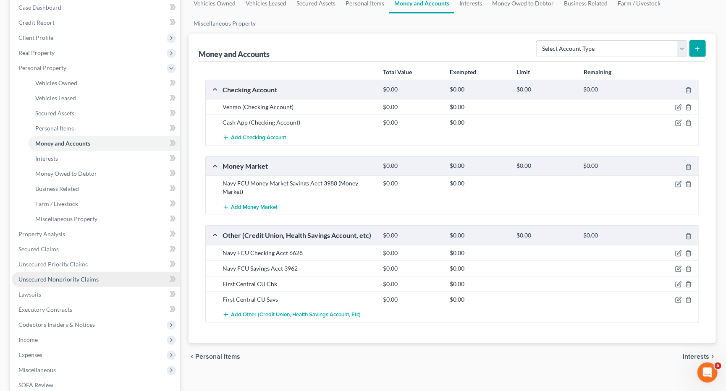
click at [52, 276] on span "Unsecured Nonpriority Claims" at bounding box center [58, 279] width 80 height 7
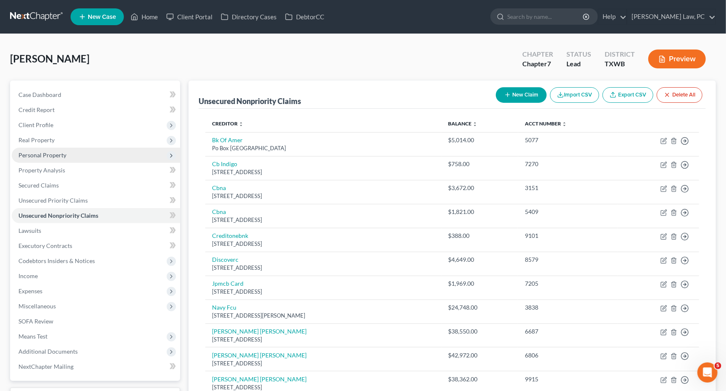
click at [112, 155] on span "Personal Property" at bounding box center [96, 155] width 168 height 15
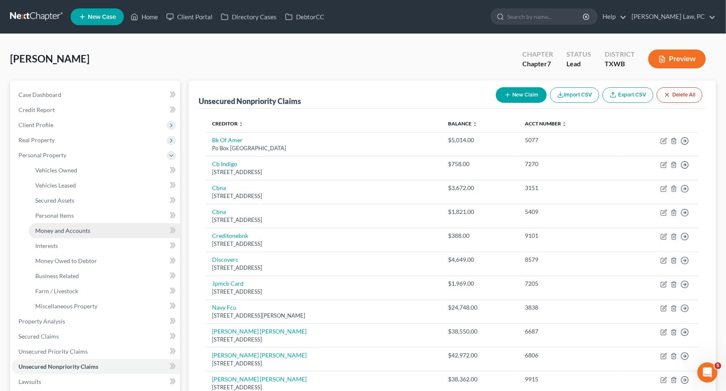
click at [99, 223] on link "Money and Accounts" at bounding box center [105, 230] width 152 height 15
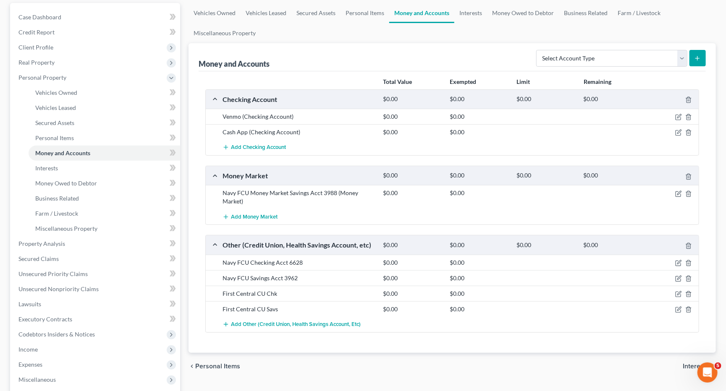
scroll to position [79, 0]
click at [676, 260] on icon "button" at bounding box center [678, 262] width 7 height 7
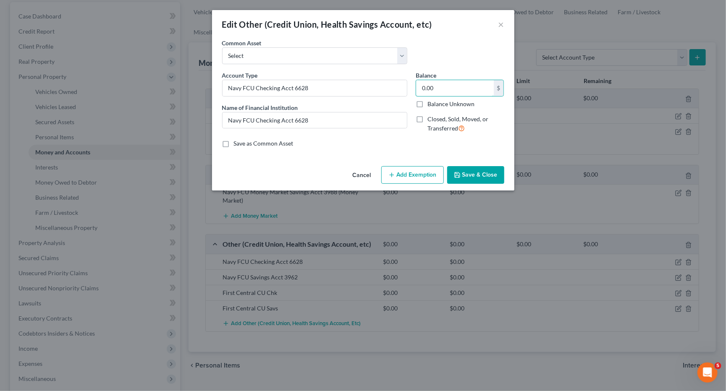
drag, startPoint x: 440, startPoint y: 86, endPoint x: 408, endPoint y: 86, distance: 31.9
click at [408, 86] on div "Account Type Navy FCU Checking Acct 6628 Name of Financial Institution * Navy F…" at bounding box center [363, 105] width 291 height 69
click at [433, 87] on input "25,573" at bounding box center [455, 88] width 78 height 16
type input "255.73"
click at [485, 171] on button "Save & Close" at bounding box center [475, 175] width 57 height 18
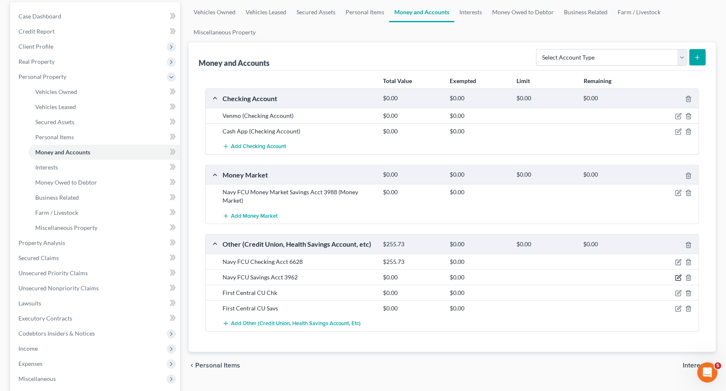
click at [678, 275] on icon "button" at bounding box center [678, 278] width 7 height 7
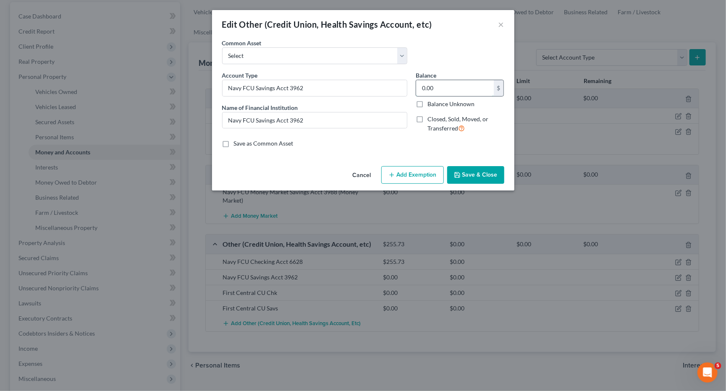
drag, startPoint x: 448, startPoint y: 84, endPoint x: 418, endPoint y: 84, distance: 29.8
click at [418, 84] on input "0.00" at bounding box center [455, 88] width 78 height 16
type input "7.74"
click at [480, 174] on button "Save & Close" at bounding box center [475, 175] width 57 height 18
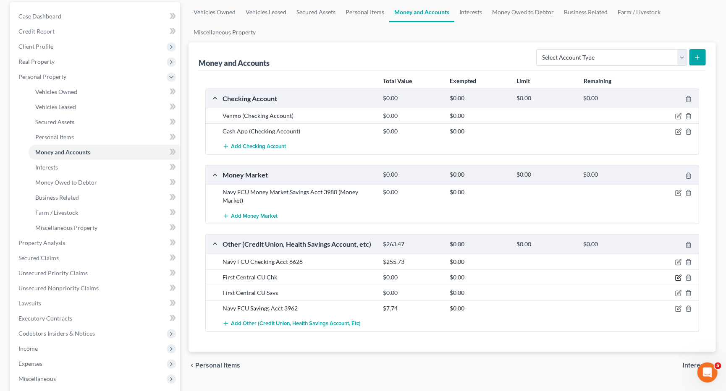
click at [679, 275] on icon "button" at bounding box center [679, 277] width 4 height 4
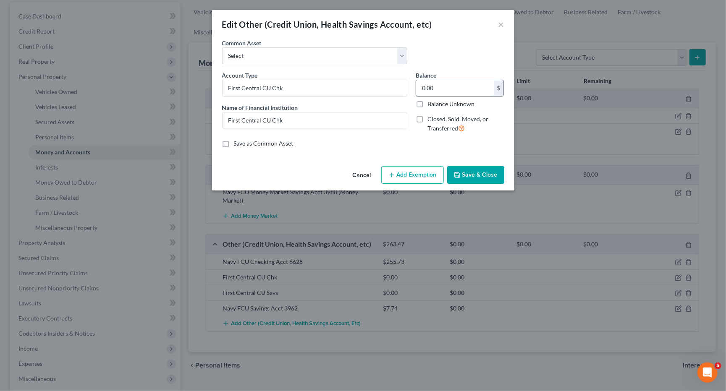
click at [452, 87] on input "0.00" at bounding box center [455, 88] width 78 height 16
type input "219.34"
click at [471, 172] on button "Save & Close" at bounding box center [475, 175] width 57 height 18
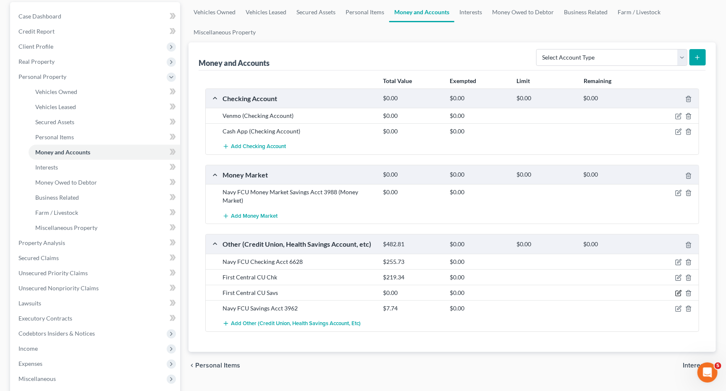
click at [677, 292] on icon "button" at bounding box center [678, 293] width 7 height 7
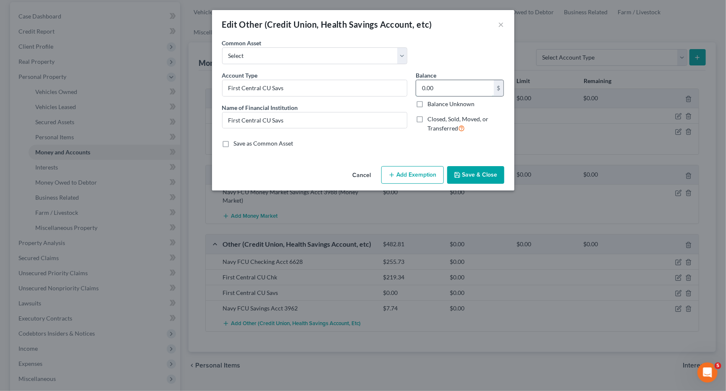
click at [434, 89] on input "0.00" at bounding box center [455, 88] width 78 height 16
type input "35.12"
click at [482, 174] on button "Save & Close" at bounding box center [475, 175] width 57 height 18
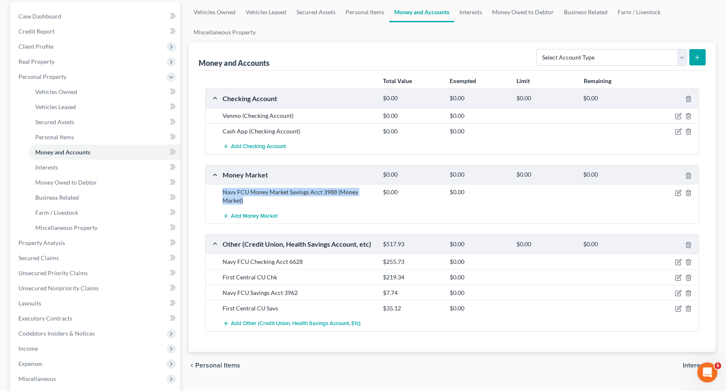
drag, startPoint x: 248, startPoint y: 197, endPoint x: 220, endPoint y: 190, distance: 28.5
click at [220, 190] on div "Navy FCU Money Market Savings Acct 3988 (Money Market)" at bounding box center [298, 196] width 160 height 17
click at [405, 200] on div "$0.00 $0.00" at bounding box center [539, 196] width 321 height 17
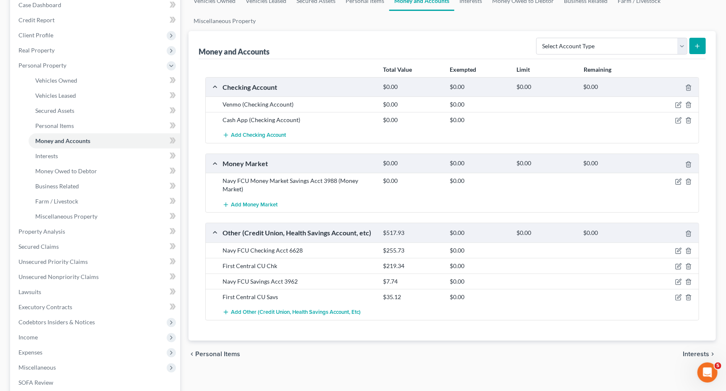
scroll to position [91, 0]
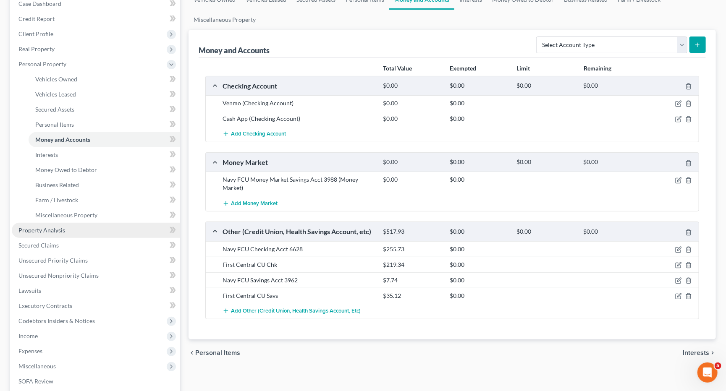
click at [51, 227] on span "Property Analysis" at bounding box center [41, 230] width 47 height 7
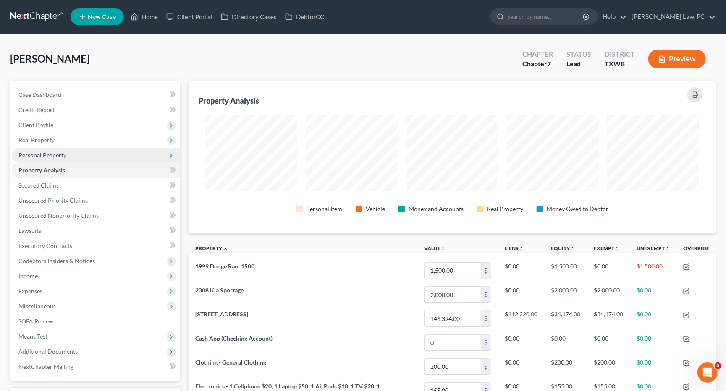
click at [43, 153] on span "Personal Property" at bounding box center [42, 155] width 48 height 7
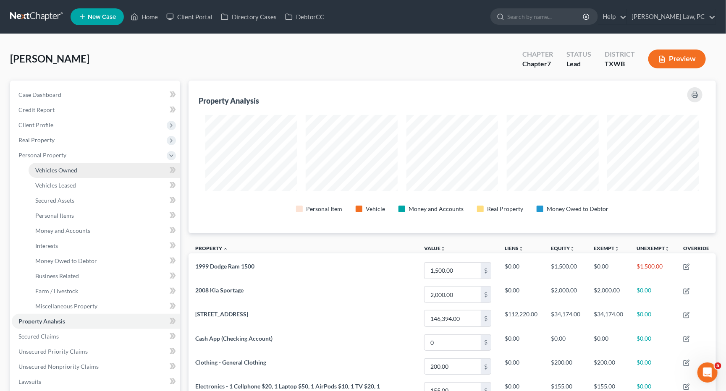
click at [47, 169] on span "Vehicles Owned" at bounding box center [56, 170] width 42 height 7
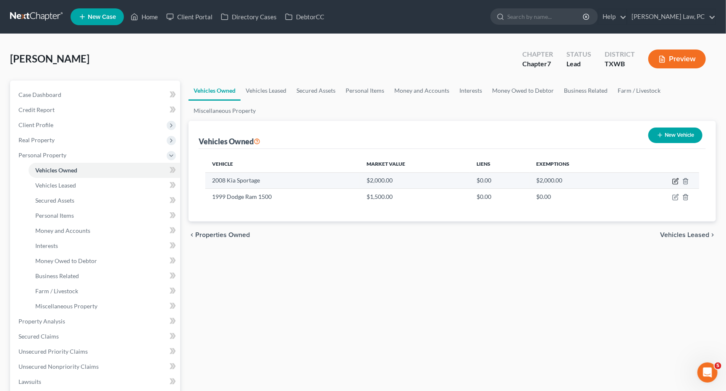
click at [676, 181] on icon "button" at bounding box center [676, 180] width 4 height 4
select select "0"
select select "18"
select select "3"
select select "0"
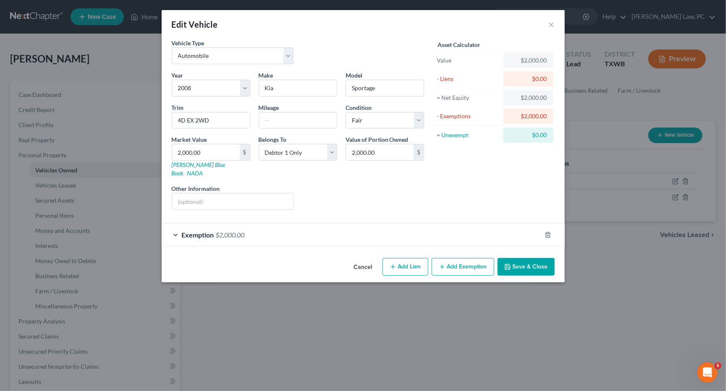
click at [519, 258] on button "Save & Close" at bounding box center [526, 267] width 57 height 18
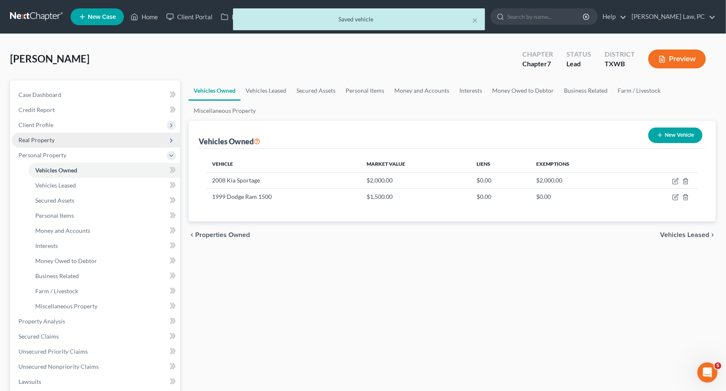
click at [37, 136] on span "Real Property" at bounding box center [36, 139] width 36 height 7
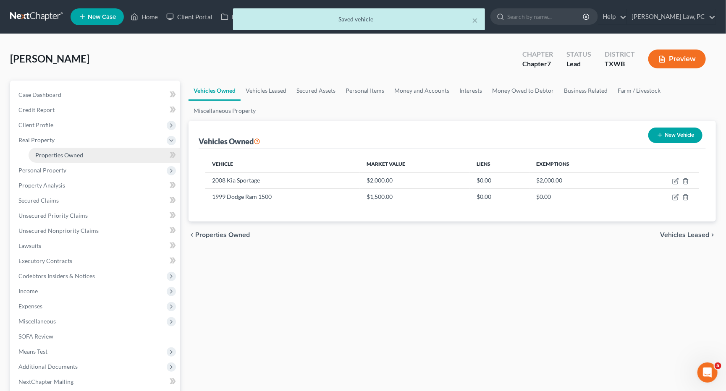
click at [48, 156] on link "Properties Owned" at bounding box center [105, 155] width 152 height 15
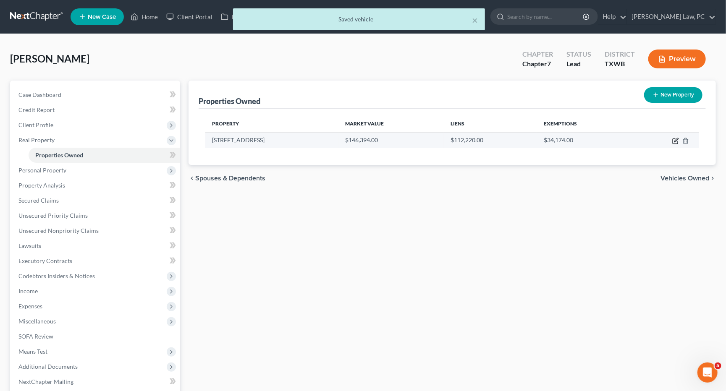
click at [673, 139] on icon "button" at bounding box center [675, 141] width 5 height 5
select select "45"
select select "0"
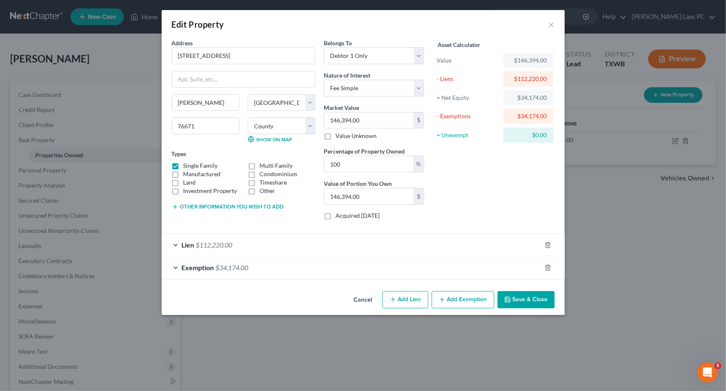
click at [219, 248] on div "Lien $112,220.00" at bounding box center [352, 245] width 380 height 22
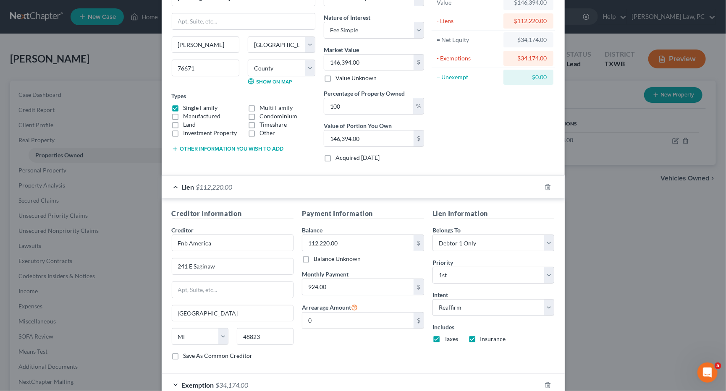
scroll to position [59, 0]
click at [173, 184] on div "Lien $112,220.00" at bounding box center [352, 186] width 380 height 22
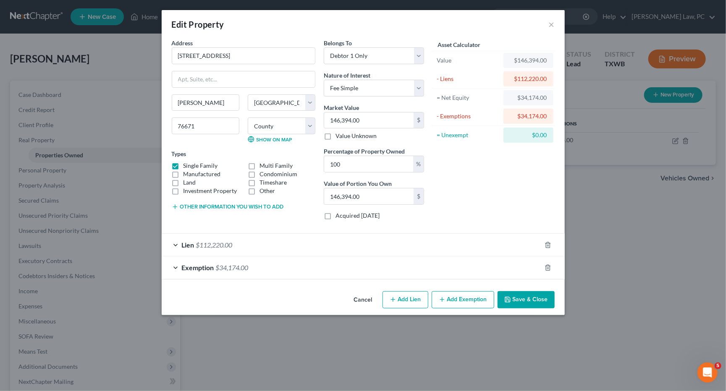
scroll to position [0, 0]
click at [268, 263] on div "Exemption $34,174.00" at bounding box center [352, 268] width 380 height 22
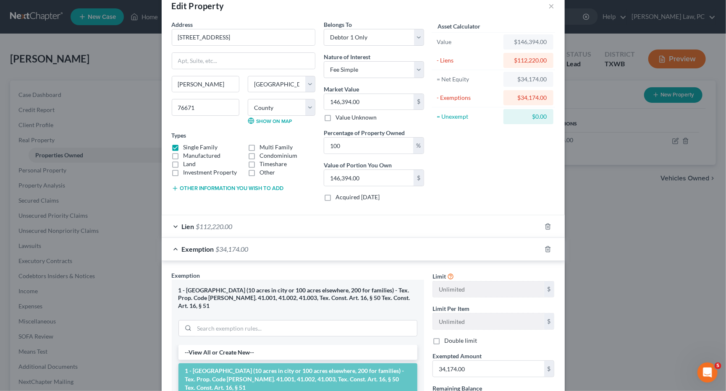
scroll to position [23, 0]
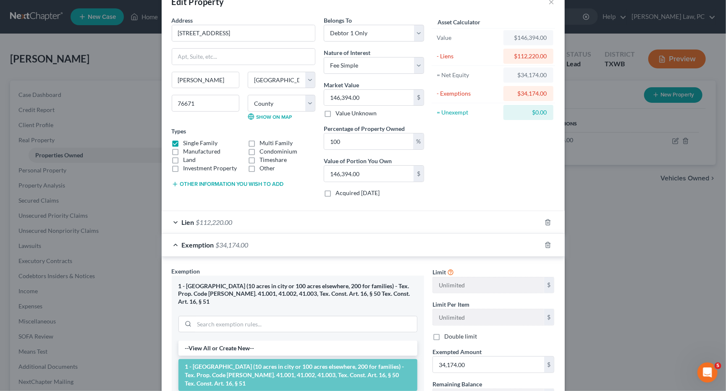
click at [176, 240] on div "Exemption $34,174.00" at bounding box center [352, 245] width 380 height 22
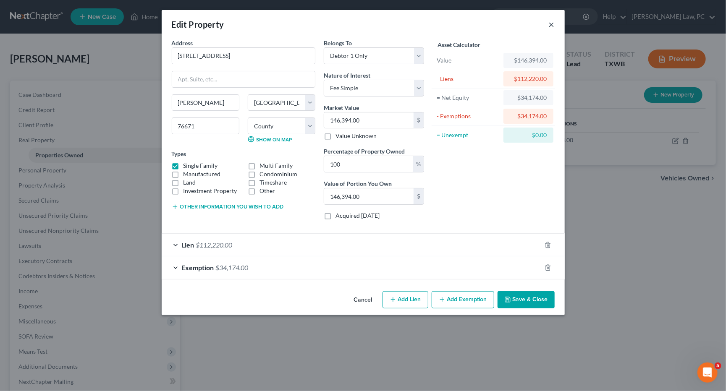
click at [551, 24] on button "×" at bounding box center [552, 24] width 6 height 10
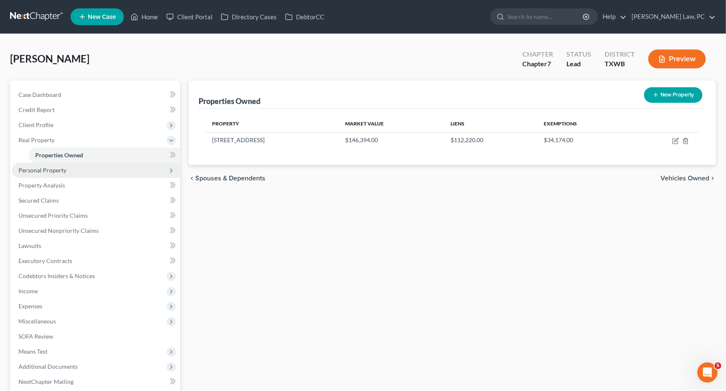
click at [59, 169] on span "Personal Property" at bounding box center [42, 170] width 48 height 7
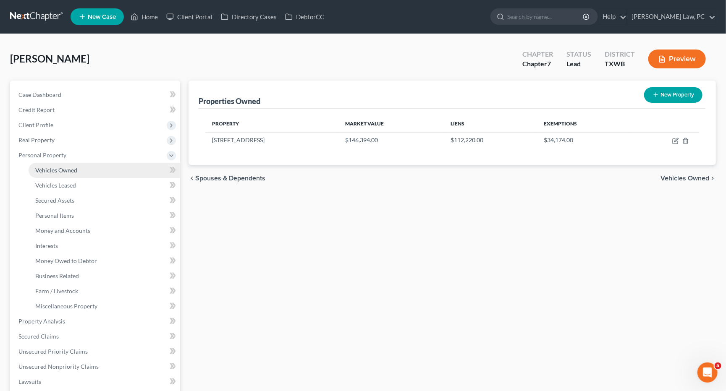
click at [58, 171] on link "Vehicles Owned" at bounding box center [105, 170] width 152 height 15
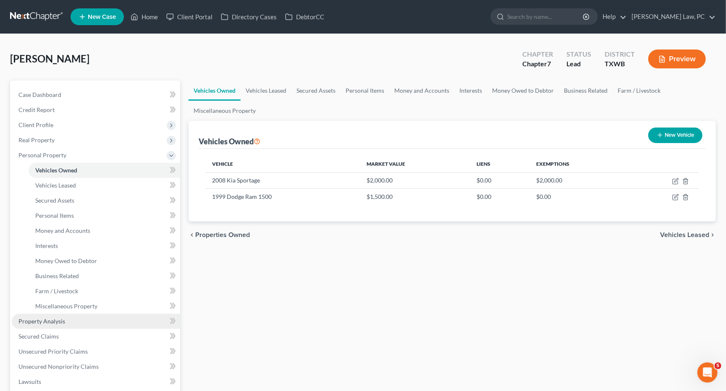
click at [34, 318] on span "Property Analysis" at bounding box center [41, 321] width 47 height 7
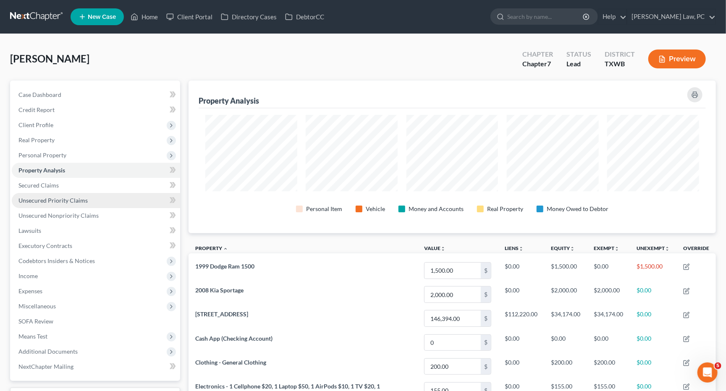
scroll to position [152, 527]
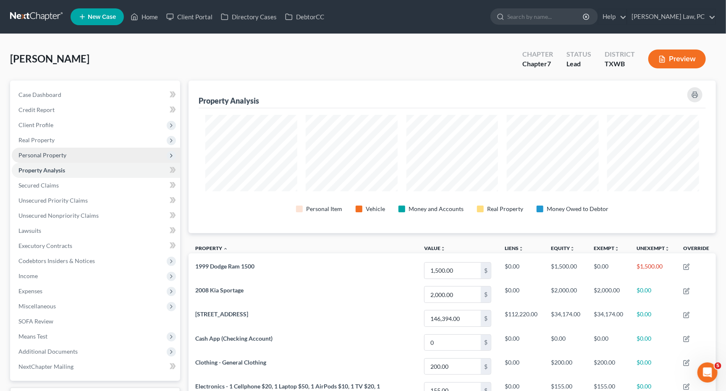
click at [38, 152] on span "Personal Property" at bounding box center [42, 155] width 48 height 7
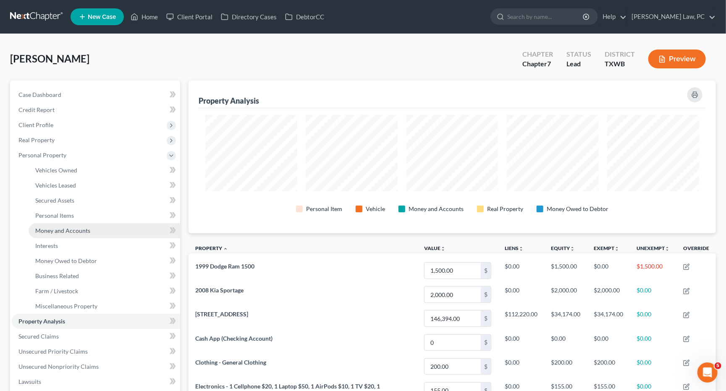
click at [44, 223] on link "Money and Accounts" at bounding box center [105, 230] width 152 height 15
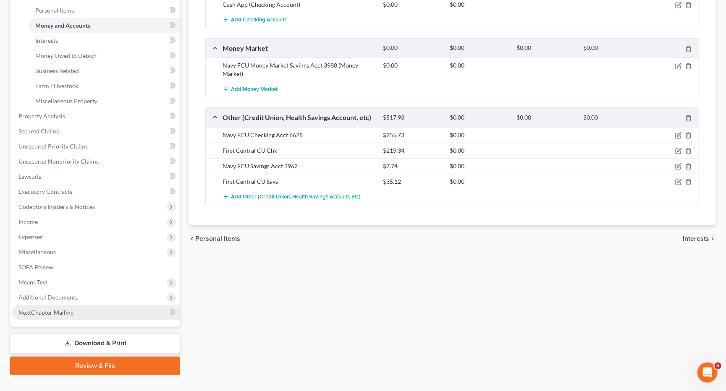
scroll to position [205, 0]
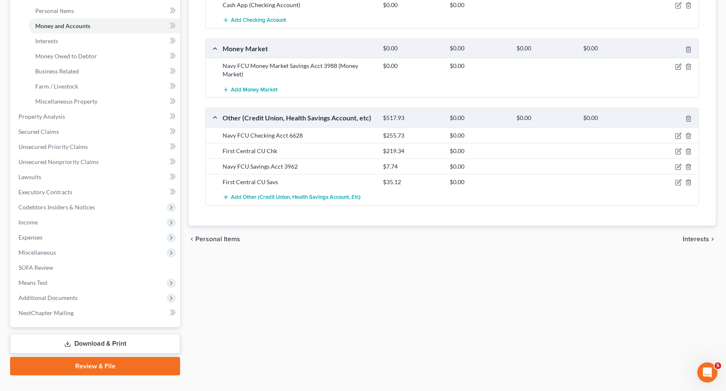
click at [81, 334] on link "Download & Print" at bounding box center [95, 344] width 170 height 20
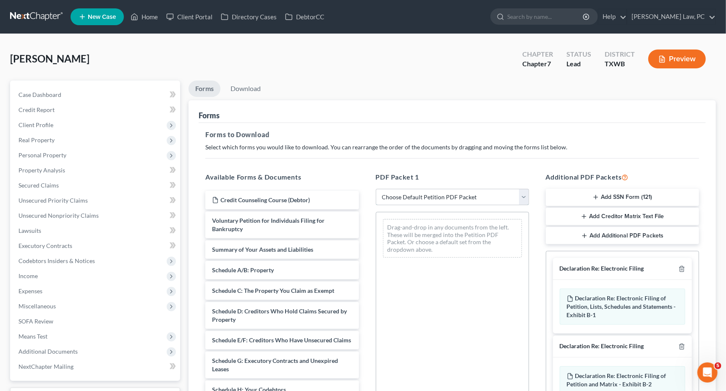
select select "0"
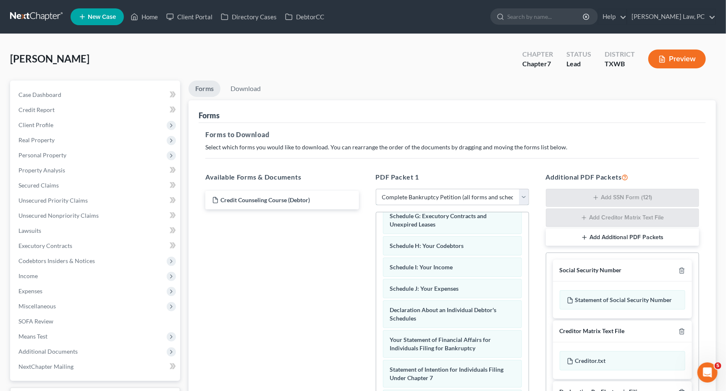
scroll to position [220, 0]
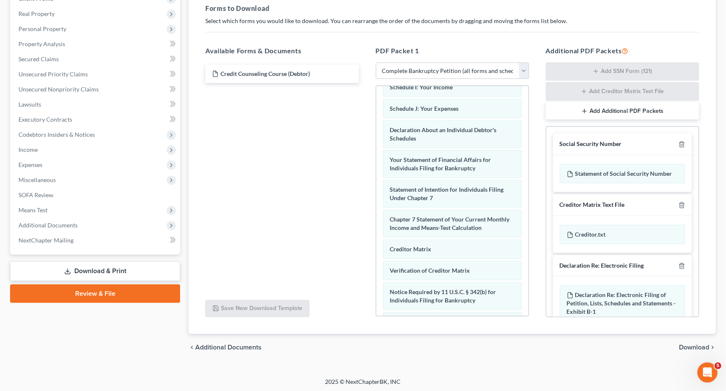
click at [699, 349] on span "Download" at bounding box center [694, 347] width 30 height 7
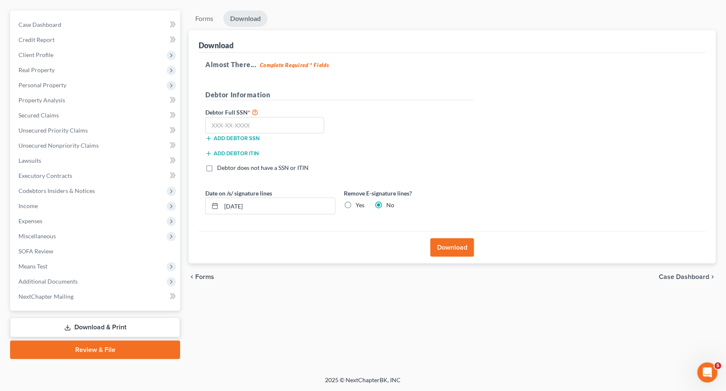
scroll to position [59, 0]
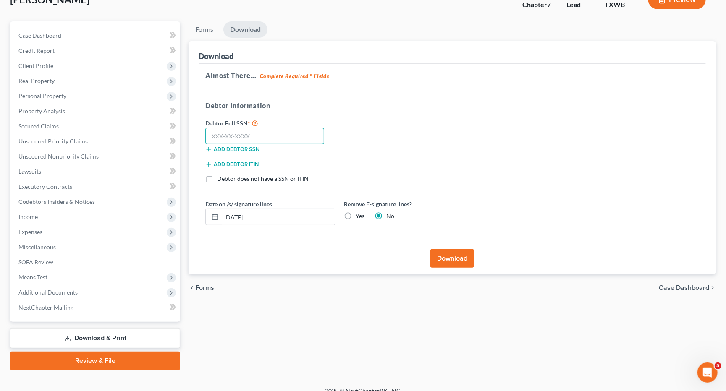
click at [273, 133] on input "text" at bounding box center [264, 136] width 119 height 17
type input "576-84-5179"
click at [460, 258] on button "Download" at bounding box center [452, 258] width 44 height 18
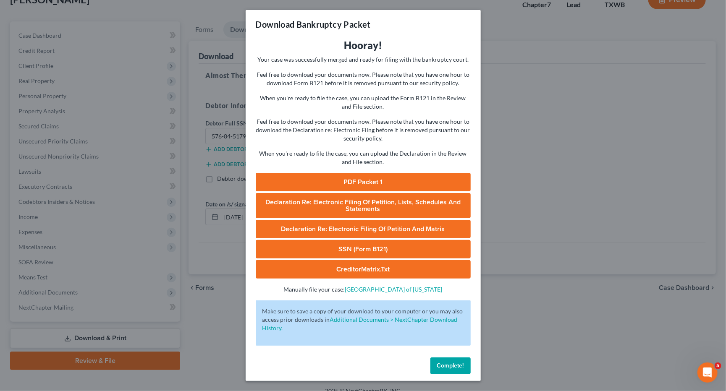
click at [377, 176] on link "PDF Packet 1" at bounding box center [363, 182] width 215 height 18
click at [376, 243] on link "SSN (Form B121)" at bounding box center [363, 249] width 215 height 18
click at [446, 362] on span "Complete!" at bounding box center [450, 365] width 27 height 7
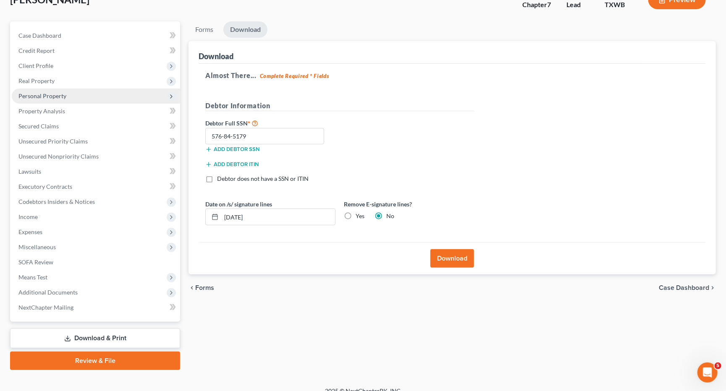
click at [72, 97] on span "Personal Property" at bounding box center [96, 96] width 168 height 15
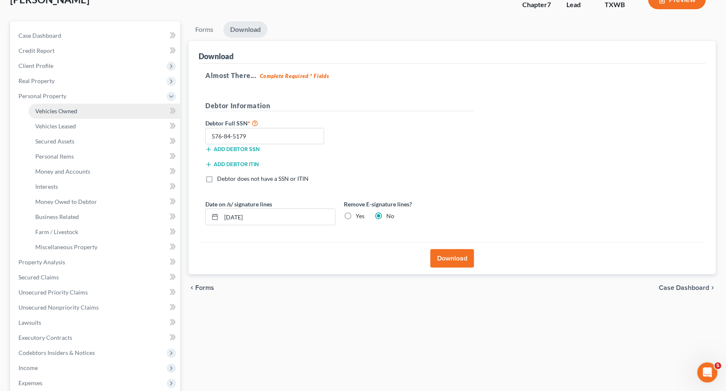
click at [88, 111] on link "Vehicles Owned" at bounding box center [105, 111] width 152 height 15
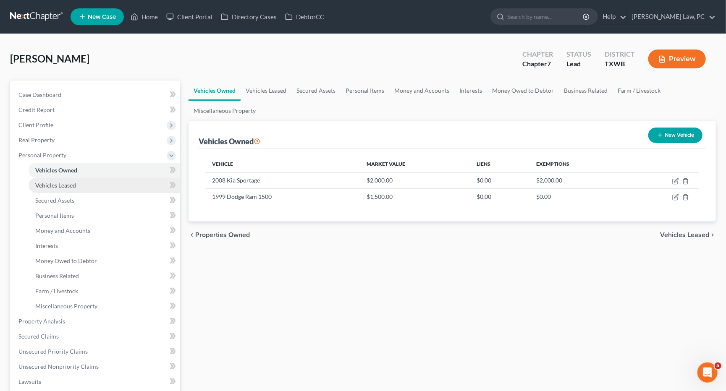
click at [100, 181] on link "Vehicles Leased" at bounding box center [105, 185] width 152 height 15
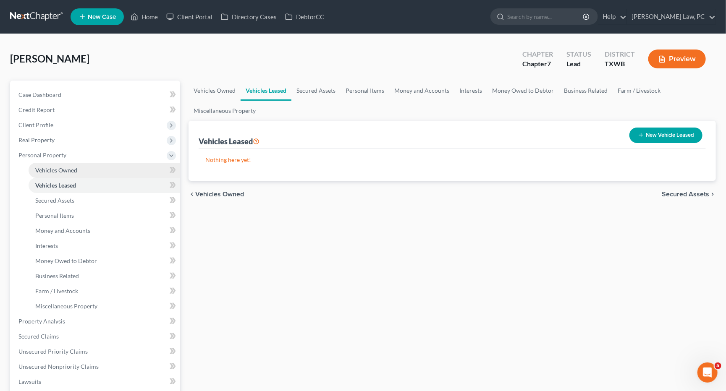
click at [92, 167] on link "Vehicles Owned" at bounding box center [105, 170] width 152 height 15
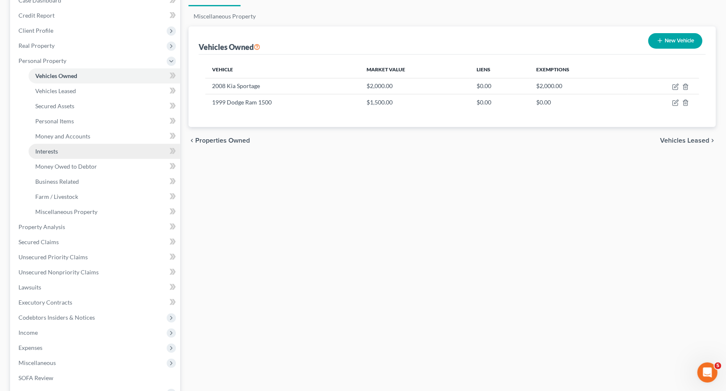
scroll to position [95, 0]
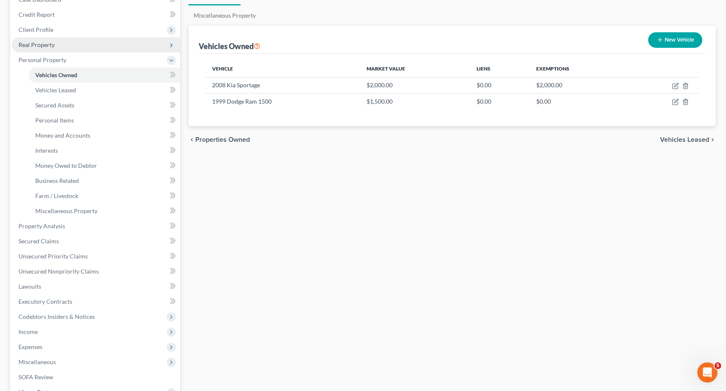
click at [39, 42] on span "Real Property" at bounding box center [36, 44] width 36 height 7
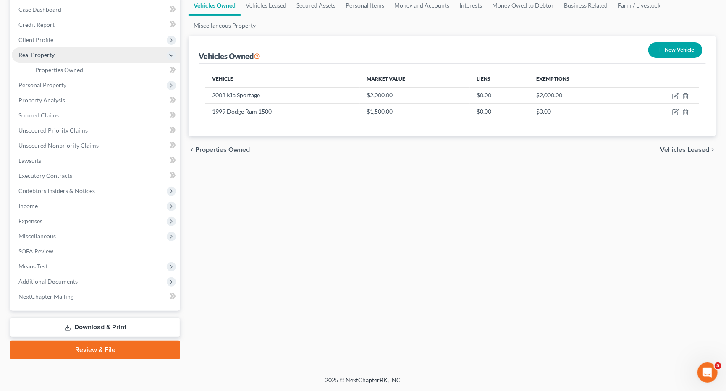
scroll to position [73, 0]
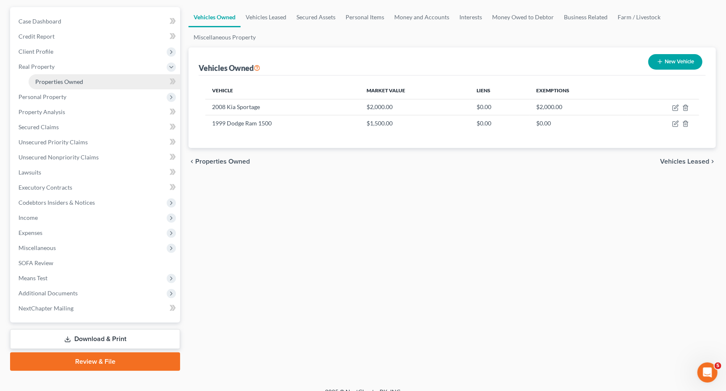
click at [49, 83] on link "Properties Owned" at bounding box center [105, 81] width 152 height 15
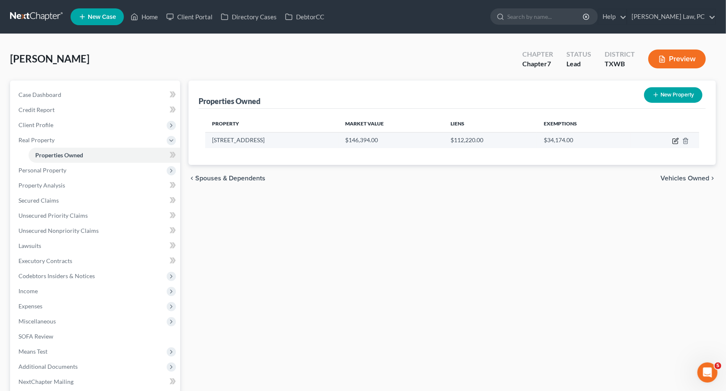
click at [677, 139] on icon "button" at bounding box center [676, 140] width 4 height 4
select select "45"
select select "17"
select select "0"
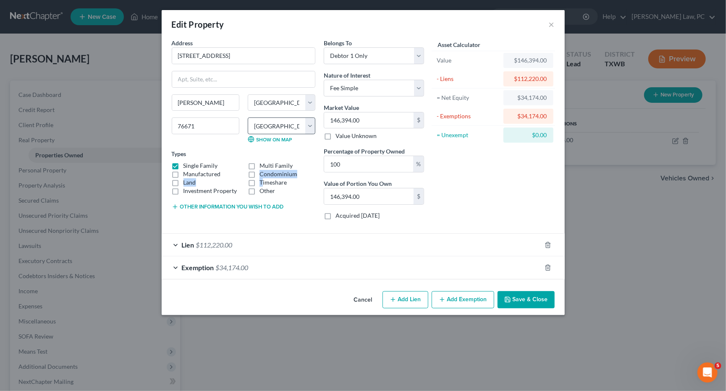
drag, startPoint x: 262, startPoint y: 177, endPoint x: 256, endPoint y: 127, distance: 50.4
click at [257, 154] on div "Types Single Family Multi Family Manufactured Condominium Land Timeshare Invest…" at bounding box center [244, 173] width 144 height 46
drag, startPoint x: 252, startPoint y: 56, endPoint x: 158, endPoint y: 58, distance: 94.1
drag, startPoint x: 249, startPoint y: 52, endPoint x: 164, endPoint y: 55, distance: 85.3
click at [164, 55] on div "Address * [GEOGRAPHIC_DATA] 1524 [PERSON_NAME][GEOGRAPHIC_DATA] [US_STATE][GEOG…" at bounding box center [363, 163] width 403 height 249
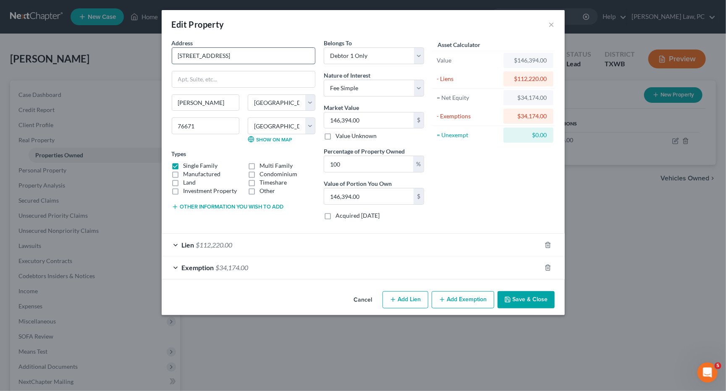
click at [188, 54] on input "[STREET_ADDRESS]" at bounding box center [243, 56] width 143 height 16
drag, startPoint x: 249, startPoint y: 55, endPoint x: 166, endPoint y: 53, distance: 82.3
click at [166, 53] on div "Address * [GEOGRAPHIC_DATA] 1524 [PERSON_NAME][GEOGRAPHIC_DATA] [US_STATE][GEOG…" at bounding box center [363, 163] width 403 height 249
click at [198, 52] on input "[STREET_ADDRESS]" at bounding box center [243, 56] width 143 height 16
drag, startPoint x: 232, startPoint y: 55, endPoint x: 174, endPoint y: 56, distance: 58.0
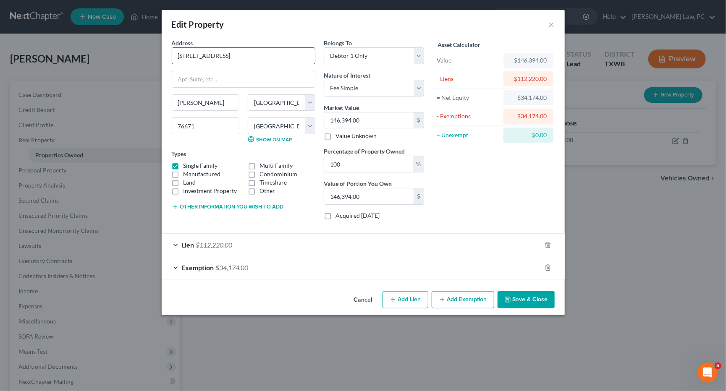
click at [174, 56] on input "[STREET_ADDRESS]" at bounding box center [243, 56] width 143 height 16
click at [529, 297] on button "Save & Close" at bounding box center [526, 300] width 57 height 18
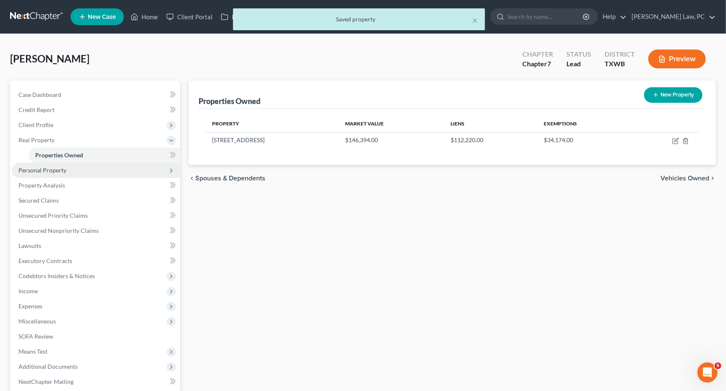
click at [29, 167] on span "Personal Property" at bounding box center [42, 170] width 48 height 7
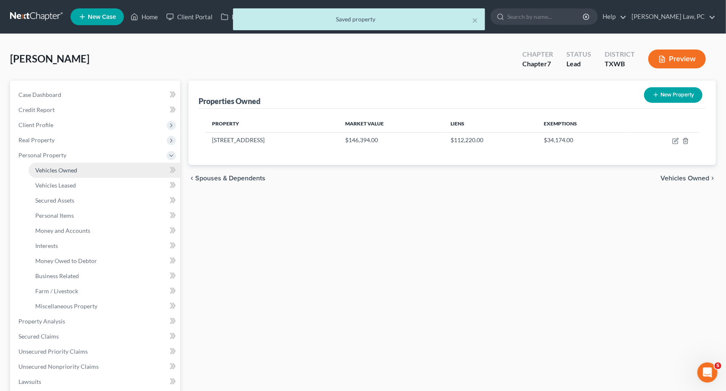
click at [56, 167] on span "Vehicles Owned" at bounding box center [56, 170] width 42 height 7
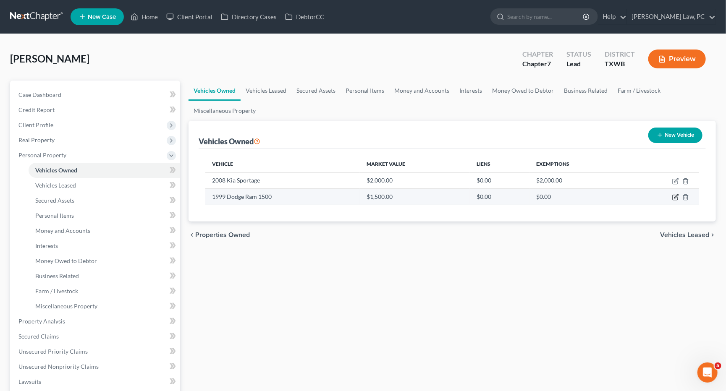
click at [676, 195] on icon "button" at bounding box center [675, 197] width 7 height 7
select select "0"
select select "27"
select select "3"
select select "0"
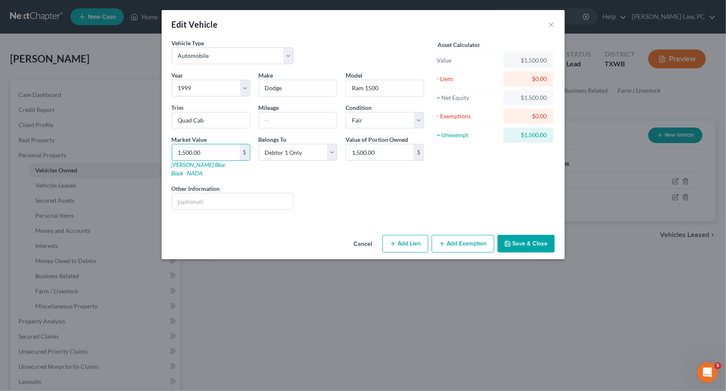
drag, startPoint x: 205, startPoint y: 153, endPoint x: 165, endPoint y: 150, distance: 39.2
click at [165, 150] on div "Vehicle Type Select Automobile Truck Trailer Watercraft Aircraft Motor Home Atv…" at bounding box center [363, 135] width 403 height 193
click at [359, 184] on div "Liens Select" at bounding box center [363, 197] width 131 height 26
drag, startPoint x: 277, startPoint y: 165, endPoint x: 251, endPoint y: 156, distance: 27.4
click at [268, 162] on div "Belongs To * Select Debtor 1 Only Debtor 2 Only Debtor 1 And Debtor 2 Only At L…" at bounding box center [297, 156] width 87 height 42
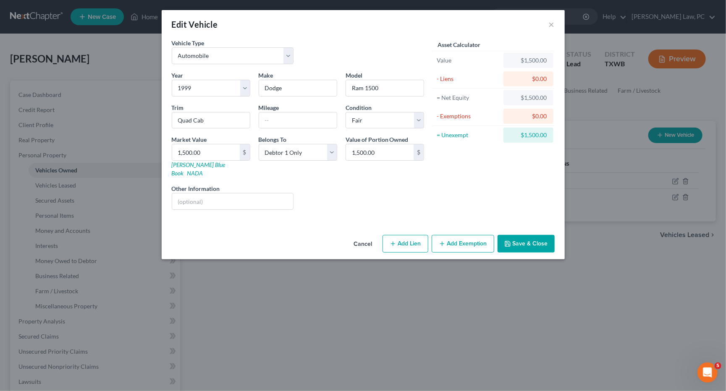
click at [525, 235] on button "Save & Close" at bounding box center [526, 244] width 57 height 18
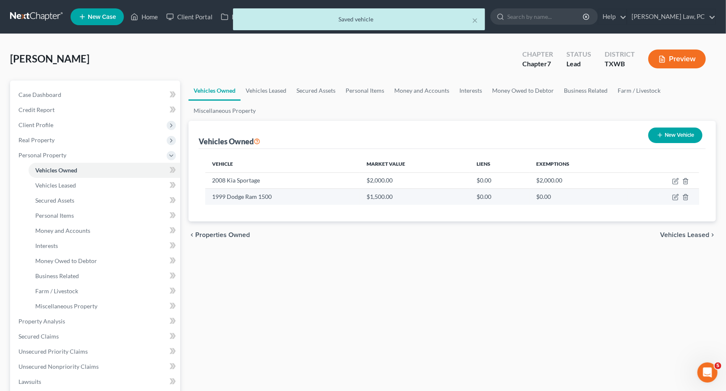
drag, startPoint x: 496, startPoint y: 222, endPoint x: 440, endPoint y: 201, distance: 60.3
click at [485, 217] on ui-view "Vehicles Owned Vehicles Leased Secured Assets Personal Items Money and Accounts…" at bounding box center [452, 165] width 527 height 168
click at [433, 235] on div "chevron_left Properties Owned Vehicles Leased chevron_right" at bounding box center [452, 235] width 527 height 27
drag, startPoint x: 433, startPoint y: 235, endPoint x: 359, endPoint y: 234, distance: 73.1
click at [360, 234] on div "chevron_left Properties Owned Vehicles Leased chevron_right" at bounding box center [452, 235] width 527 height 27
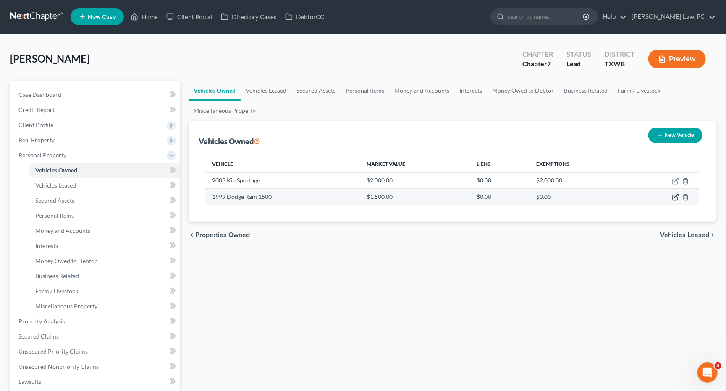
click at [679, 198] on icon "button" at bounding box center [675, 197] width 7 height 7
select select "0"
select select "27"
select select "3"
select select "0"
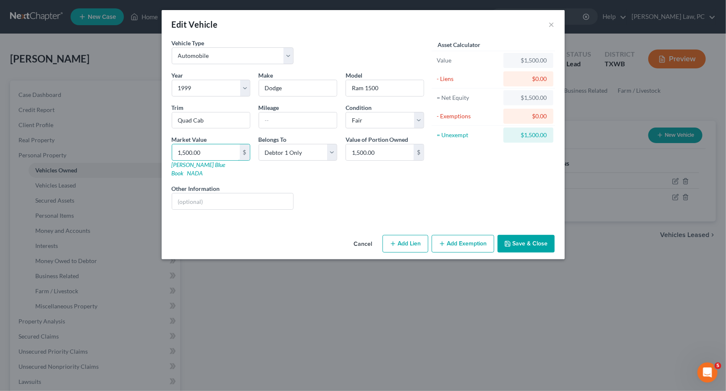
drag, startPoint x: 210, startPoint y: 153, endPoint x: 165, endPoint y: 152, distance: 44.9
click at [165, 152] on div "Vehicle Type Select Automobile Truck Trailer Watercraft Aircraft Motor Home Atv…" at bounding box center [363, 135] width 403 height 193
type input "9"
type input "9.00"
type input "90"
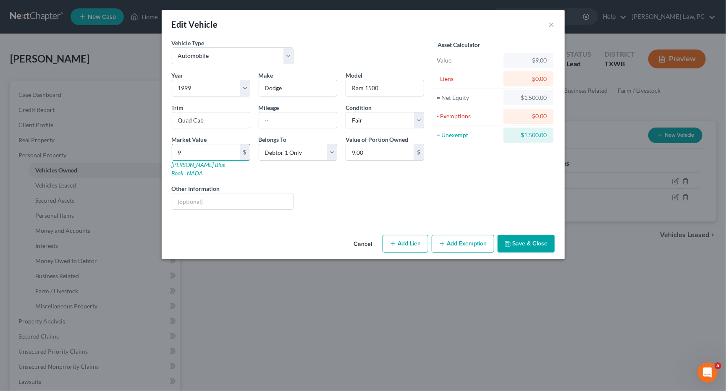
type input "90.00"
type input "900"
type input "900.00"
type input "900"
click at [287, 198] on div "Year Select 2026 2025 2024 2023 2022 2021 2020 2019 2018 2017 2016 2015 2014 20…" at bounding box center [298, 144] width 261 height 146
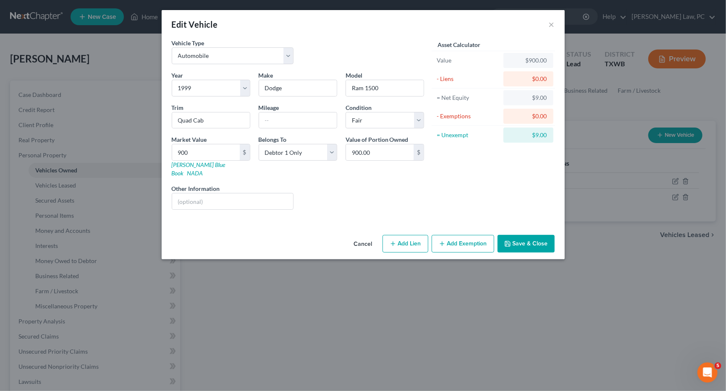
click at [539, 235] on button "Save & Close" at bounding box center [526, 244] width 57 height 18
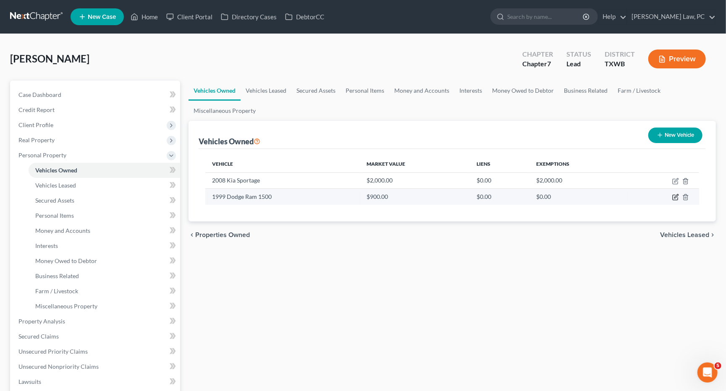
click at [675, 198] on icon "button" at bounding box center [675, 197] width 7 height 7
select select "0"
select select "27"
select select "3"
select select "0"
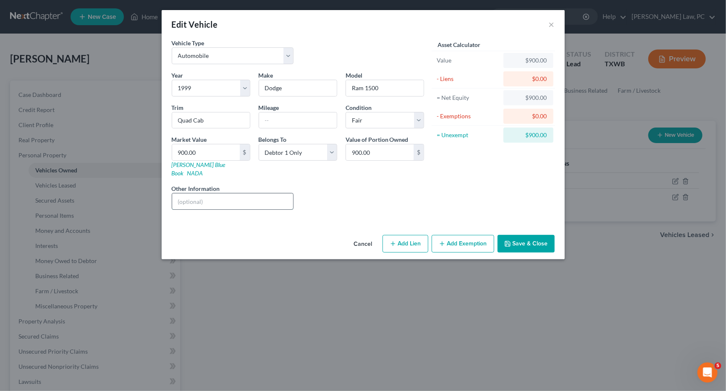
click at [189, 194] on input "text" at bounding box center [232, 202] width 121 height 16
type input "the axel or another part is bent"
click at [525, 235] on button "Save & Close" at bounding box center [526, 244] width 57 height 18
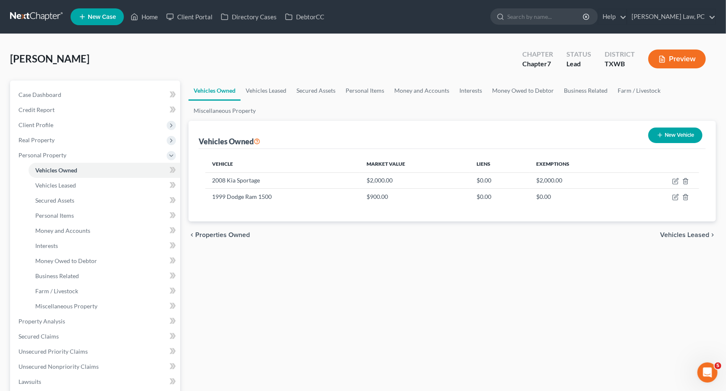
click at [221, 292] on div "Vehicles Owned Vehicles Leased Secured Assets Personal Items Money and Accounts…" at bounding box center [452, 331] width 536 height 500
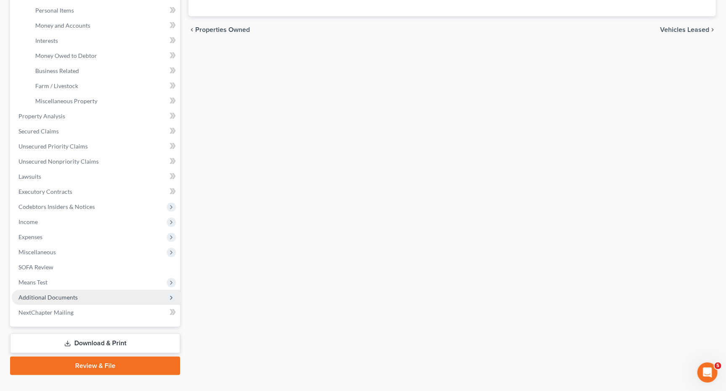
scroll to position [205, 0]
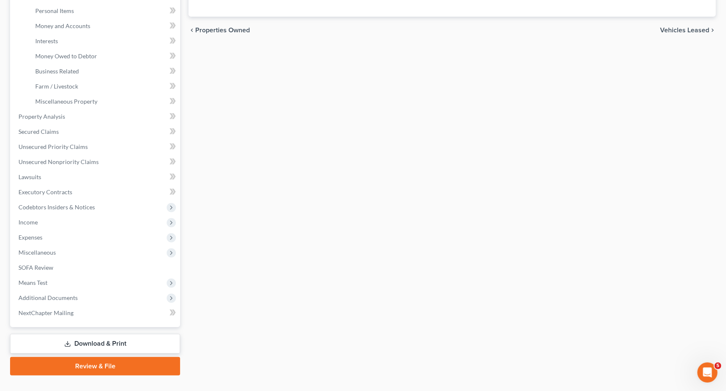
click at [101, 334] on link "Download & Print" at bounding box center [95, 344] width 170 height 20
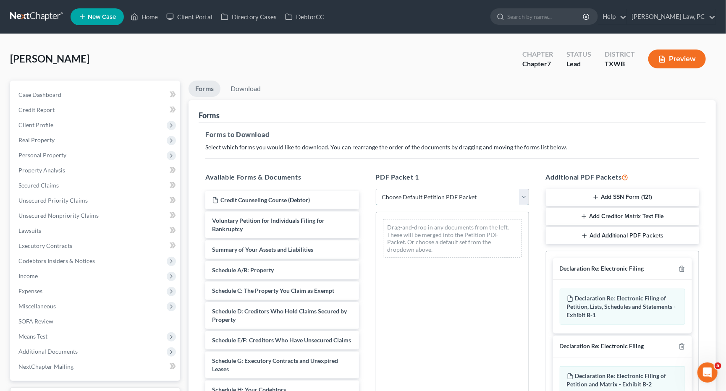
select select "0"
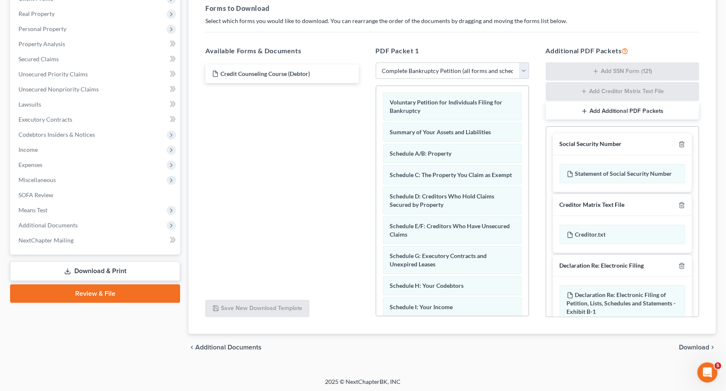
click at [686, 349] on span "Download" at bounding box center [694, 347] width 30 height 7
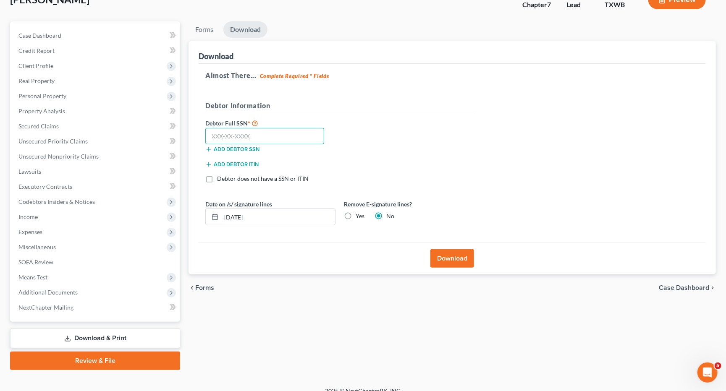
click at [270, 139] on input "text" at bounding box center [264, 136] width 119 height 17
type input "576-84-5179"
click at [457, 257] on button "Download" at bounding box center [452, 258] width 44 height 18
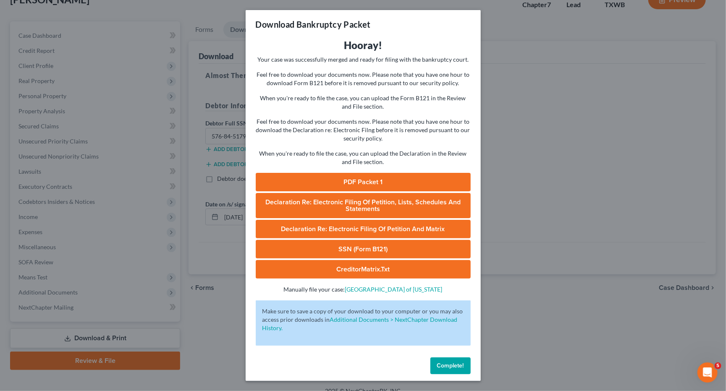
click at [368, 173] on link "PDF Packet 1" at bounding box center [363, 182] width 215 height 18
click at [459, 362] on button "Complete!" at bounding box center [450, 366] width 40 height 17
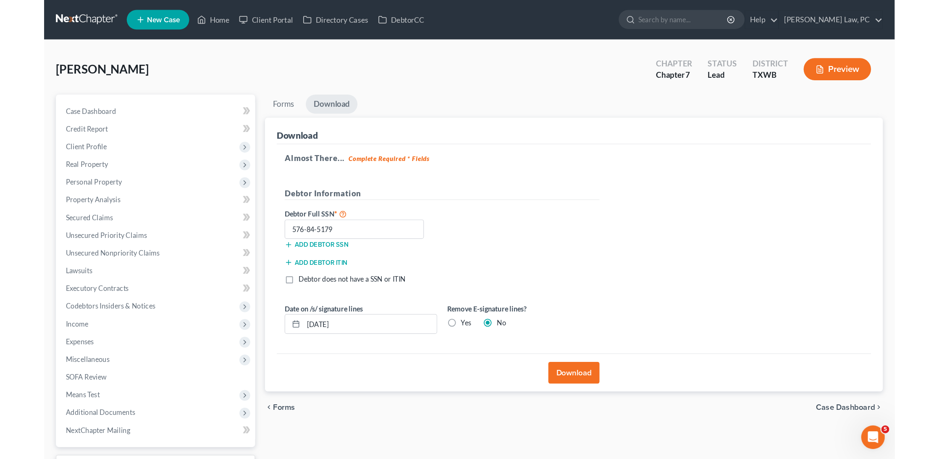
scroll to position [0, 0]
